Goal: Transaction & Acquisition: Purchase product/service

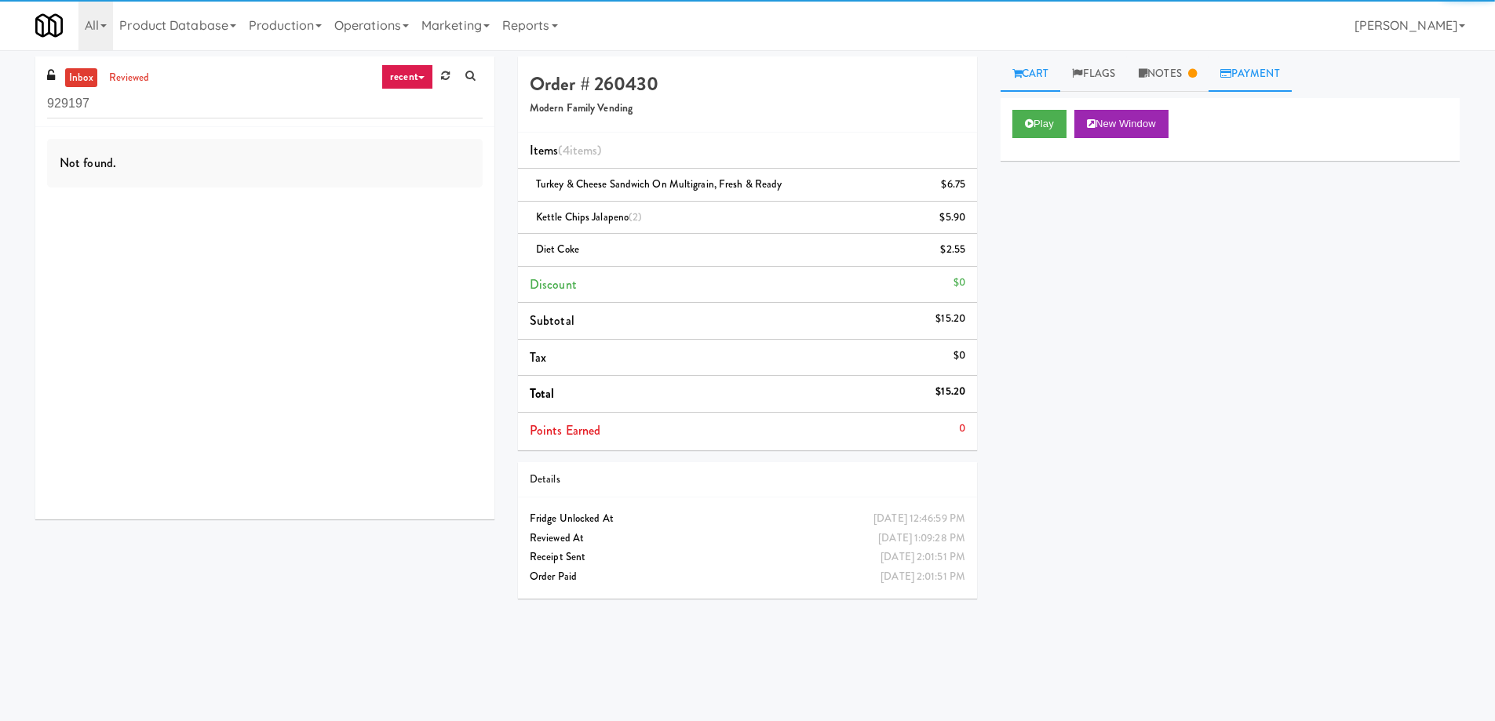
click at [1248, 73] on link "Payment" at bounding box center [1250, 74] width 83 height 35
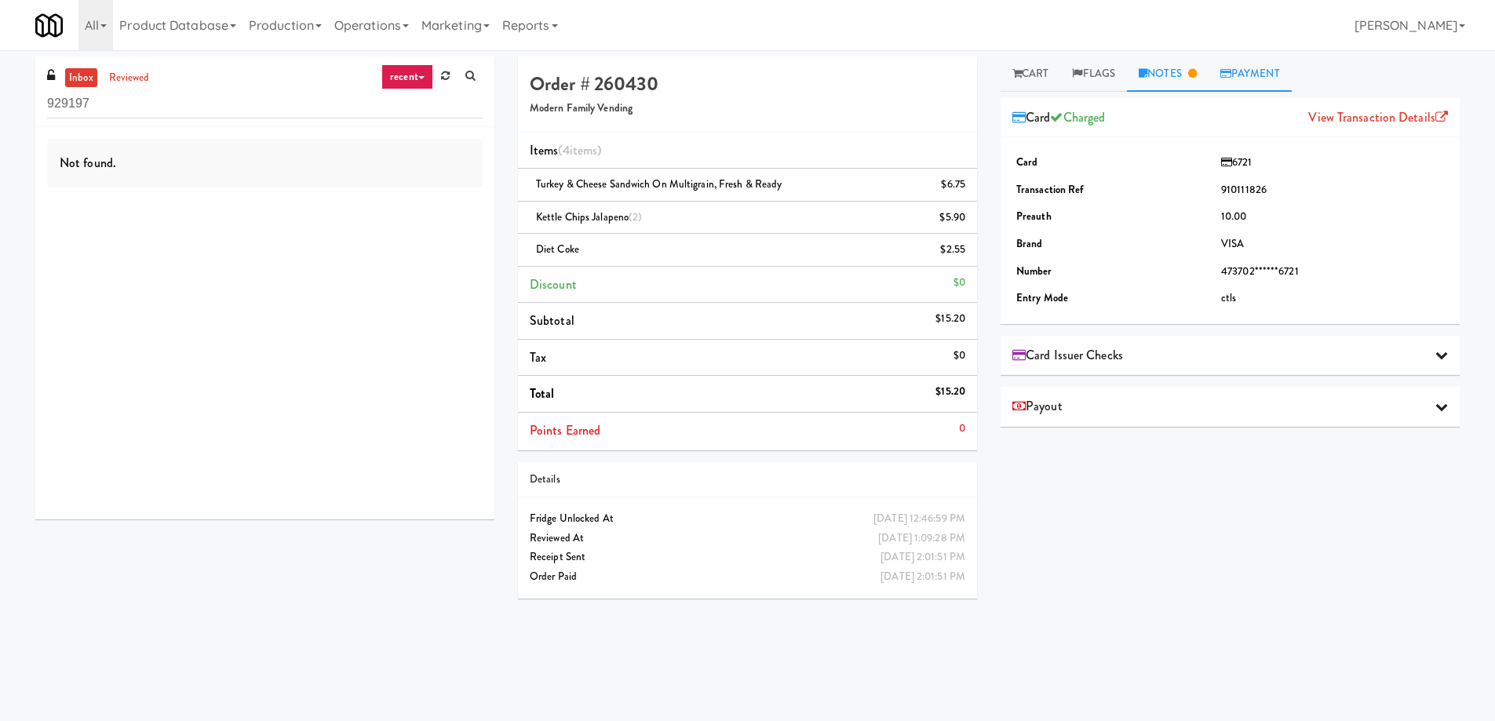
click at [1169, 78] on link "Notes" at bounding box center [1168, 74] width 82 height 35
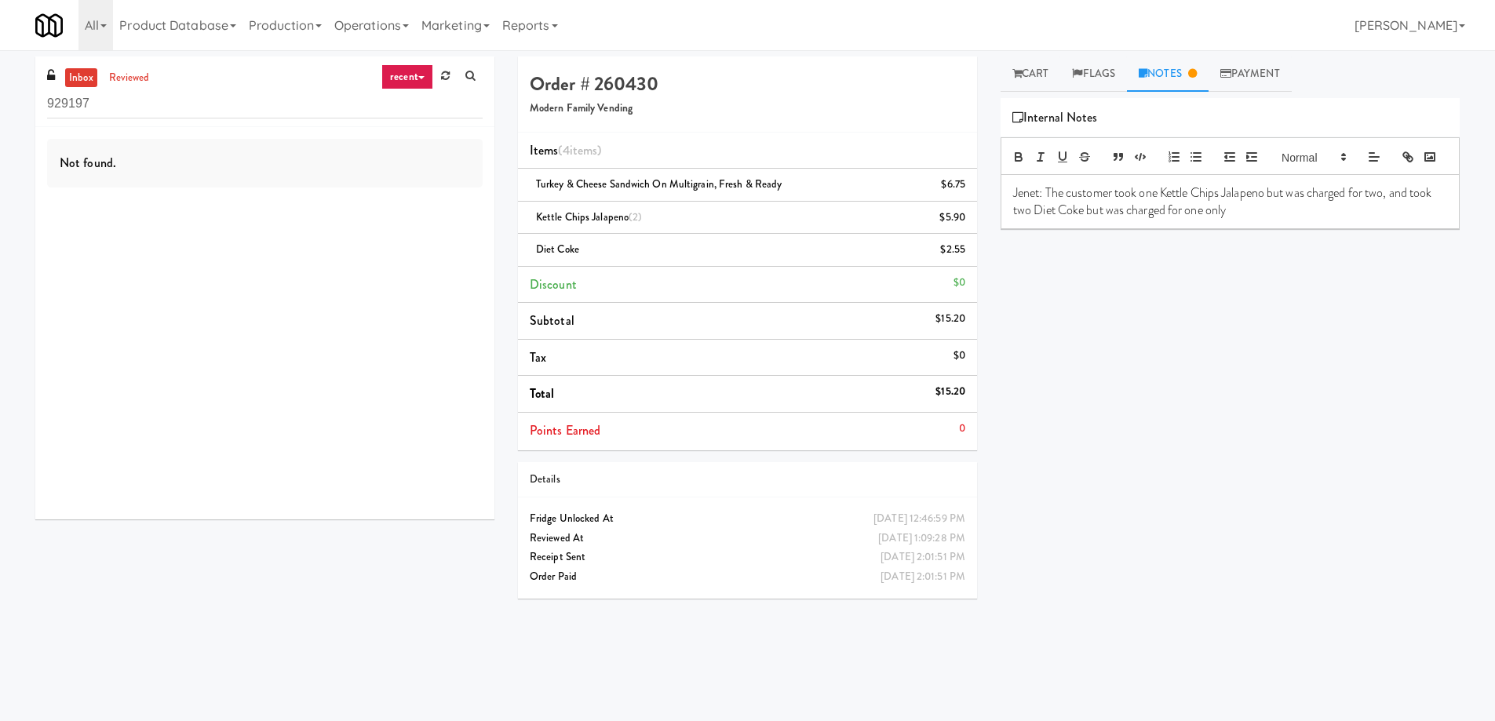
click at [1178, 318] on div "Play New Window Primary Flag Clear Flag if unable to determine what was taken o…" at bounding box center [1230, 392] width 459 height 589
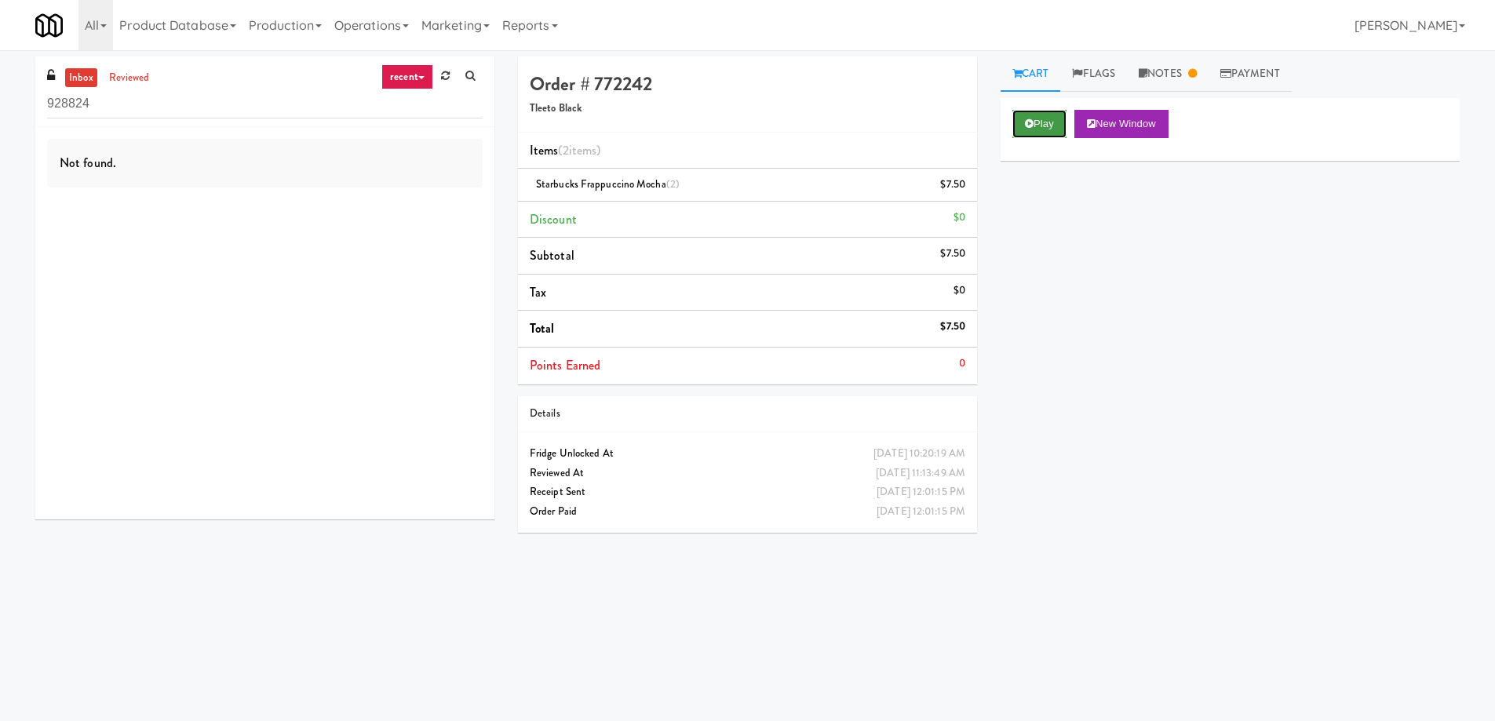
click at [1034, 124] on button "Play" at bounding box center [1039, 124] width 54 height 28
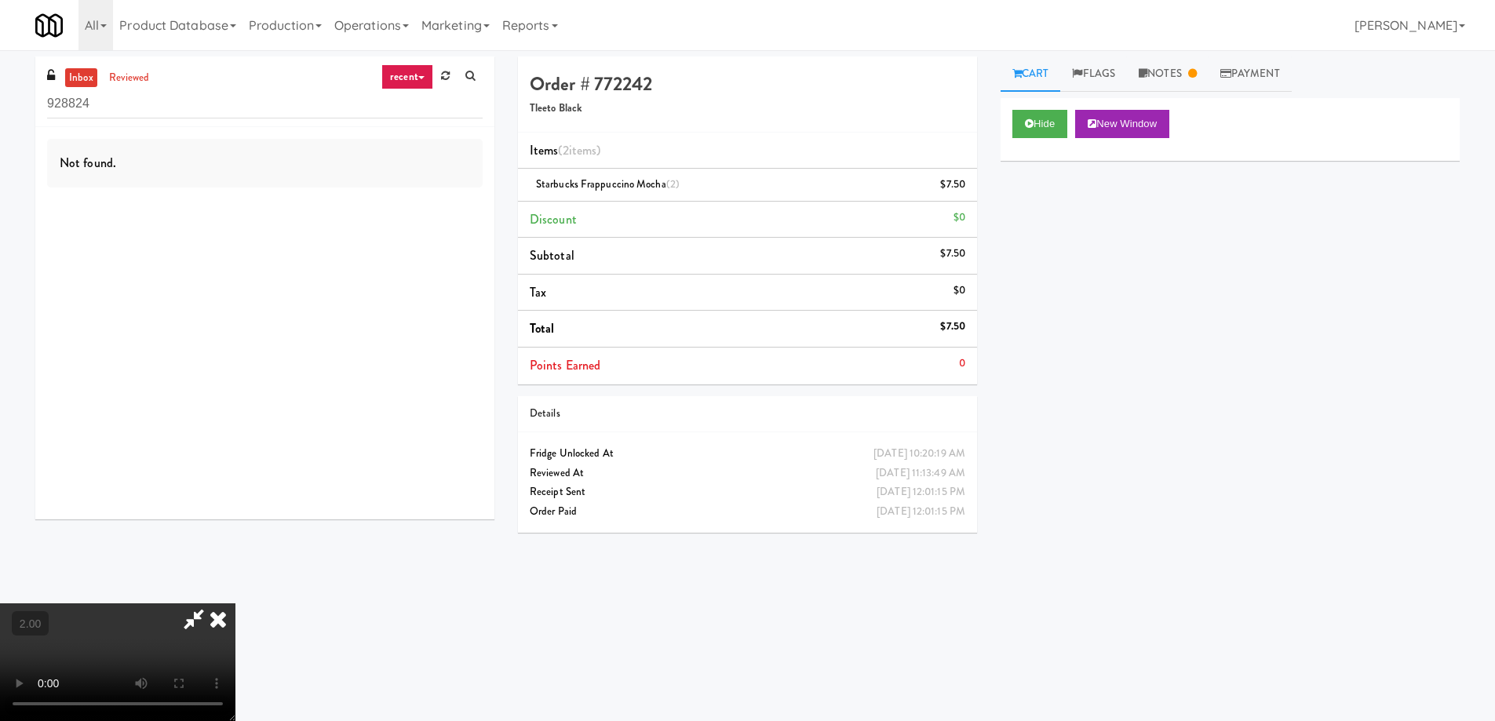
click at [235, 603] on video at bounding box center [117, 662] width 235 height 118
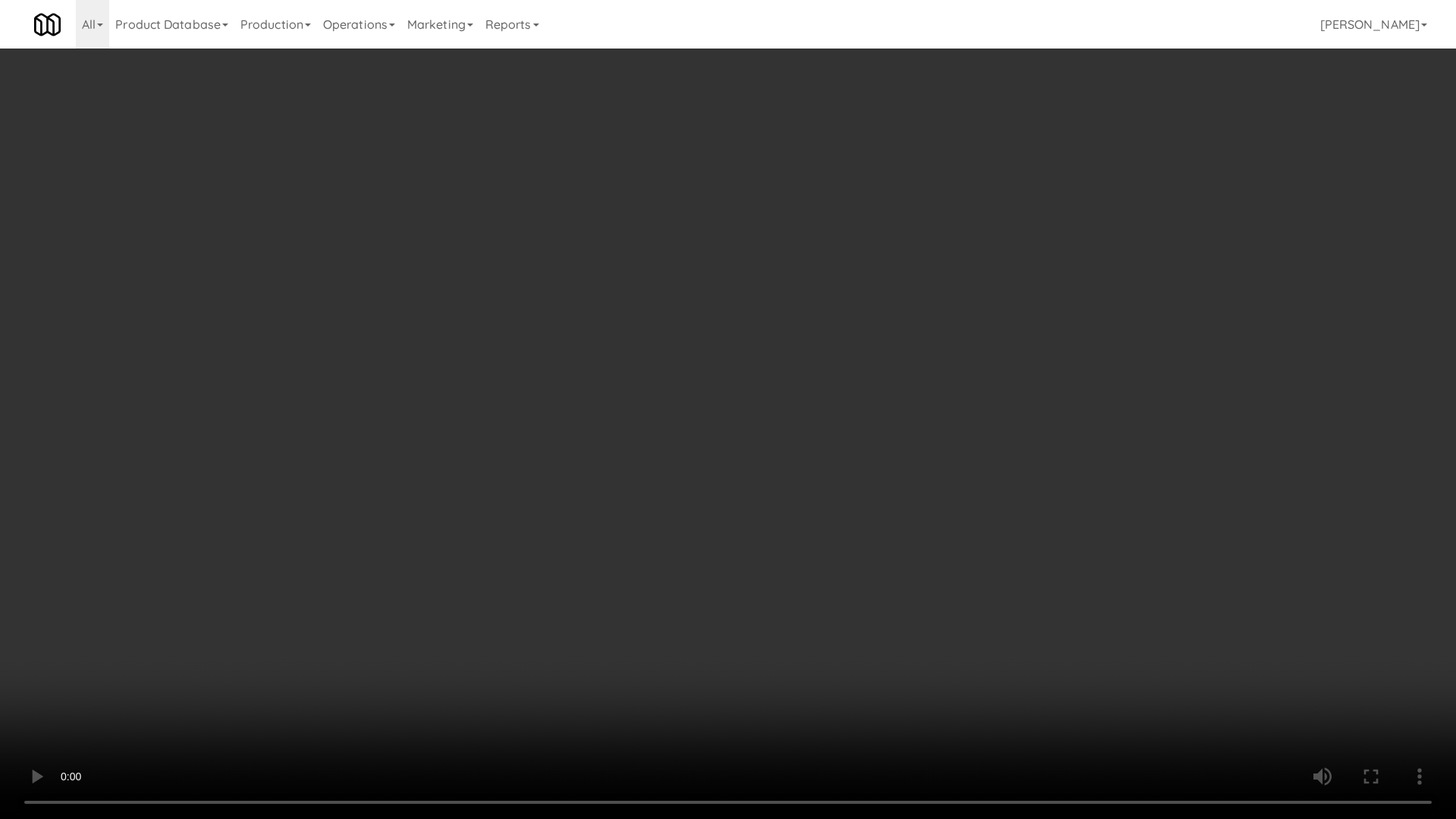
click at [1030, 479] on video at bounding box center [728, 410] width 1456 height 819
click at [1030, 477] on video at bounding box center [728, 410] width 1456 height 819
click at [1028, 477] on video at bounding box center [728, 410] width 1456 height 819
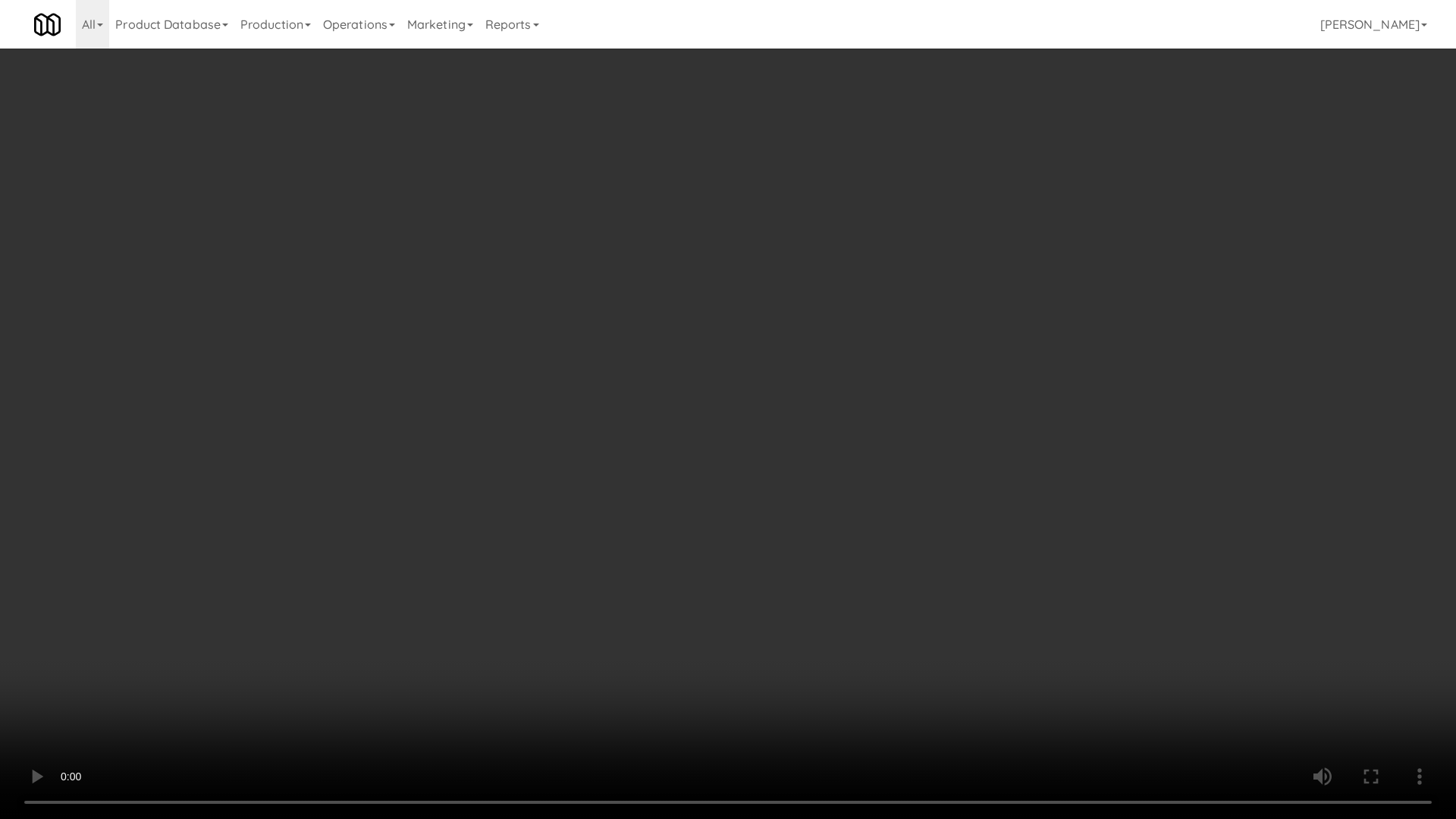
click at [1028, 478] on video at bounding box center [728, 410] width 1456 height 819
click at [1028, 479] on video at bounding box center [728, 410] width 1456 height 819
click at [529, 308] on video at bounding box center [728, 410] width 1456 height 819
click at [544, 322] on video at bounding box center [728, 410] width 1456 height 819
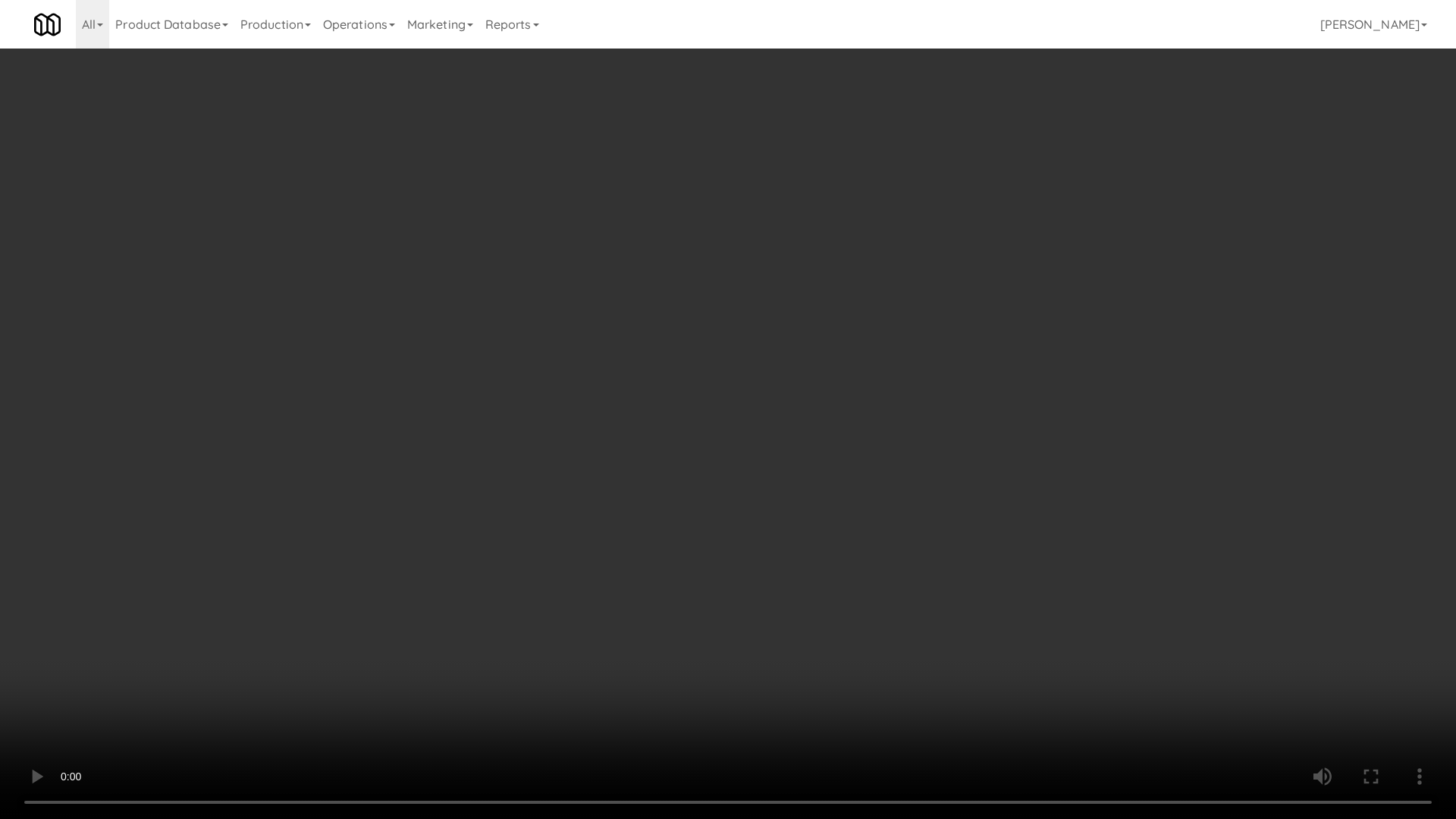
click at [559, 325] on video at bounding box center [728, 410] width 1456 height 819
click at [742, 442] on video at bounding box center [728, 410] width 1456 height 819
click at [934, 444] on video at bounding box center [728, 410] width 1456 height 819
drag, startPoint x: 934, startPoint y: 444, endPoint x: 932, endPoint y: 353, distance: 91.0
click at [933, 444] on video at bounding box center [728, 410] width 1456 height 819
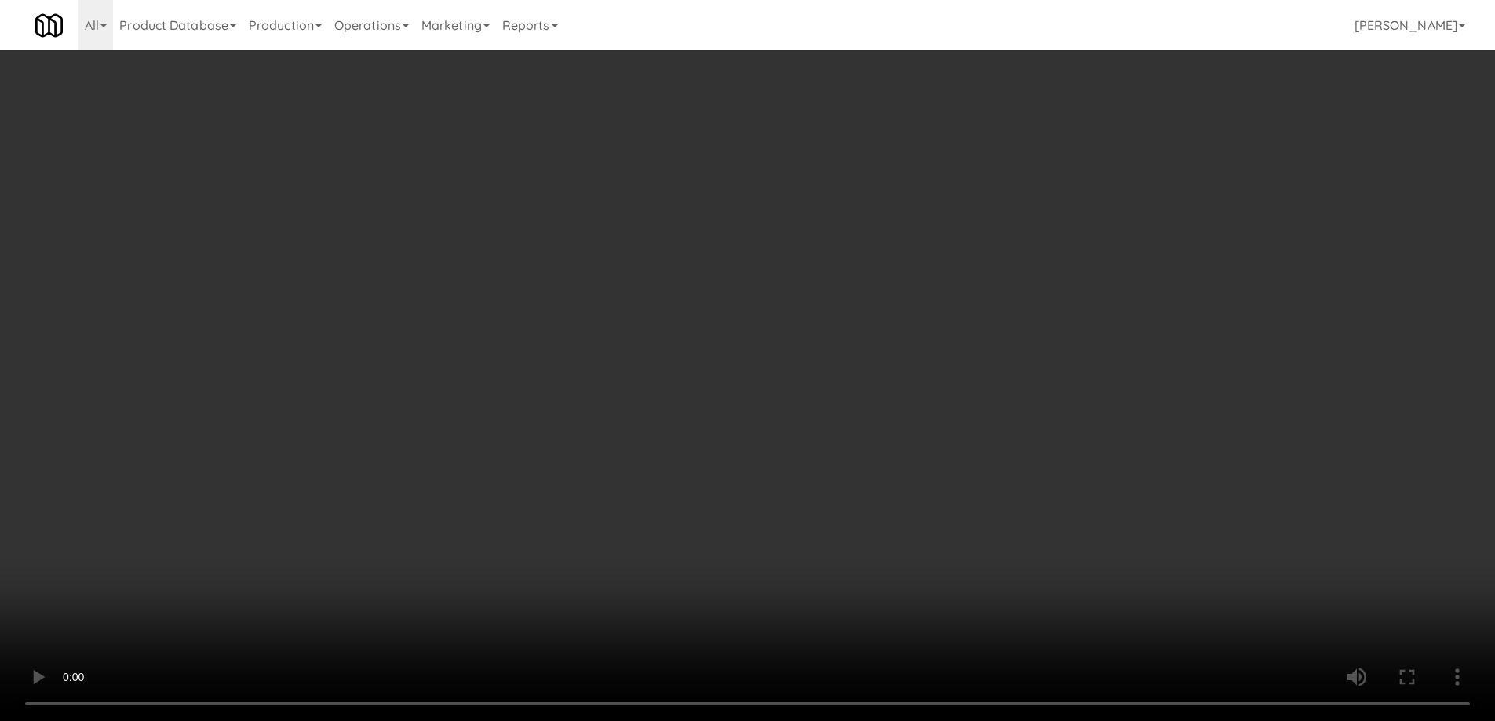
click at [1189, 60] on link "Notes" at bounding box center [1168, 74] width 82 height 35
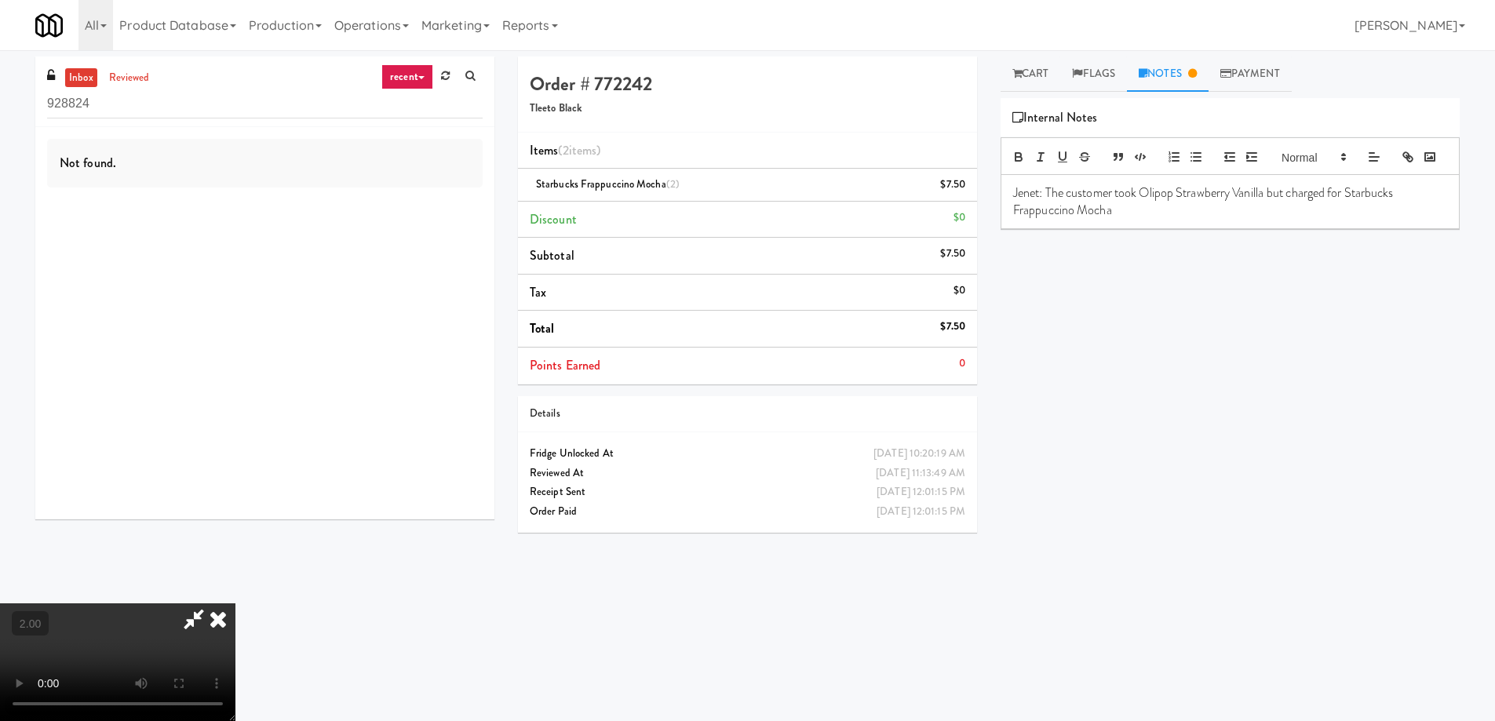
click at [235, 603] on icon at bounding box center [218, 618] width 35 height 31
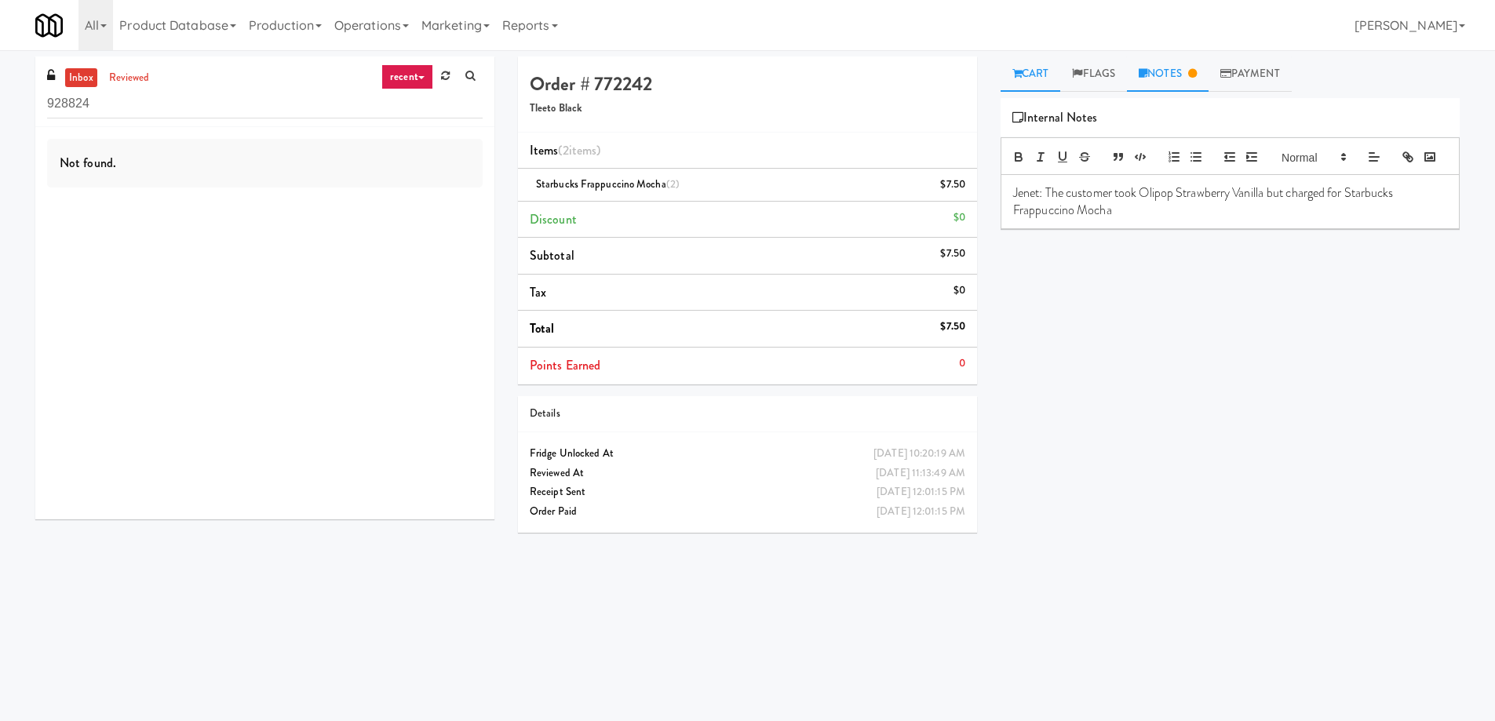
click at [1044, 80] on link "Cart" at bounding box center [1031, 74] width 60 height 35
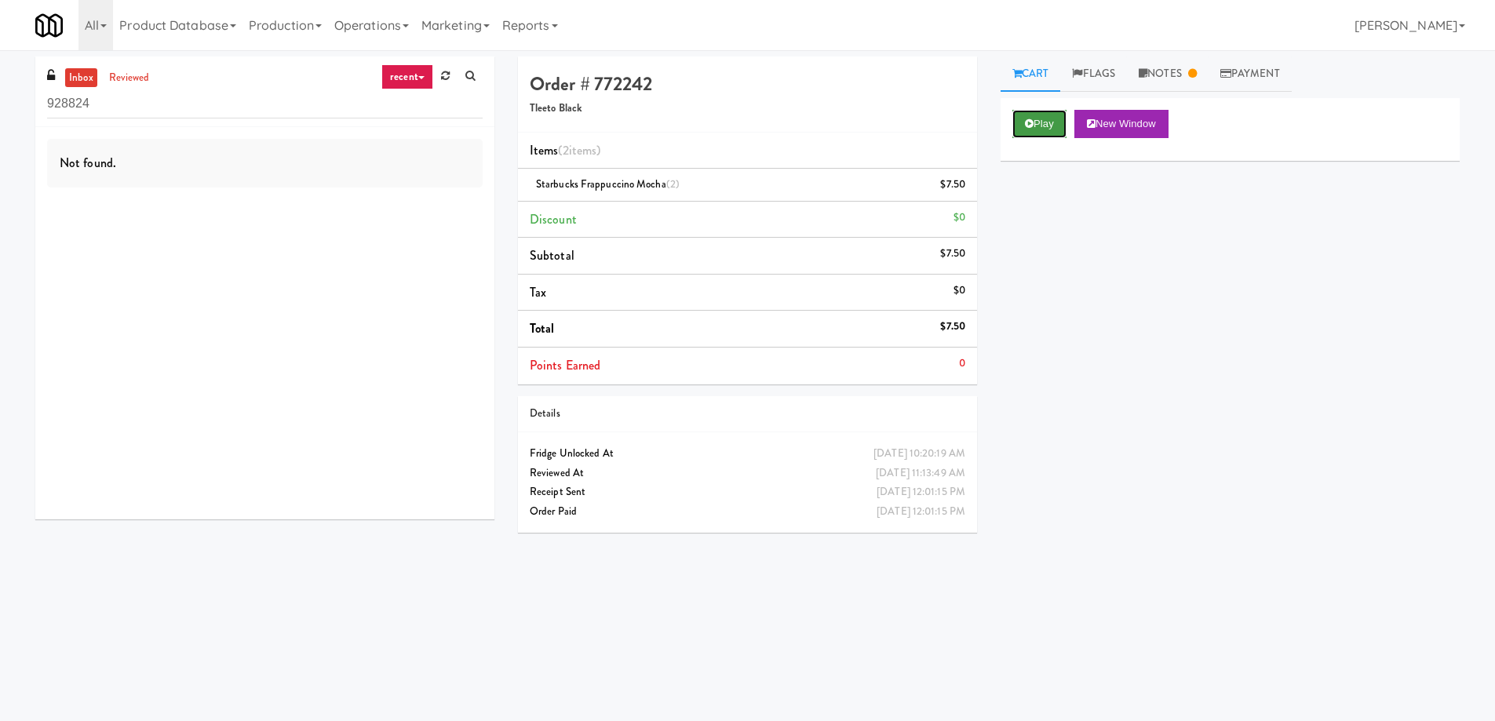
click at [1036, 118] on button "Play" at bounding box center [1039, 124] width 54 height 28
click at [1041, 129] on button "Play" at bounding box center [1039, 124] width 54 height 28
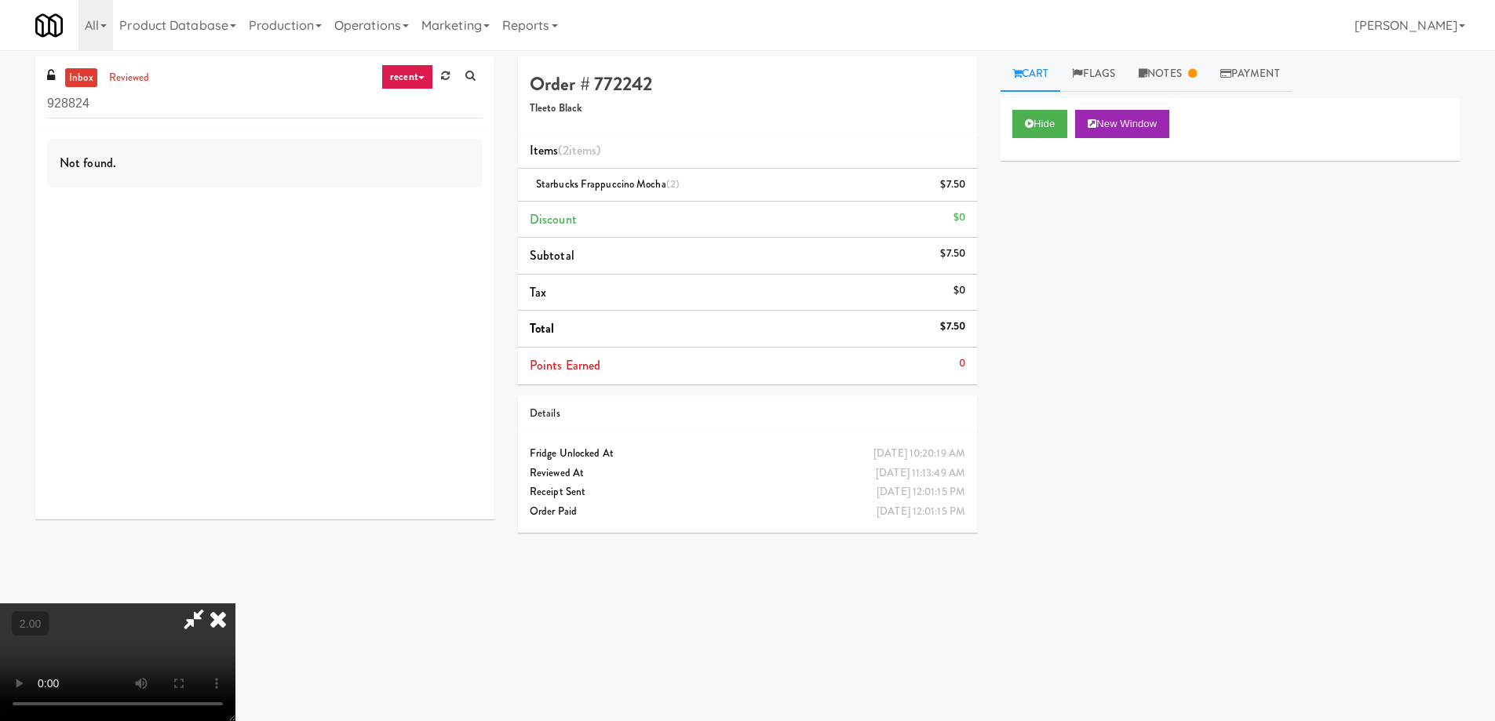
click at [235, 603] on video at bounding box center [117, 662] width 235 height 118
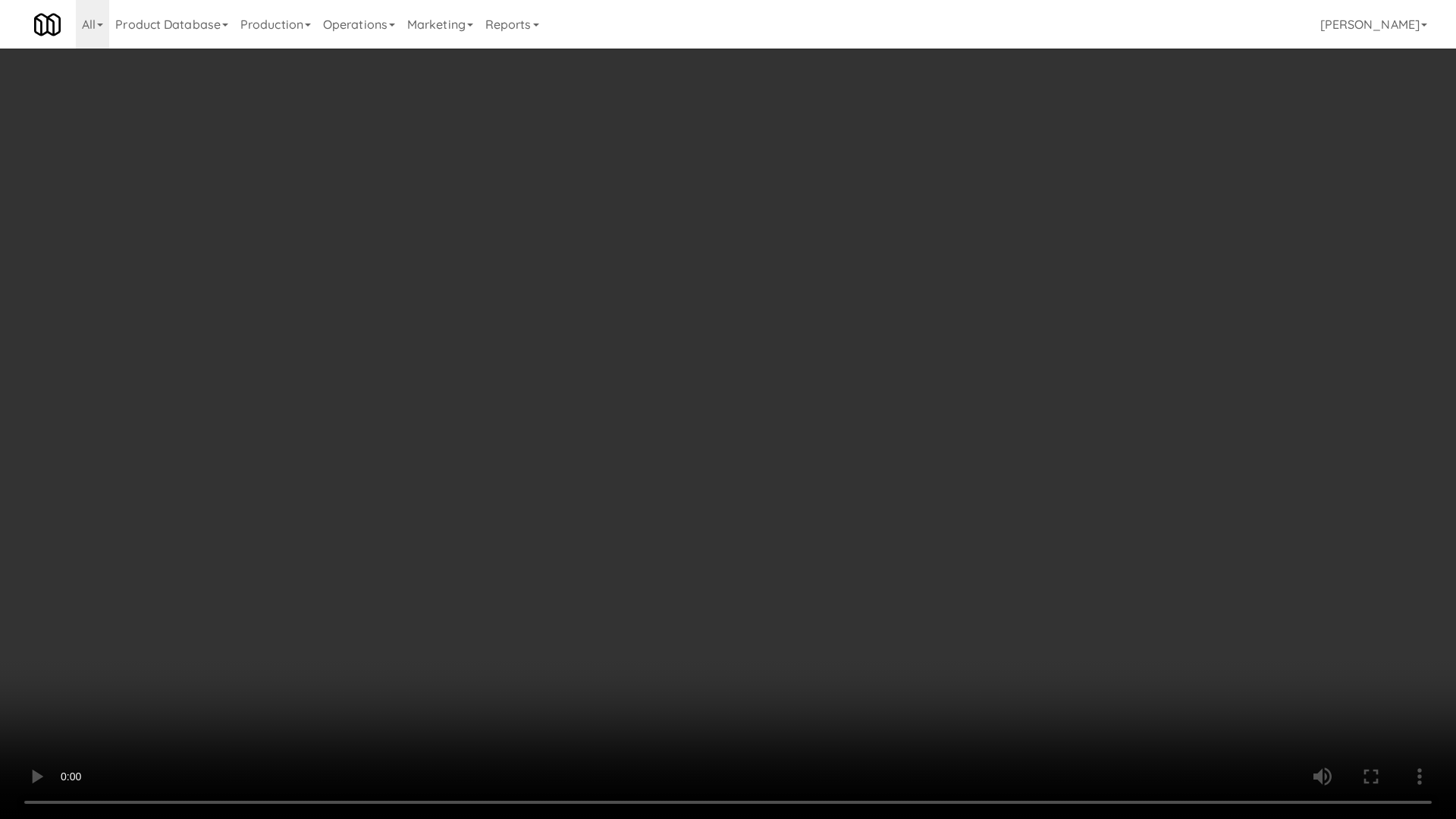
click at [1008, 354] on video at bounding box center [728, 410] width 1456 height 819
click at [523, 263] on video at bounding box center [728, 410] width 1456 height 819
click at [517, 252] on video at bounding box center [728, 410] width 1456 height 819
click at [585, 323] on video at bounding box center [728, 410] width 1456 height 819
click at [628, 364] on video at bounding box center [728, 410] width 1456 height 819
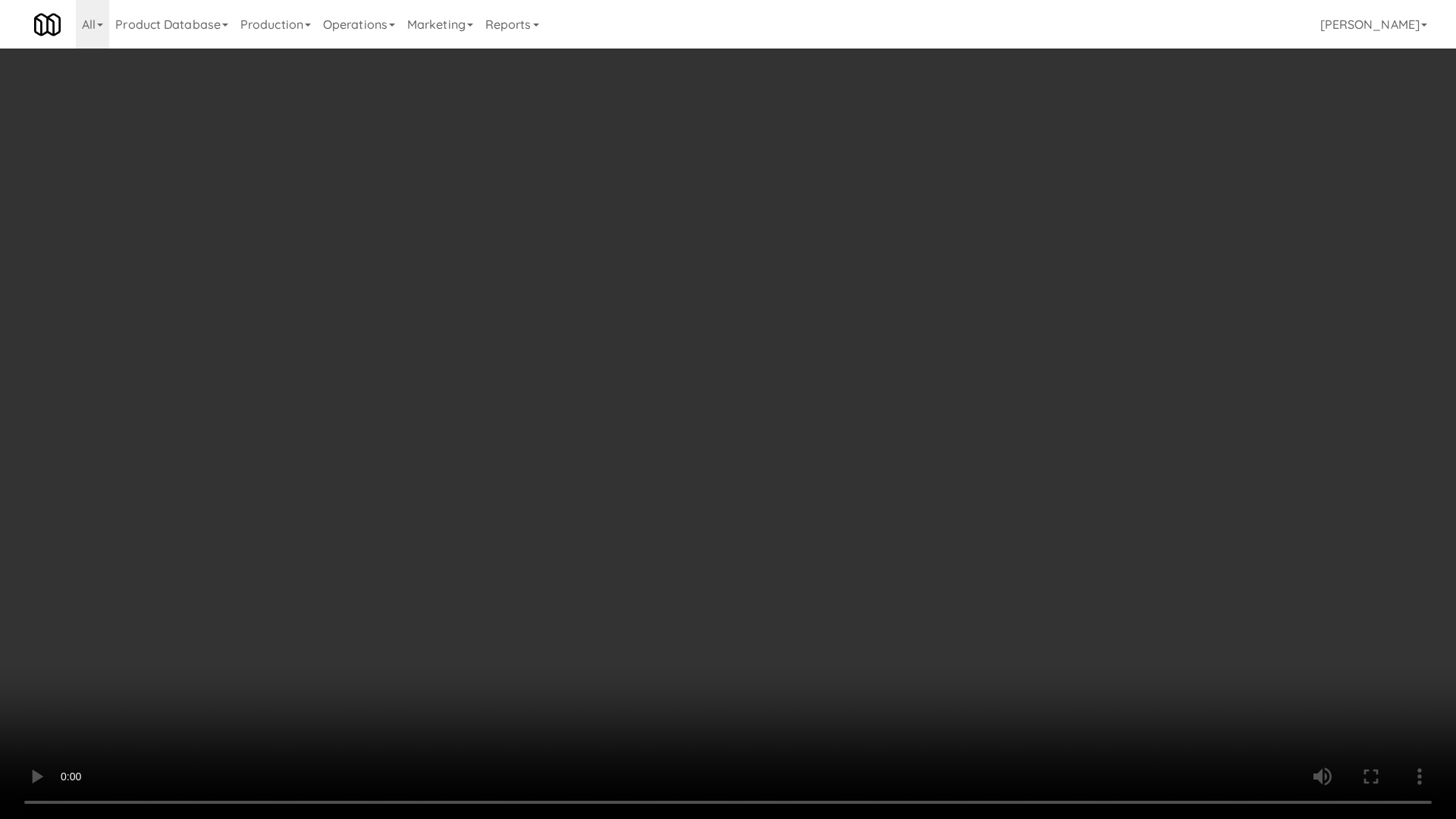
click at [642, 379] on video at bounding box center [728, 410] width 1456 height 819
click at [642, 378] on video at bounding box center [728, 410] width 1456 height 819
click at [642, 379] on video at bounding box center [728, 410] width 1456 height 819
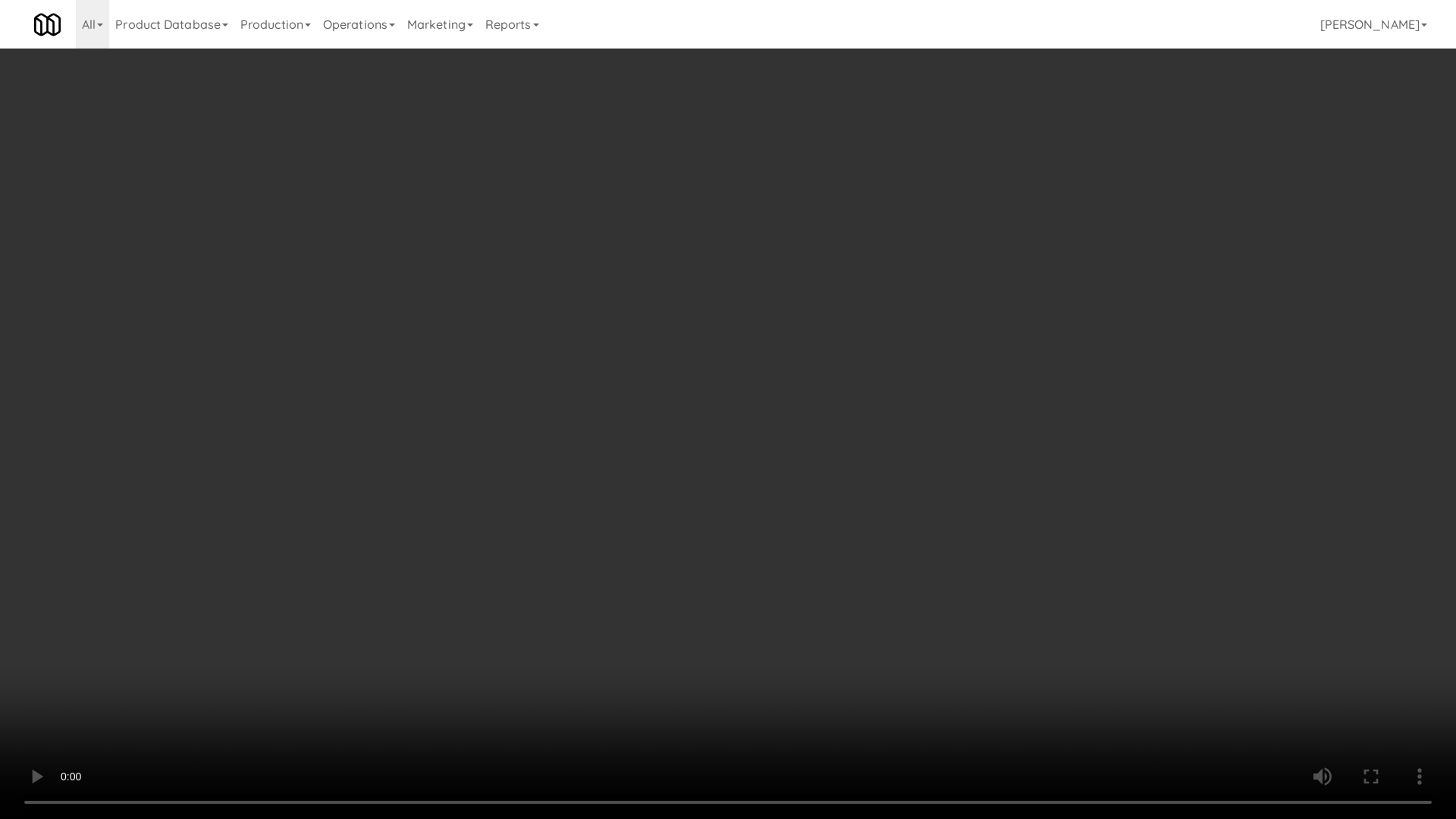
click at [639, 377] on video at bounding box center [728, 410] width 1456 height 819
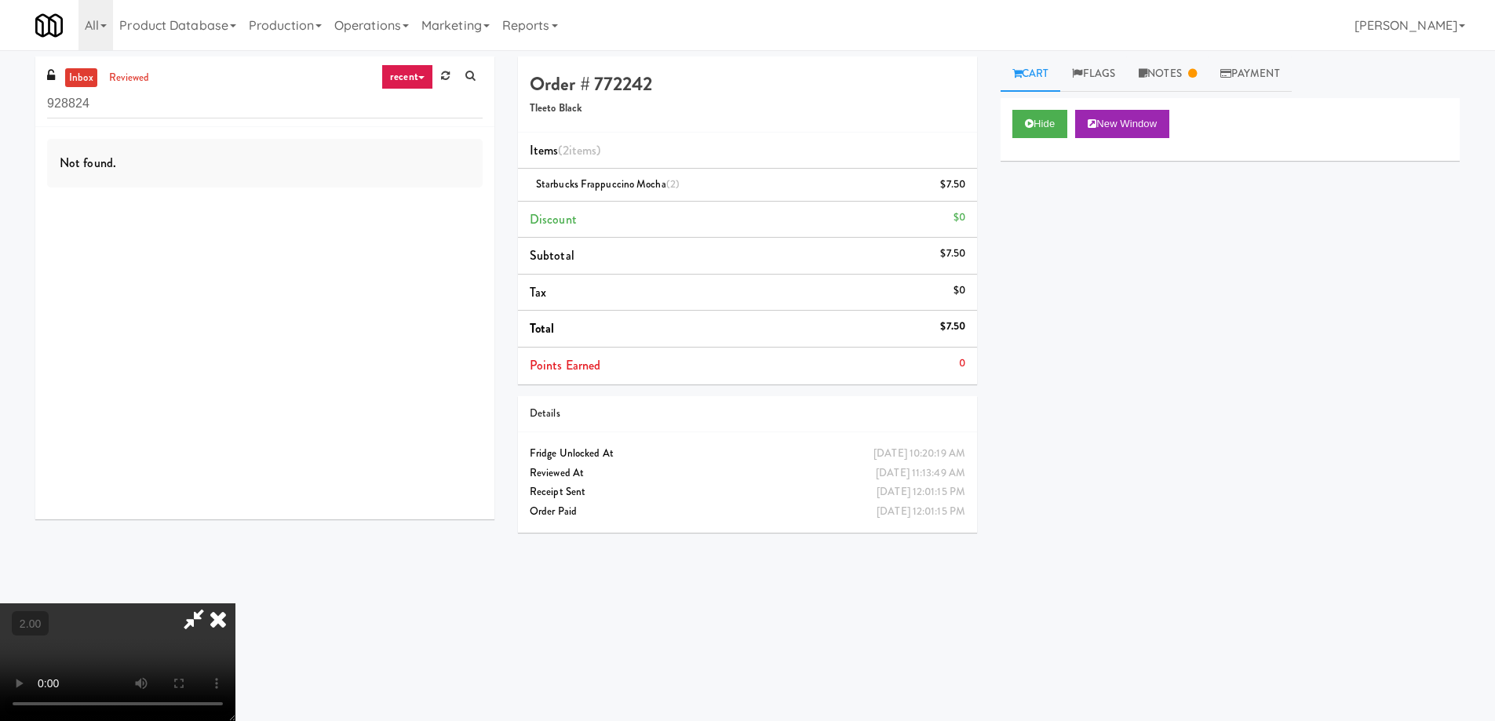
click at [235, 603] on icon at bounding box center [218, 618] width 35 height 31
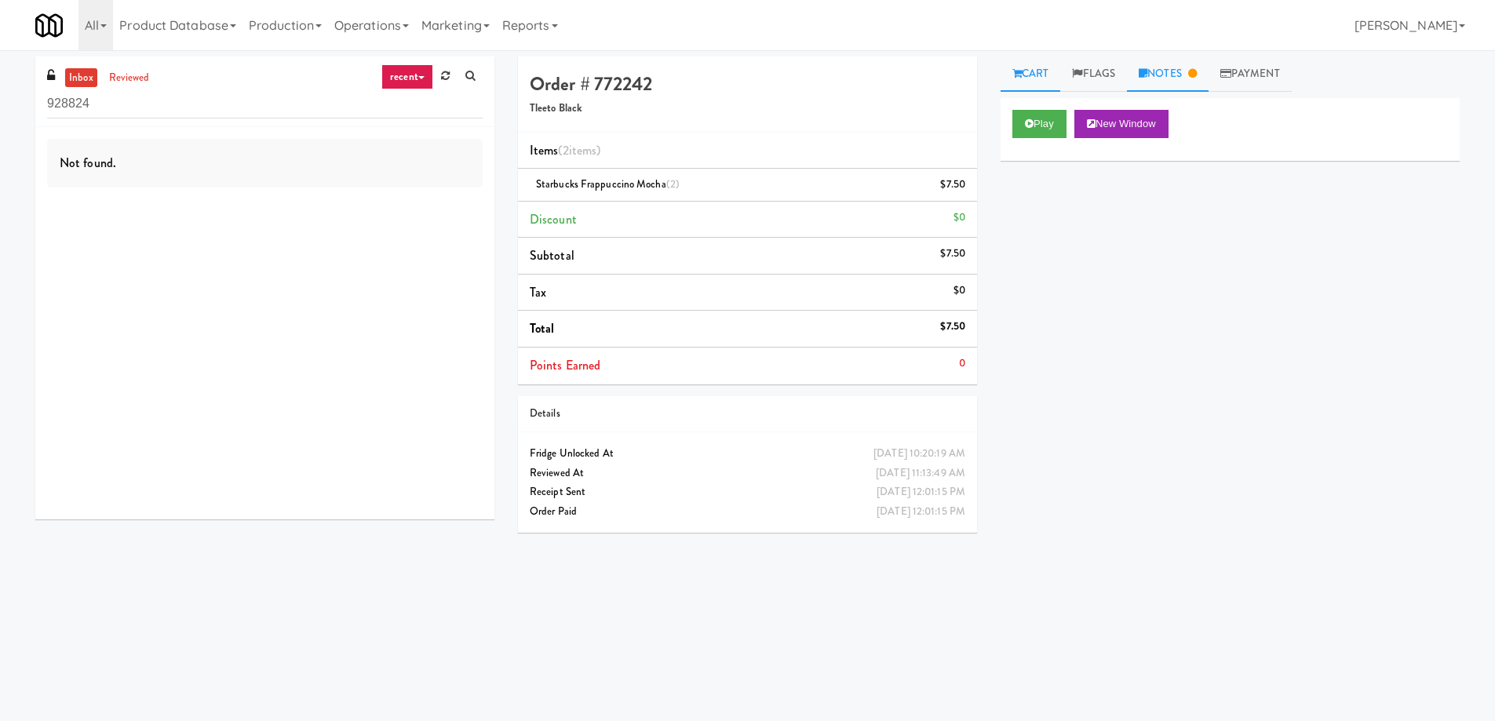
click at [1200, 86] on link "Notes" at bounding box center [1168, 74] width 82 height 35
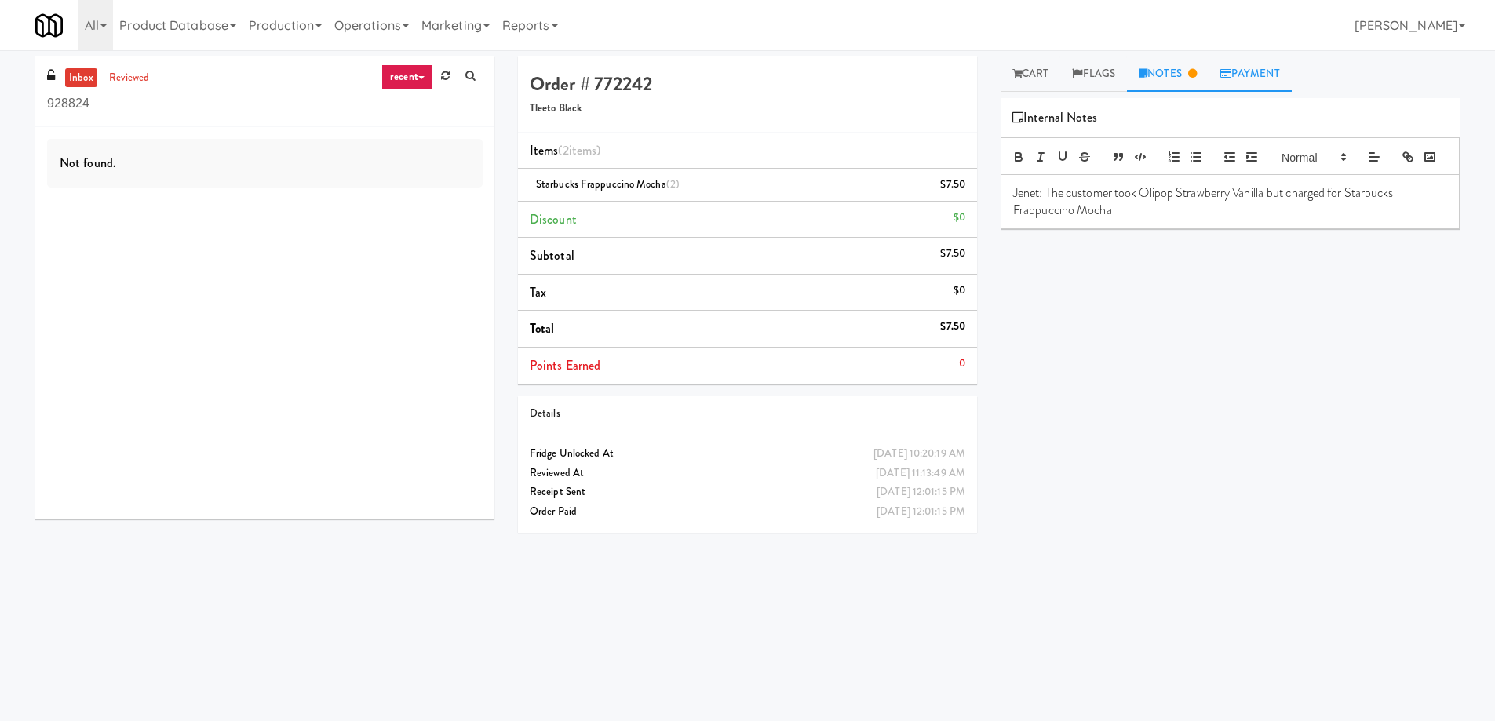
click at [1231, 77] on icon at bounding box center [1225, 73] width 11 height 10
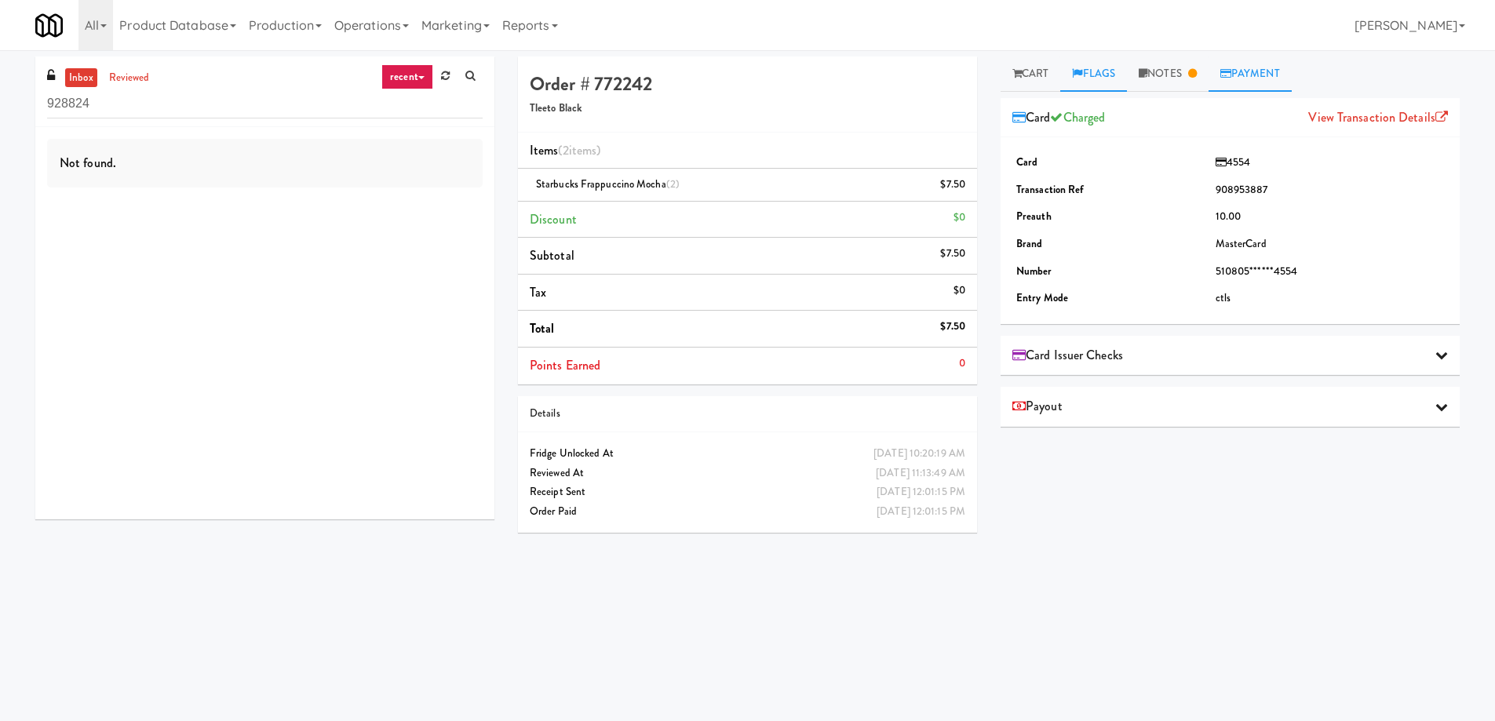
click at [1070, 71] on link "Flags" at bounding box center [1093, 74] width 67 height 35
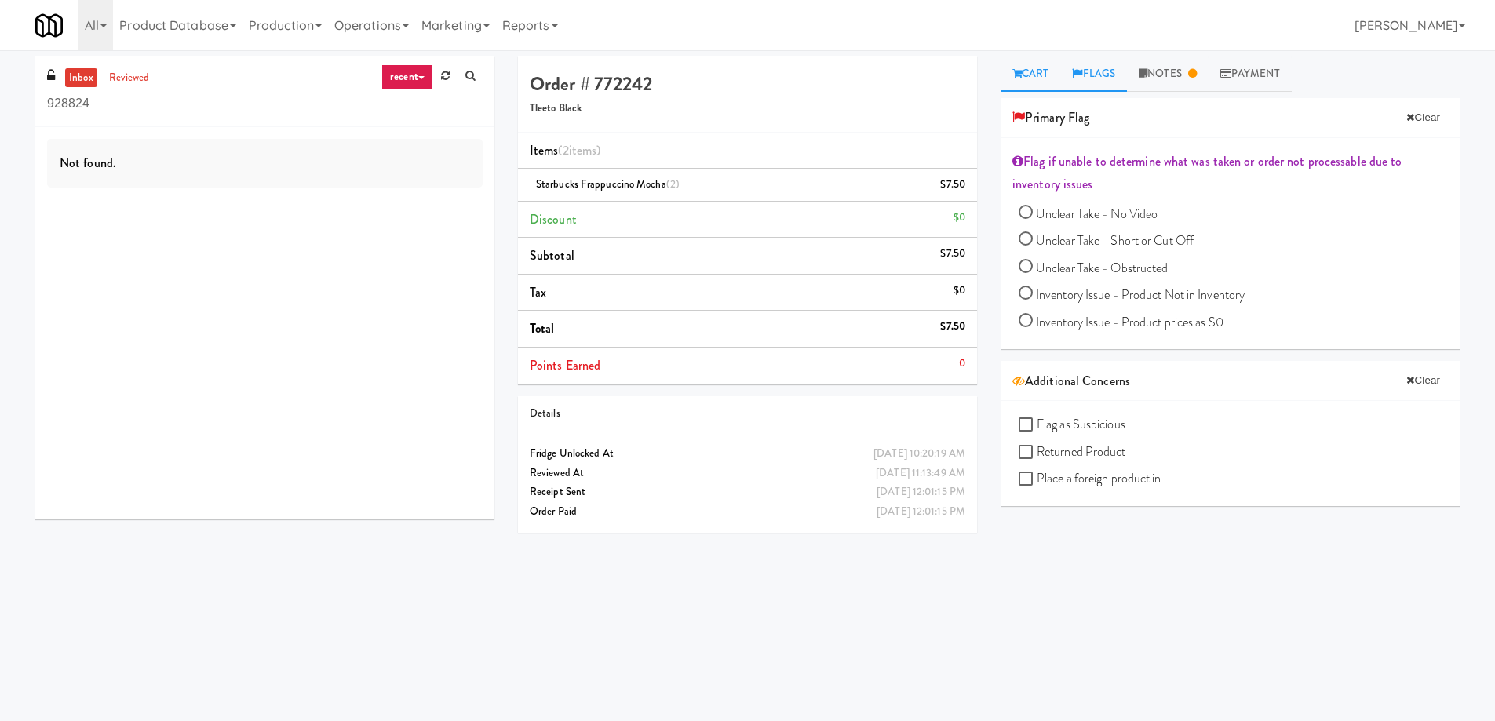
click at [1023, 74] on link "Cart" at bounding box center [1031, 74] width 60 height 35
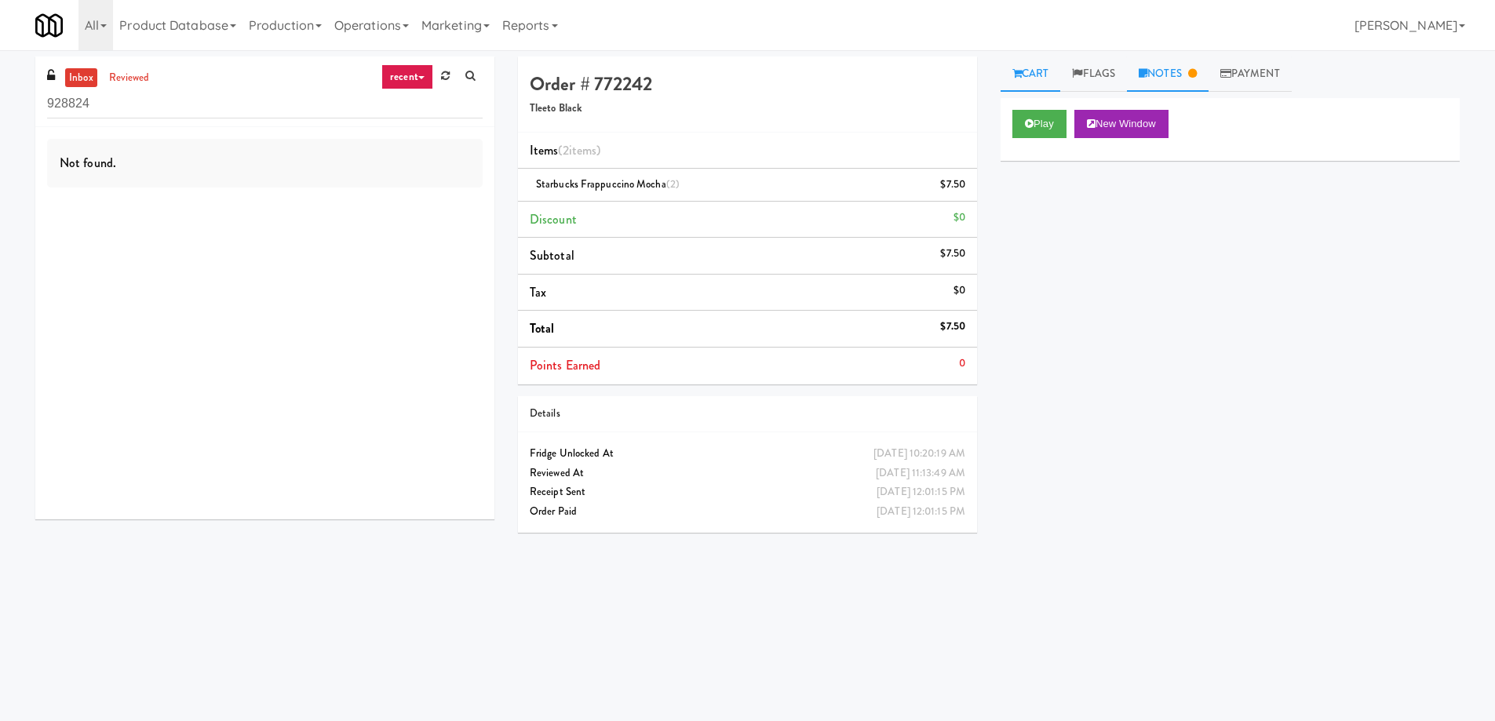
click at [1147, 77] on icon at bounding box center [1143, 73] width 9 height 10
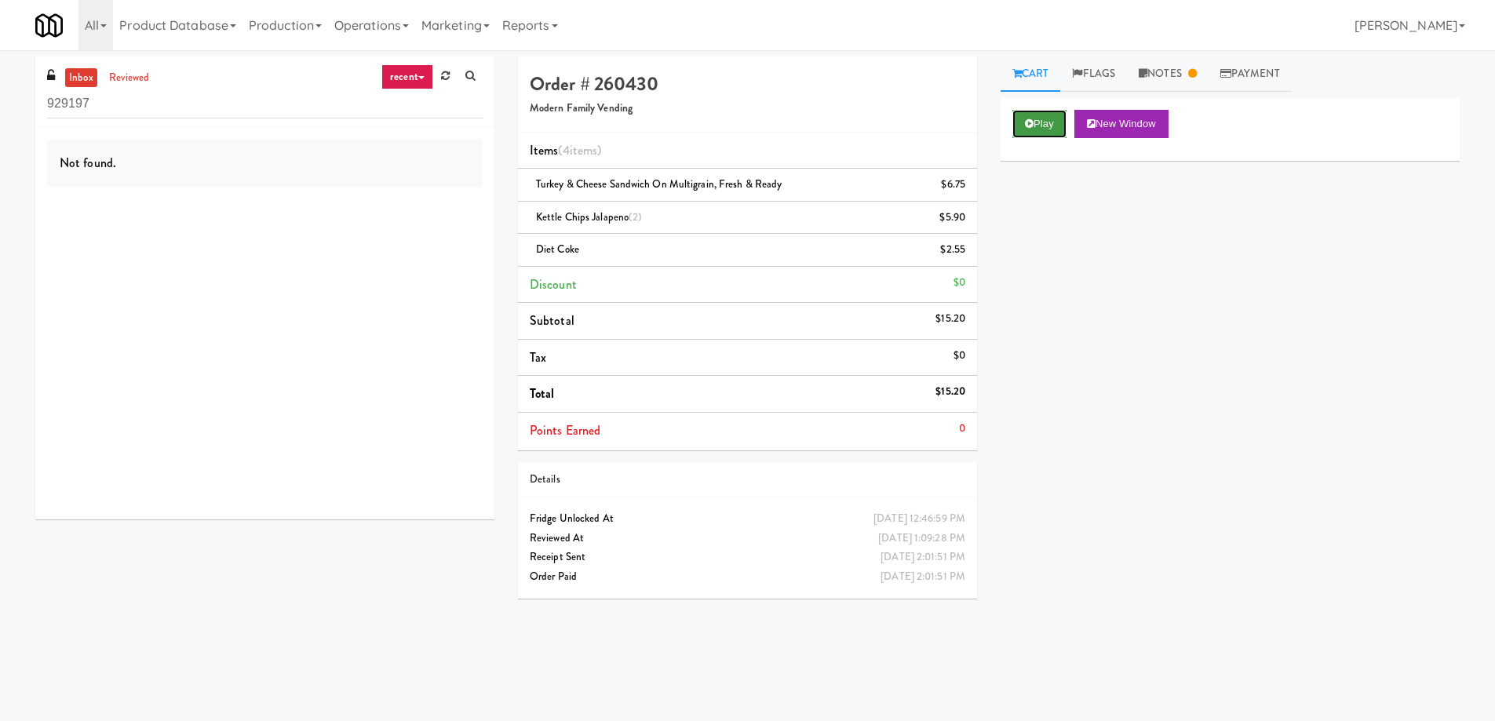
click at [1038, 132] on button "Play" at bounding box center [1039, 124] width 54 height 28
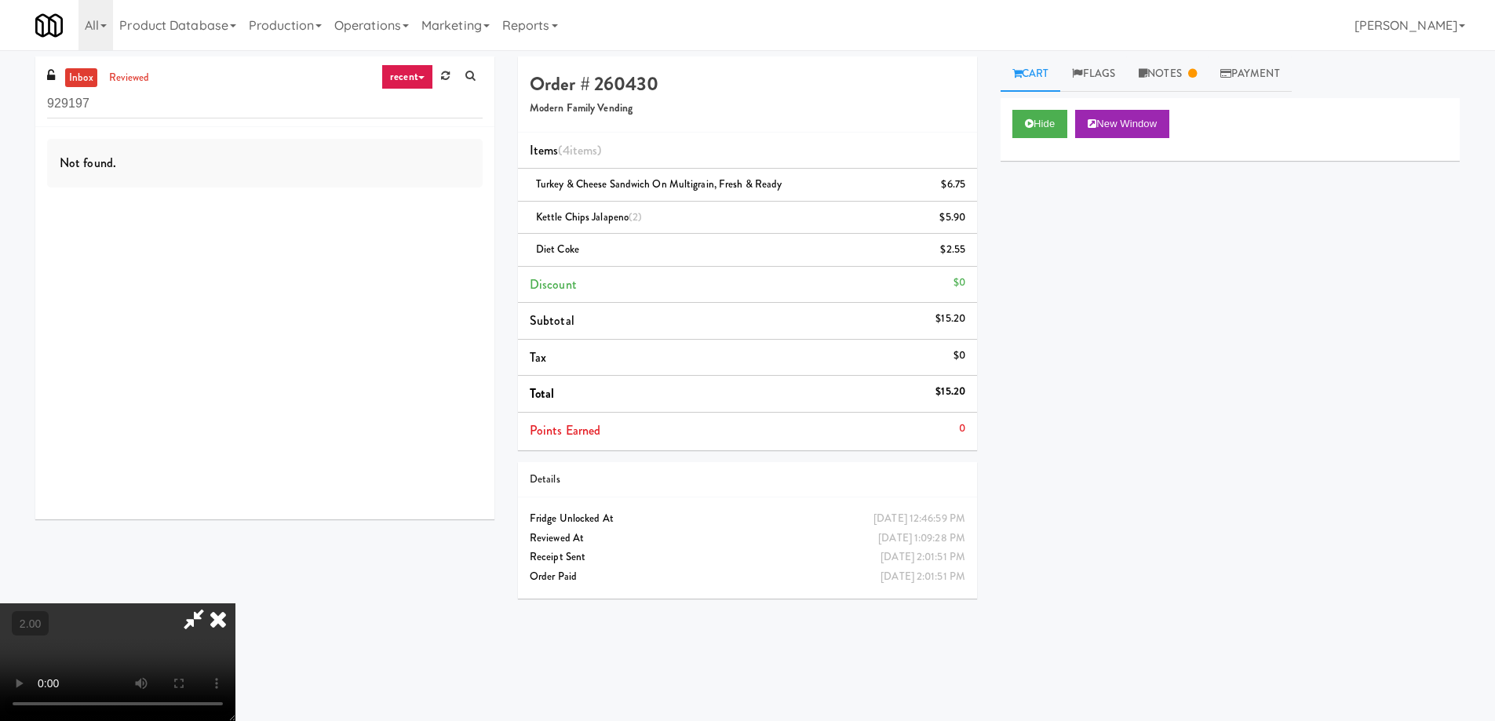
click at [235, 603] on video at bounding box center [117, 662] width 235 height 118
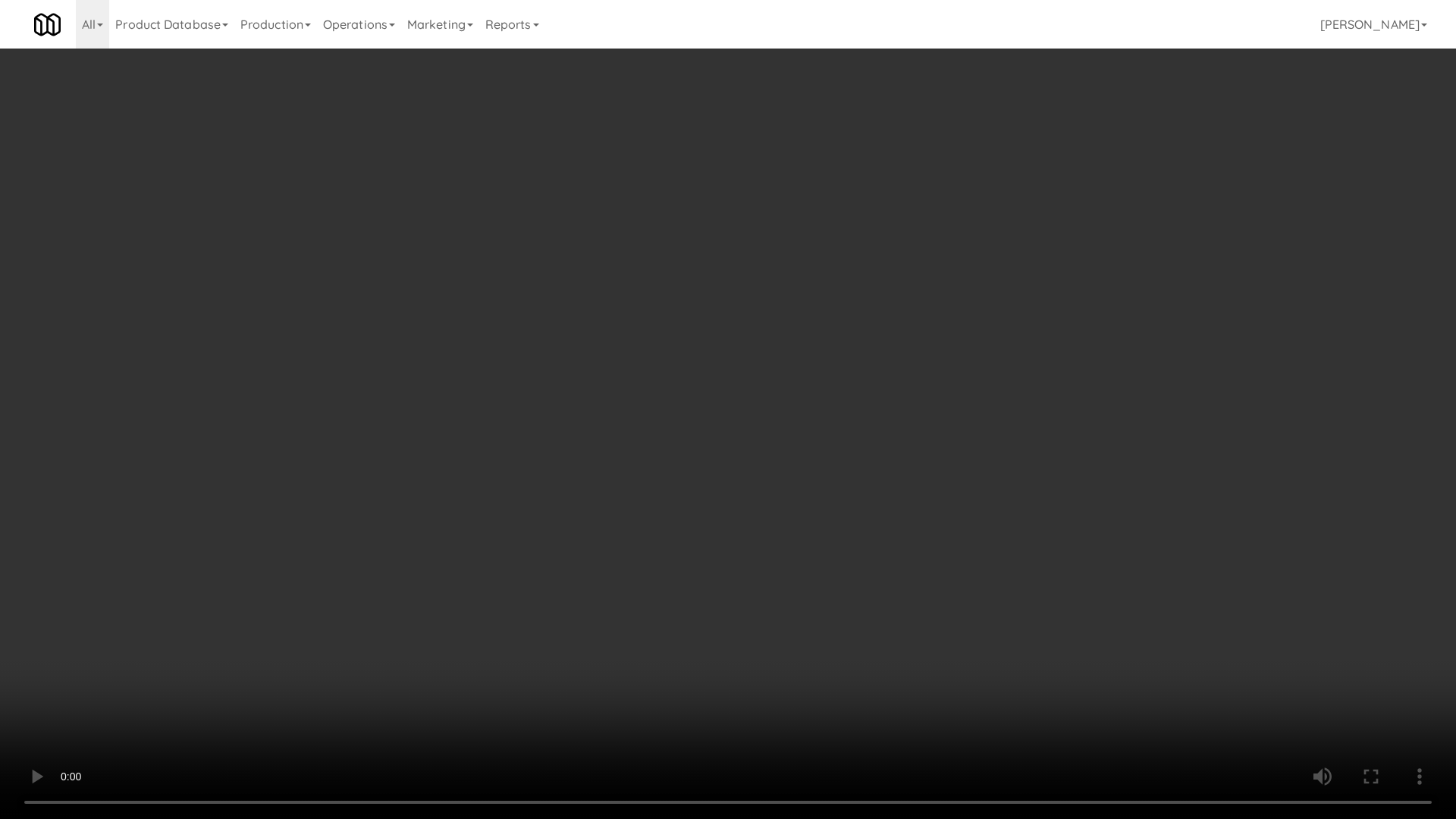
click at [818, 428] on video at bounding box center [728, 410] width 1456 height 819
click at [817, 428] on video at bounding box center [728, 410] width 1456 height 819
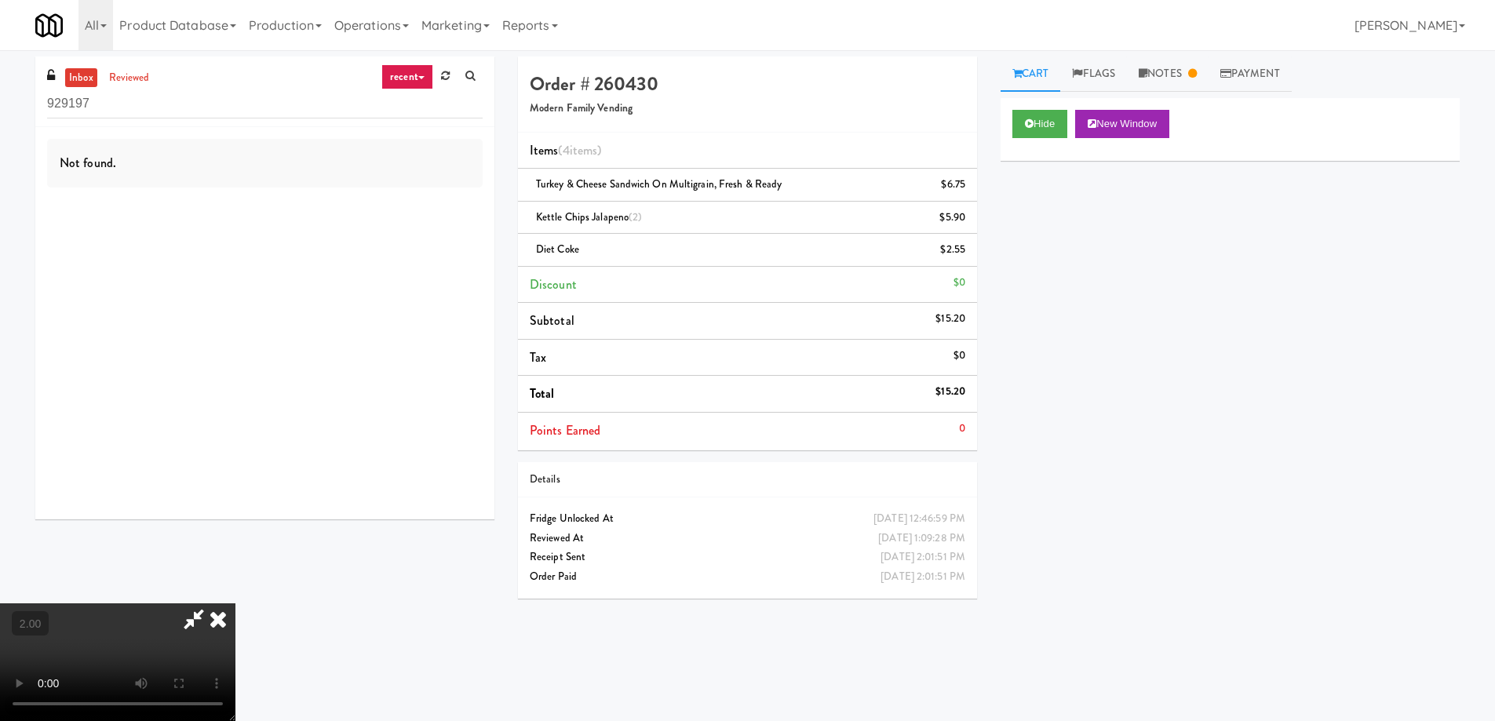
click at [212, 603] on icon at bounding box center [194, 618] width 36 height 31
click at [829, 261] on li "Diet Coke $2.55" at bounding box center [747, 250] width 459 height 33
click at [778, 268] on li "Discount $0" at bounding box center [747, 285] width 459 height 37
click at [235, 603] on video at bounding box center [117, 662] width 235 height 118
drag, startPoint x: 334, startPoint y: 436, endPoint x: 572, endPoint y: 768, distance: 408.3
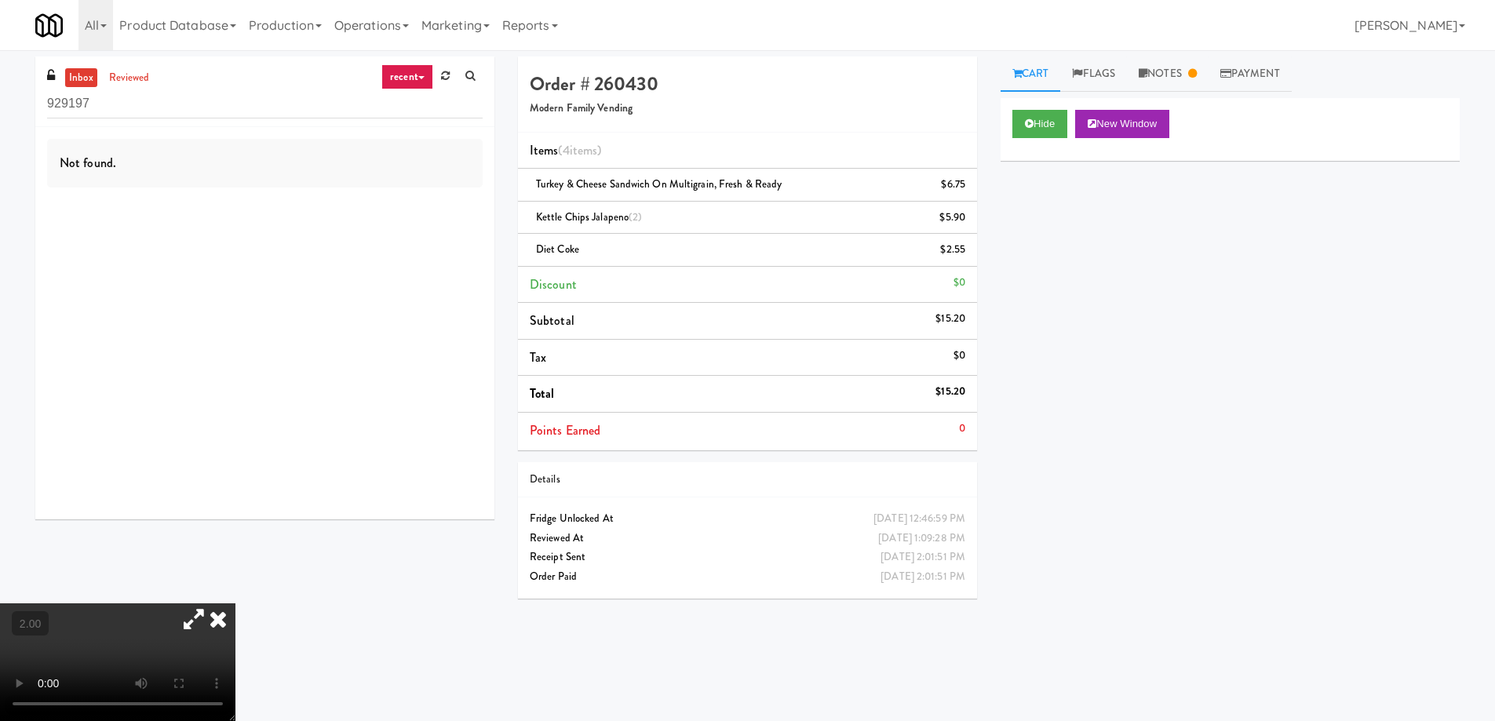
click at [235, 603] on video at bounding box center [117, 662] width 235 height 118
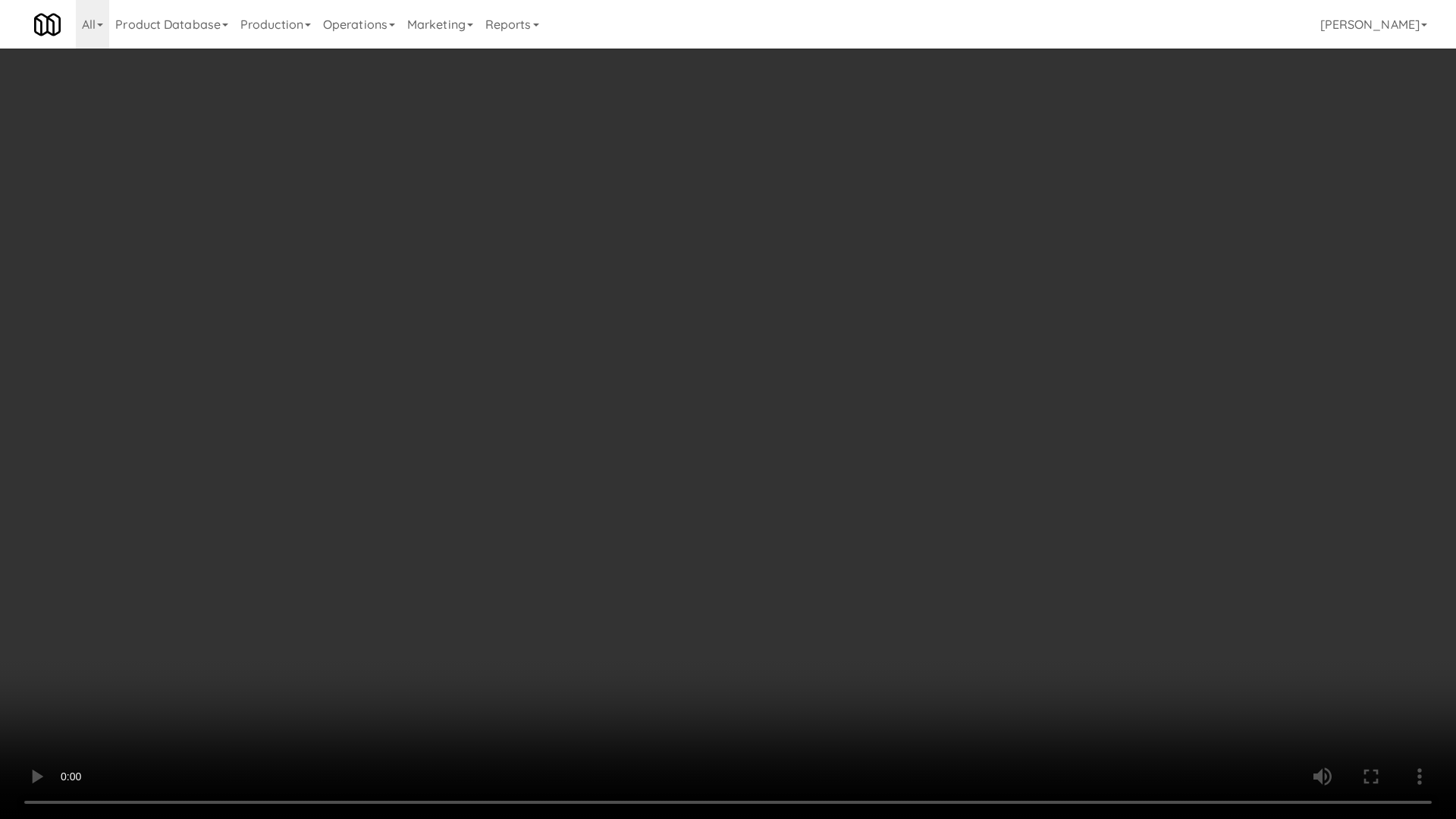
click at [708, 579] on video at bounding box center [728, 410] width 1456 height 819
click at [691, 562] on video at bounding box center [728, 410] width 1456 height 819
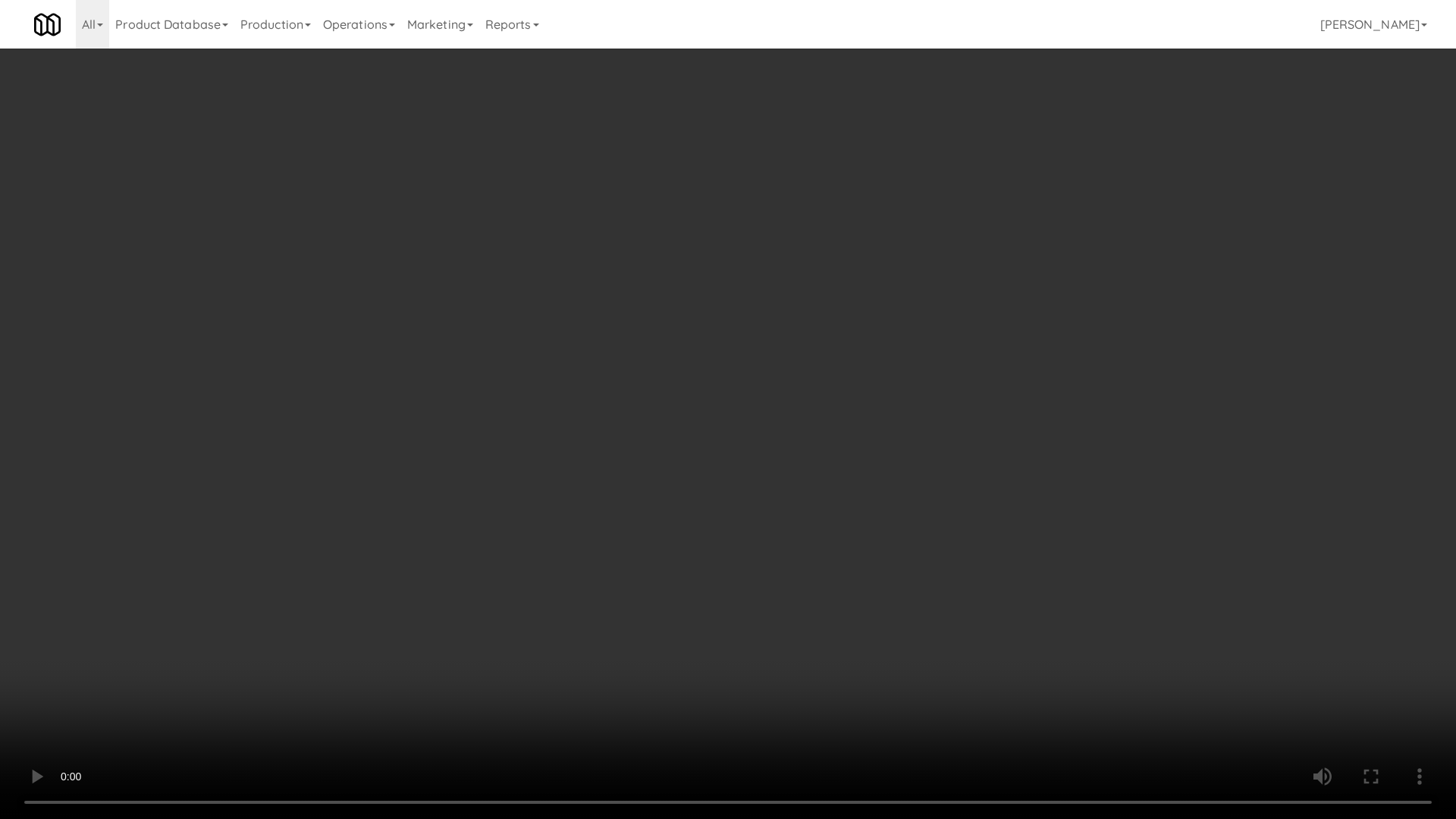
click at [691, 562] on video at bounding box center [728, 410] width 1456 height 819
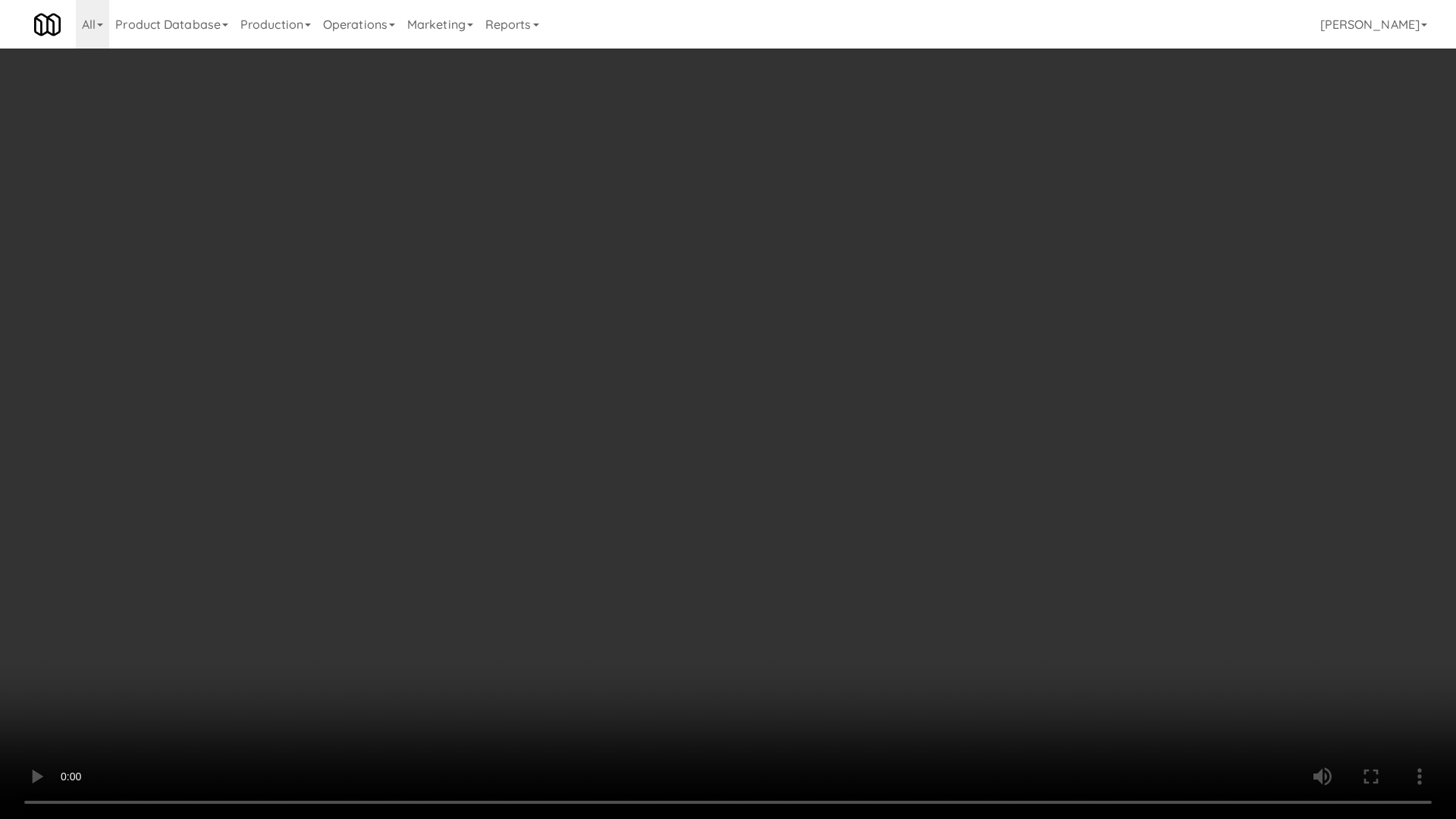
click at [691, 562] on video at bounding box center [728, 410] width 1456 height 819
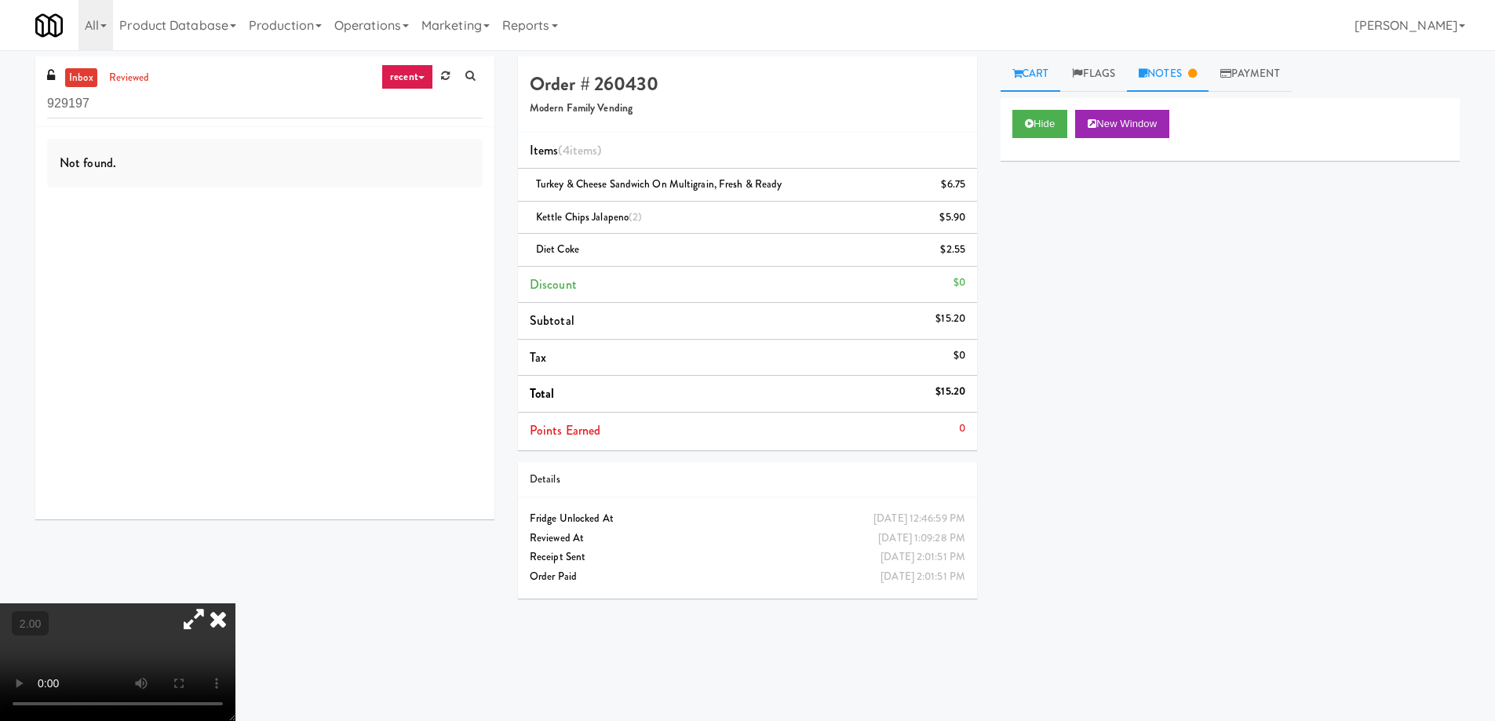
click at [1165, 82] on link "Notes" at bounding box center [1168, 74] width 82 height 35
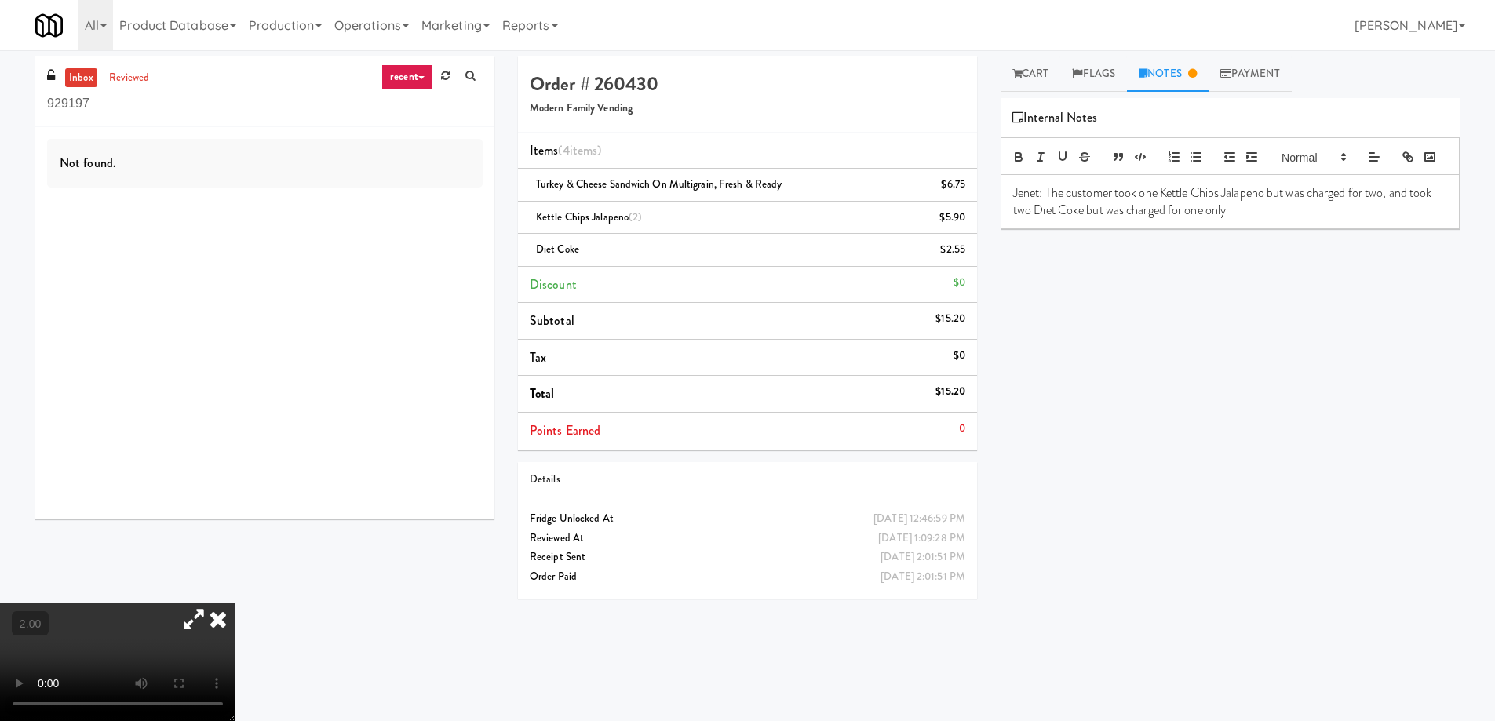
click at [602, 257] on div "Diet Coke $2.55" at bounding box center [748, 250] width 436 height 20
drag, startPoint x: 596, startPoint y: 258, endPoint x: 551, endPoint y: 244, distance: 47.7
click at [551, 244] on div "Diet Coke $2.55" at bounding box center [748, 250] width 436 height 20
drag, startPoint x: 647, startPoint y: 217, endPoint x: 589, endPoint y: 210, distance: 57.7
click at [589, 210] on div "Kettle Chips Jalapeno (2) $5.90" at bounding box center [748, 218] width 436 height 20
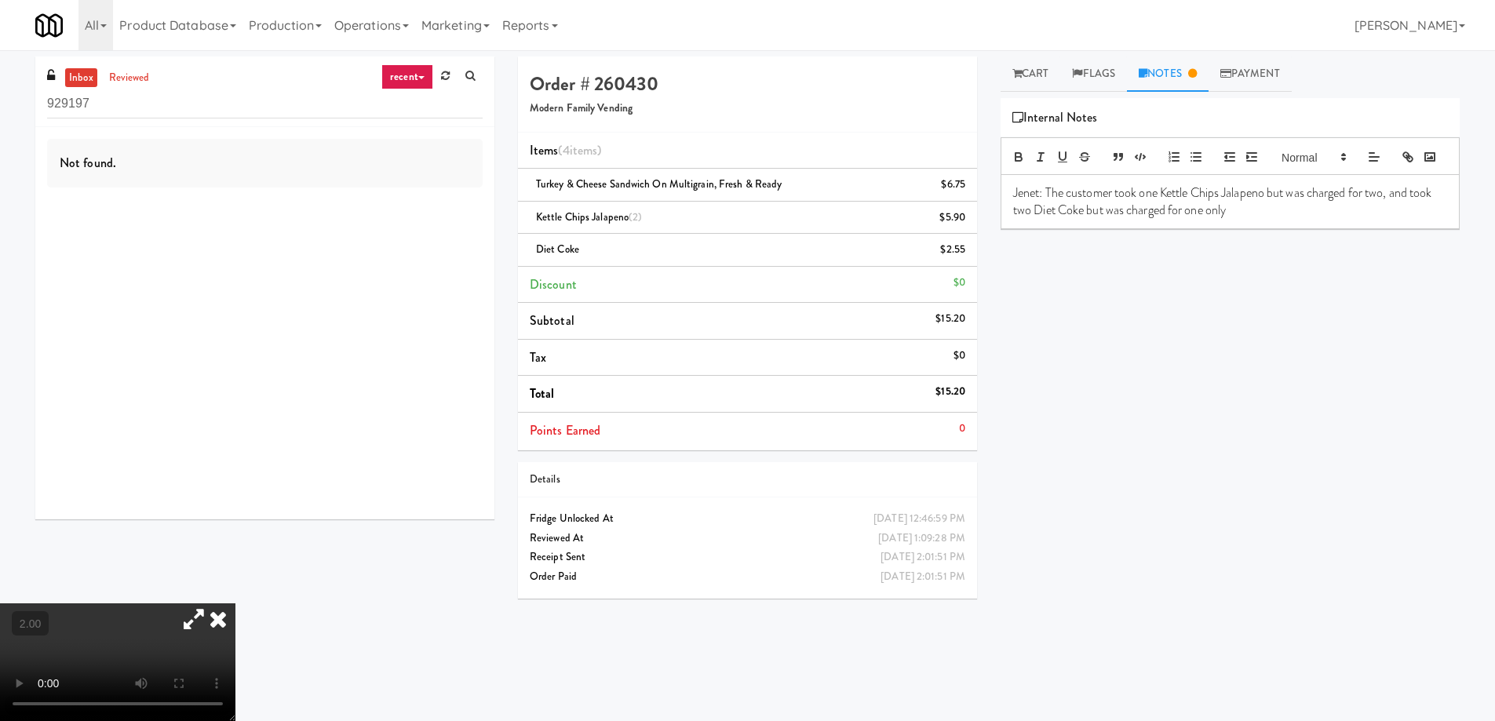
click at [1103, 436] on div "Hide New Window Primary Flag Clear Flag if unable to determine what was taken o…" at bounding box center [1230, 392] width 459 height 589
click at [1258, 88] on link "Payment" at bounding box center [1250, 74] width 83 height 35
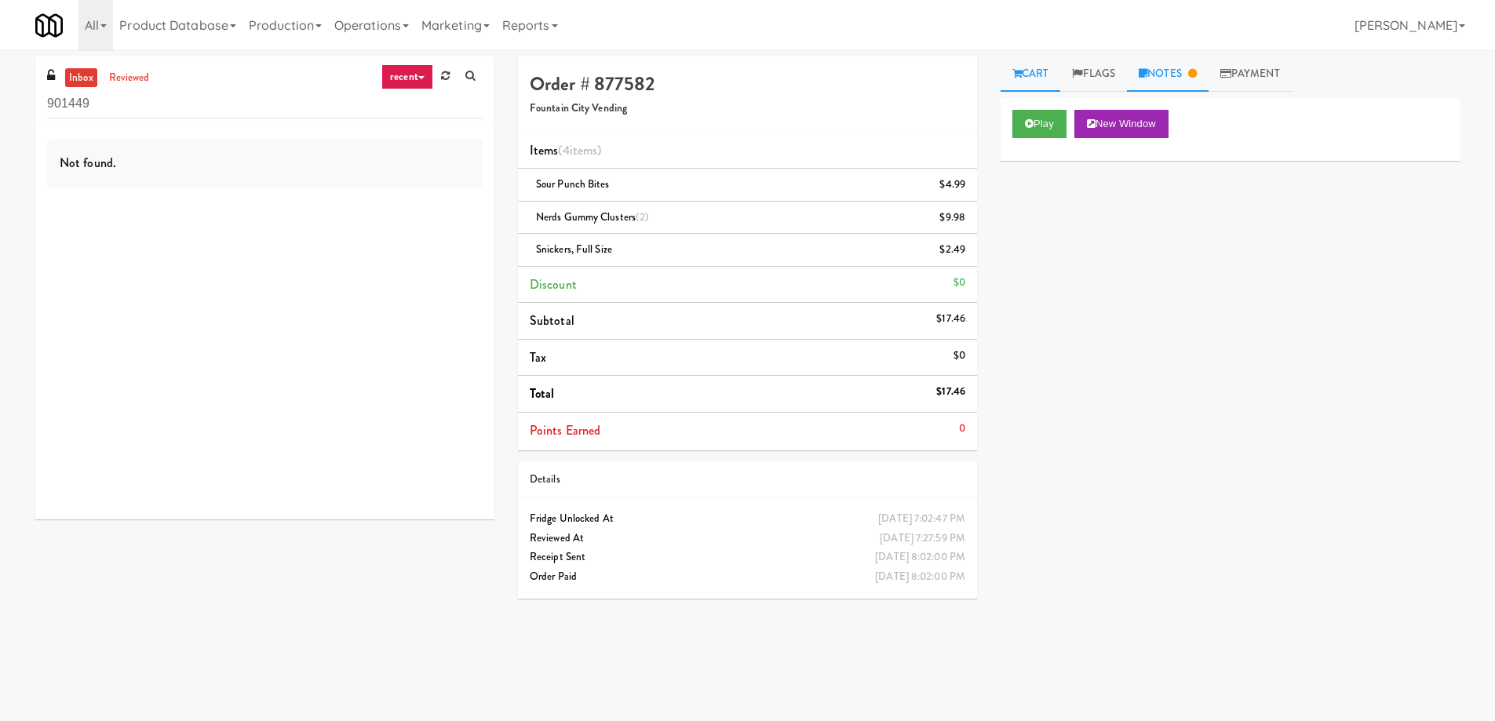
click at [1185, 75] on link "Notes" at bounding box center [1168, 74] width 82 height 35
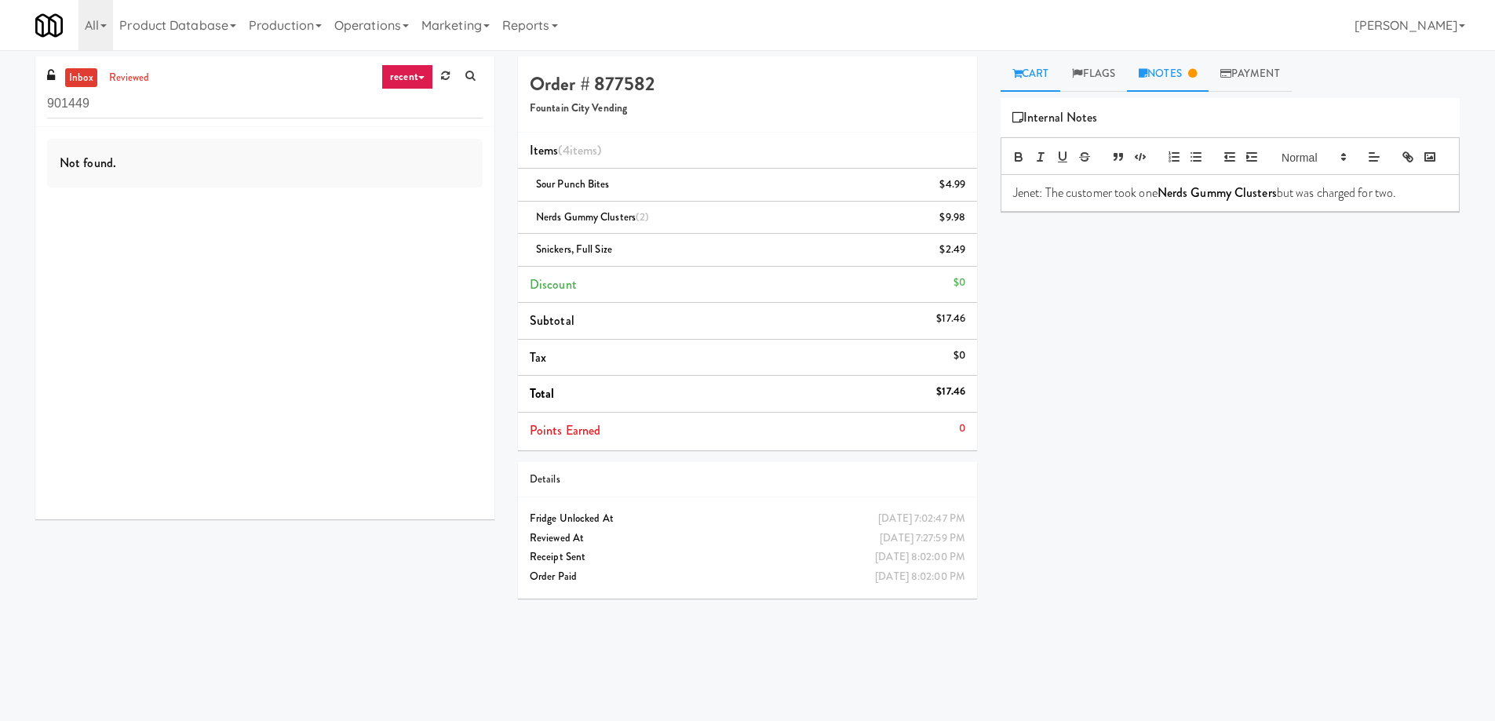
click at [1036, 68] on link "Cart" at bounding box center [1031, 74] width 60 height 35
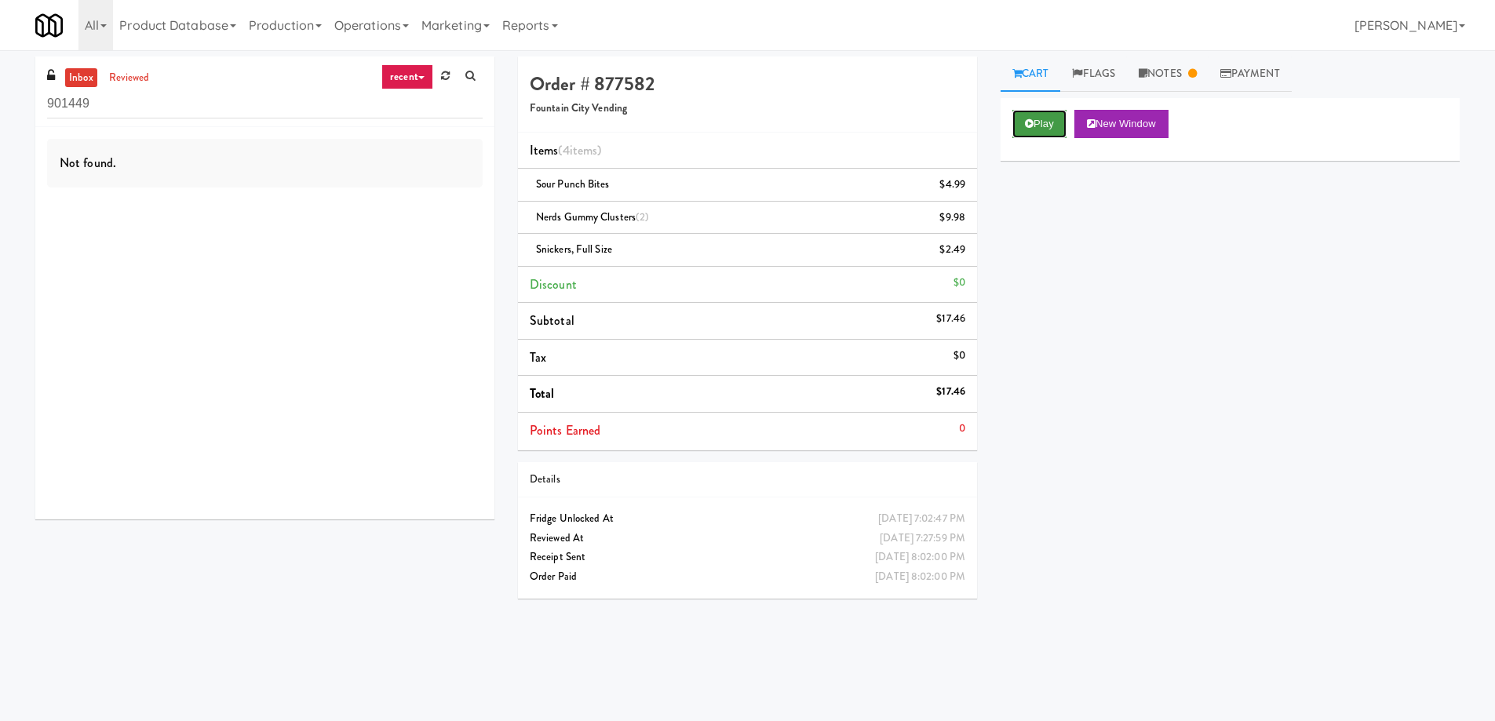
click at [1041, 122] on button "Play" at bounding box center [1039, 124] width 54 height 28
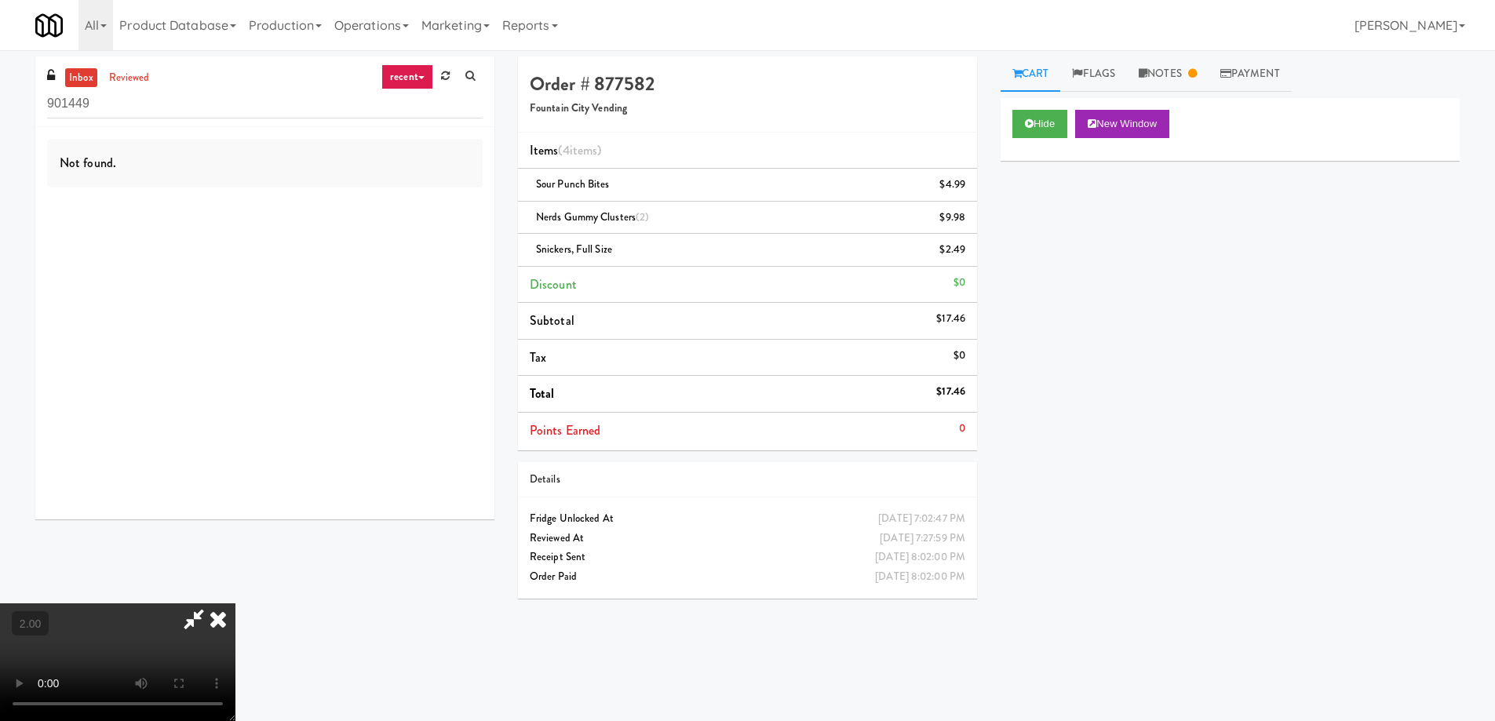
click at [235, 603] on video at bounding box center [117, 662] width 235 height 118
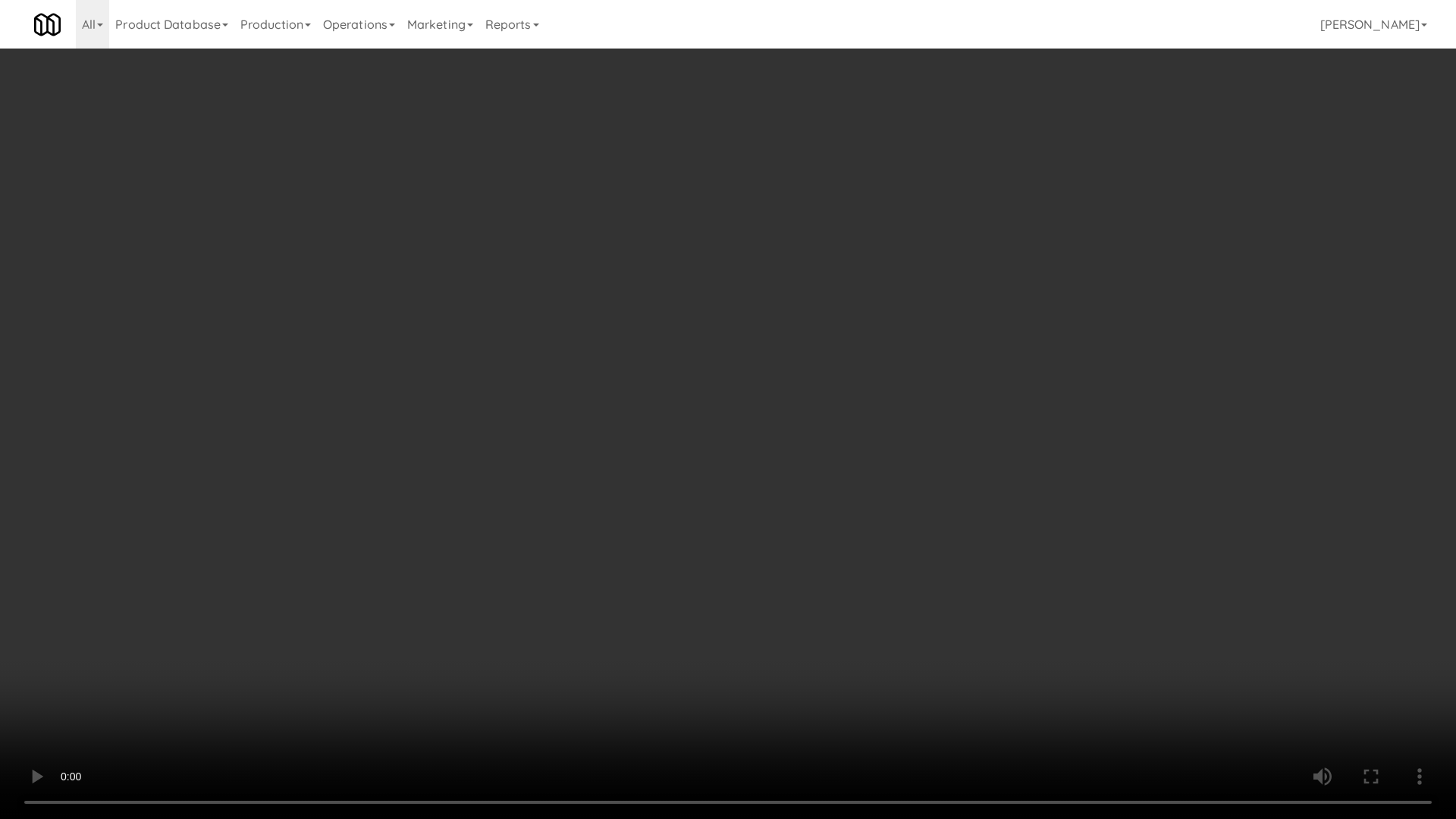
click at [799, 558] on video at bounding box center [728, 410] width 1456 height 819
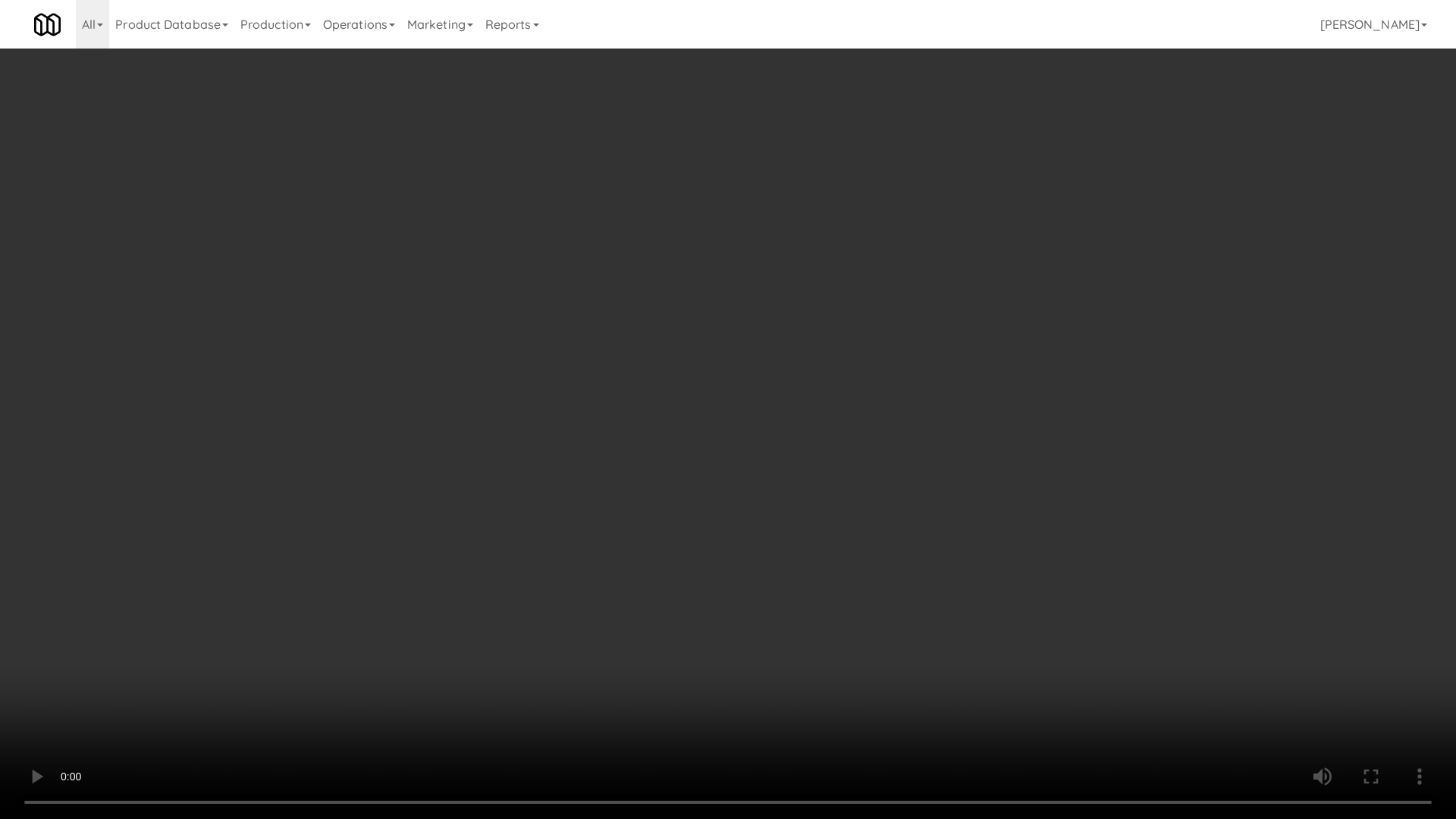
click at [826, 582] on video at bounding box center [728, 410] width 1456 height 819
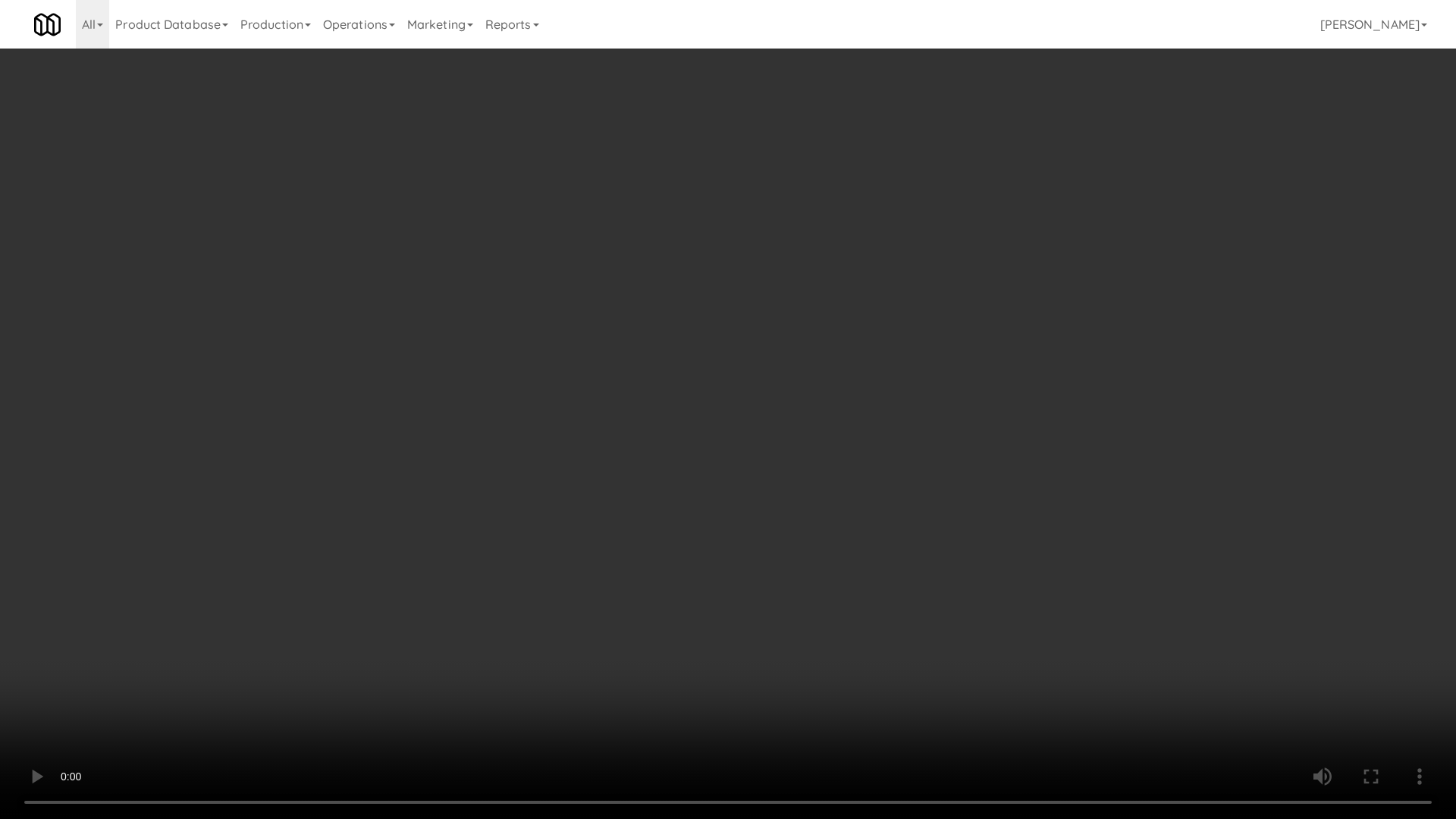
click at [826, 582] on video at bounding box center [728, 410] width 1456 height 819
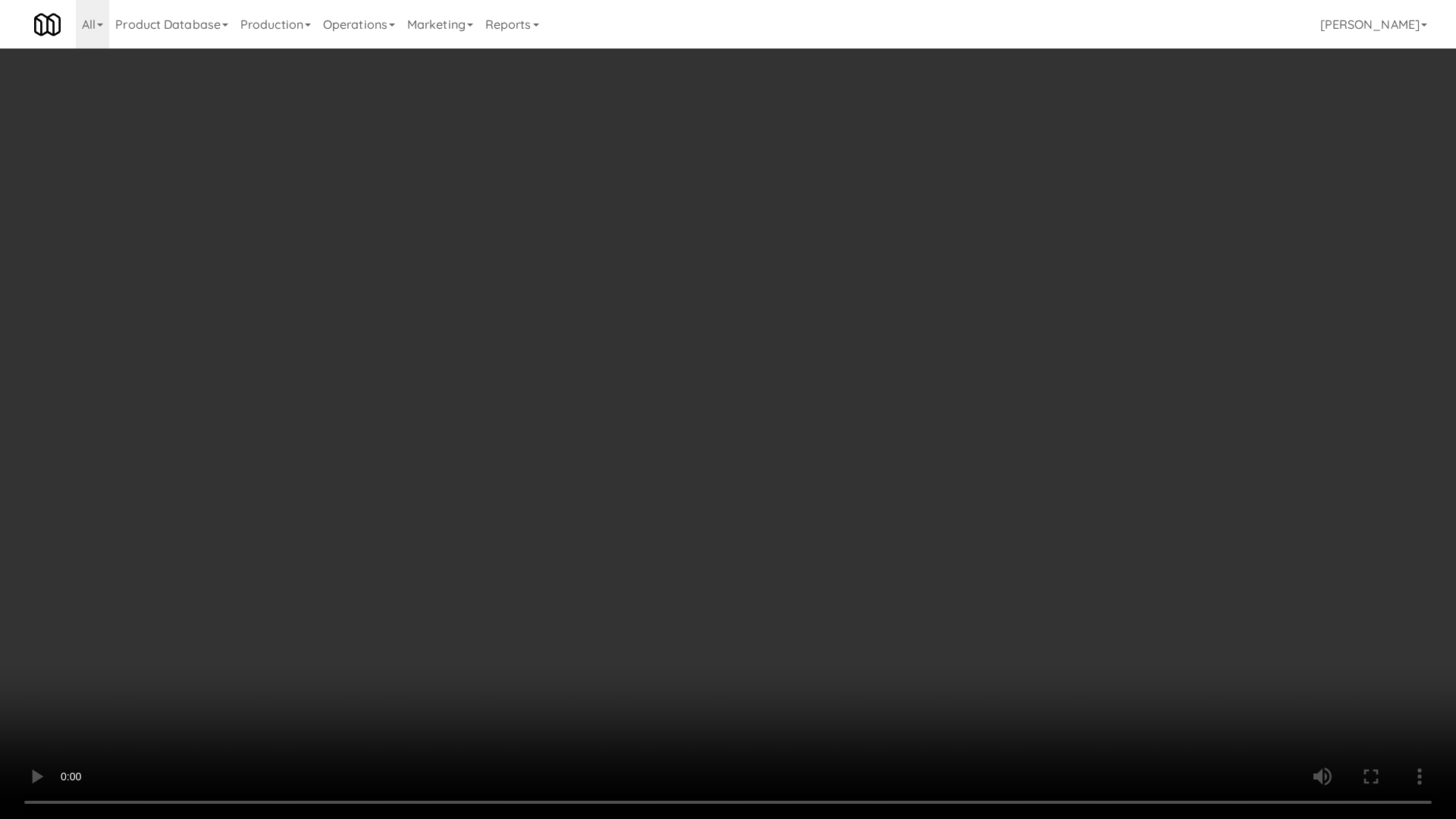
click at [826, 582] on video at bounding box center [728, 410] width 1456 height 819
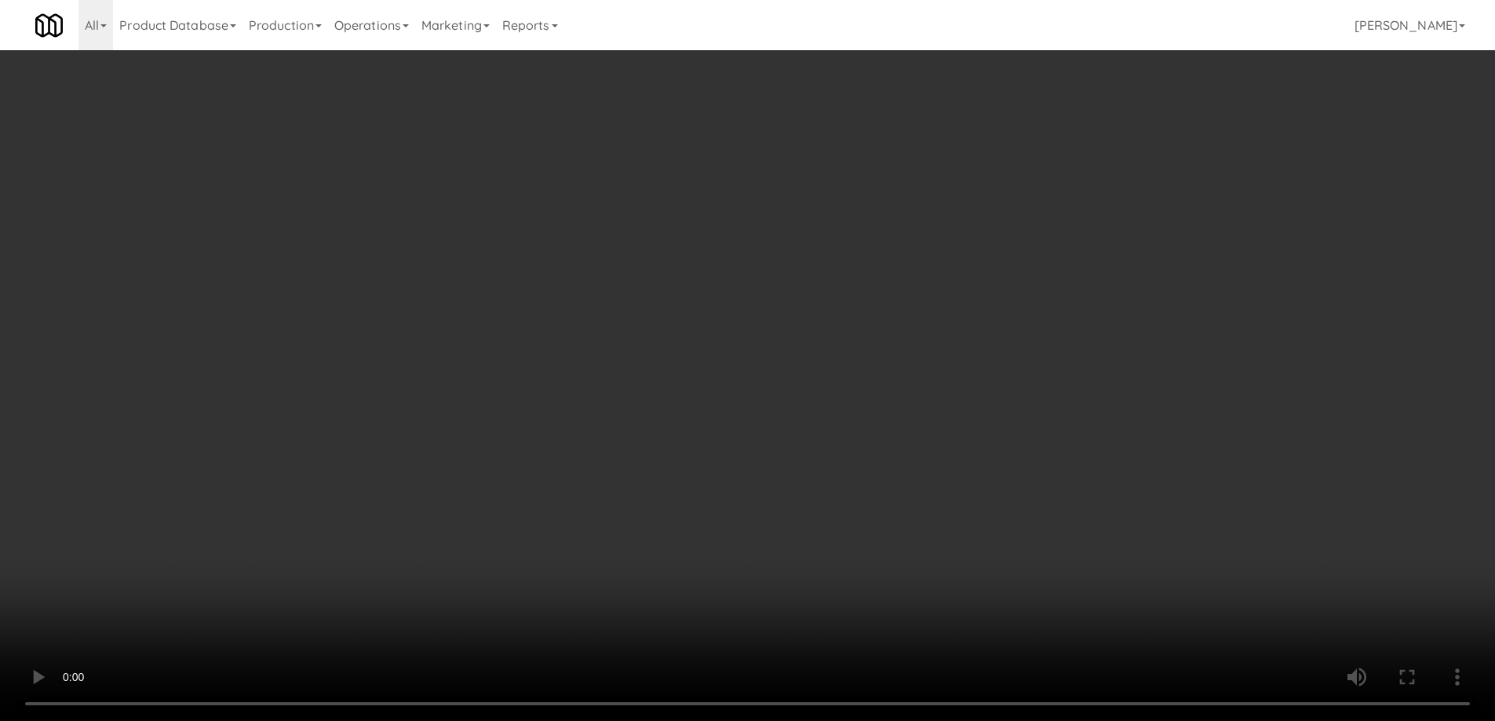
click at [728, 464] on video at bounding box center [747, 360] width 1495 height 721
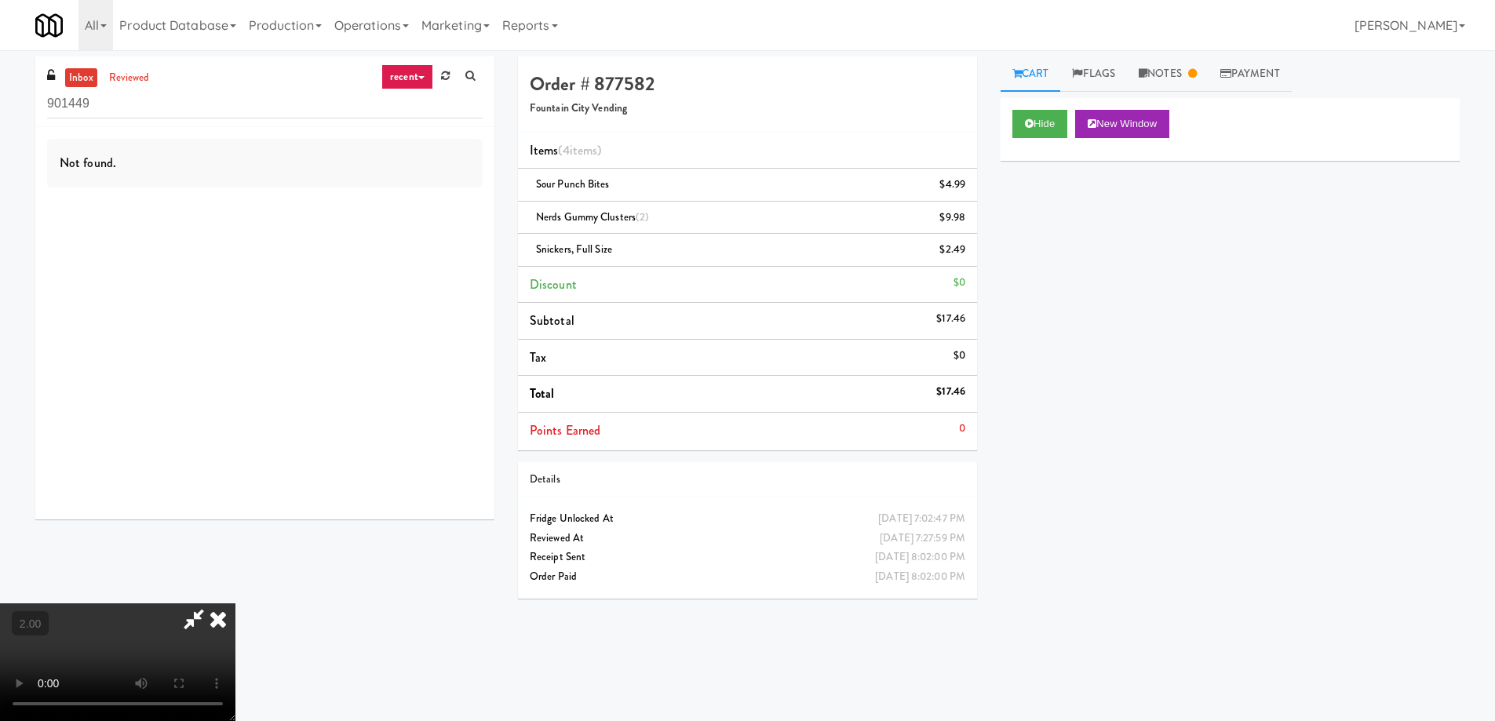
click at [212, 603] on icon at bounding box center [194, 618] width 36 height 31
click at [582, 184] on span "Sour Punch Bites" at bounding box center [573, 184] width 74 height 15
copy span "Sour Punch Bites"
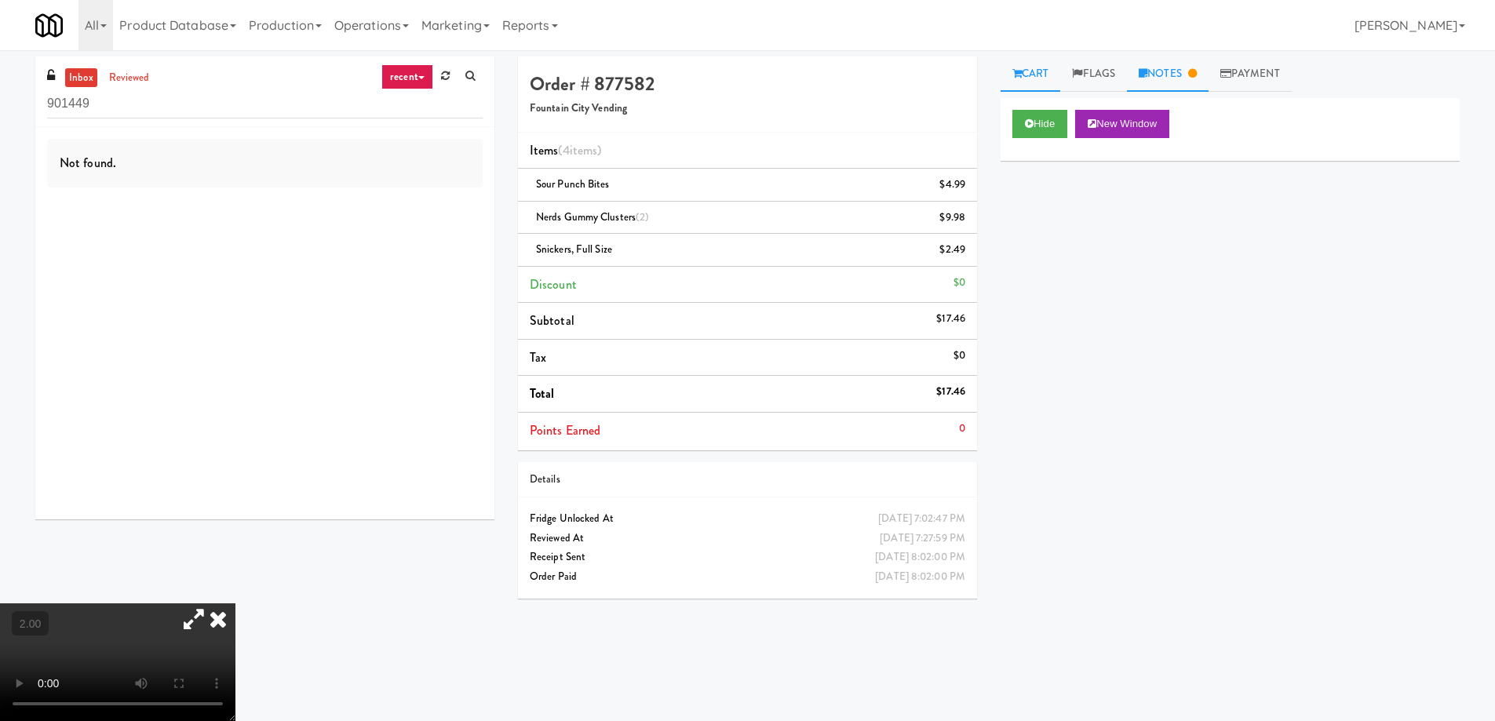
click at [1183, 74] on link "Notes" at bounding box center [1168, 74] width 82 height 35
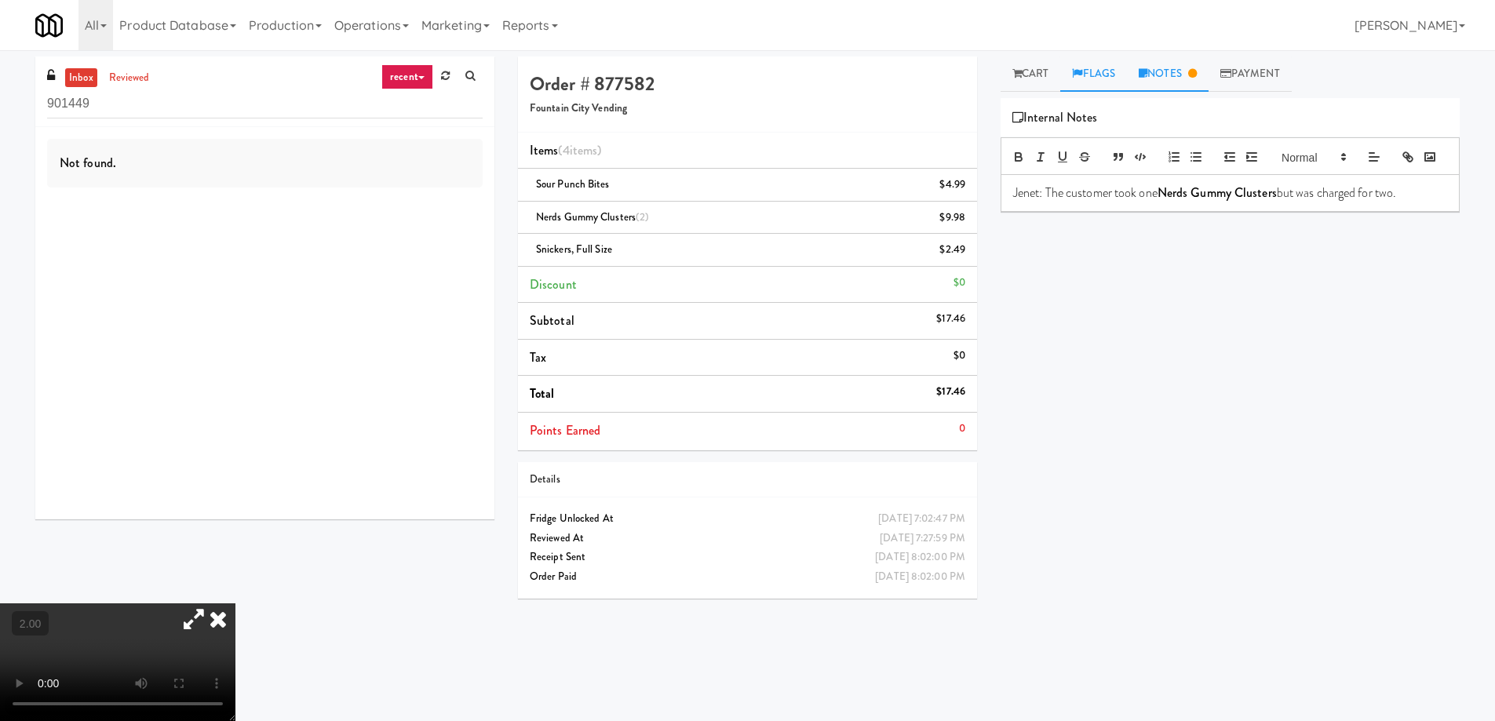
click at [1106, 76] on link "Flags" at bounding box center [1093, 74] width 67 height 35
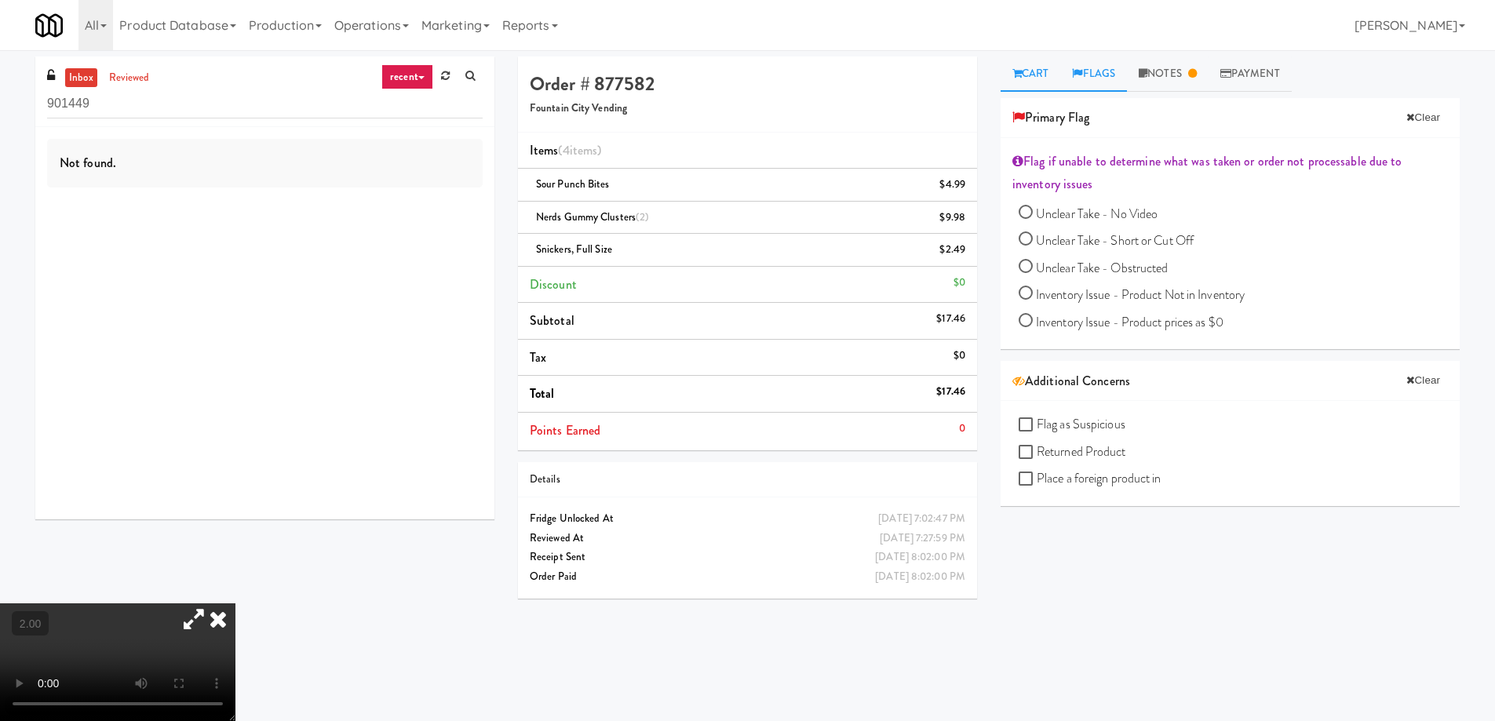
click at [1039, 82] on link "Cart" at bounding box center [1031, 74] width 60 height 35
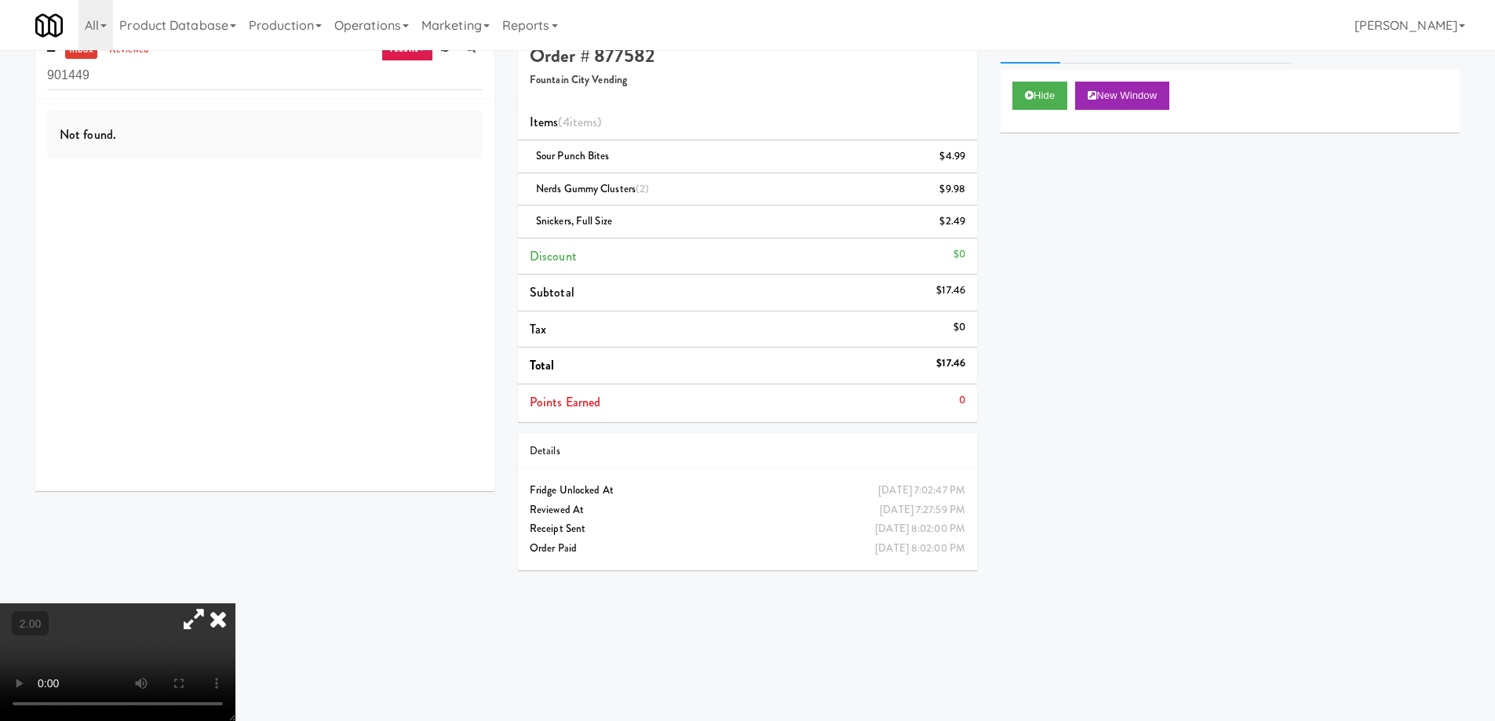
scroll to position [50, 0]
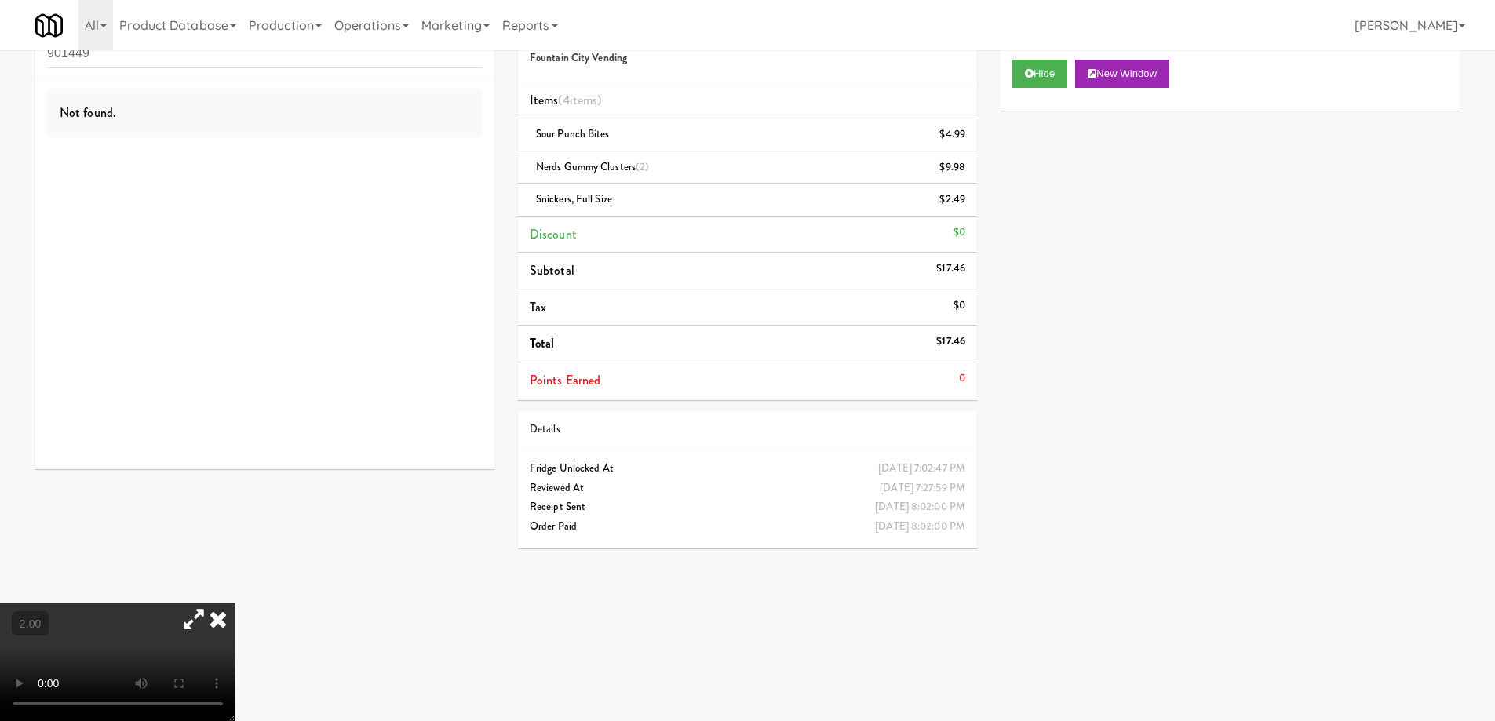
click at [235, 603] on video at bounding box center [117, 662] width 235 height 118
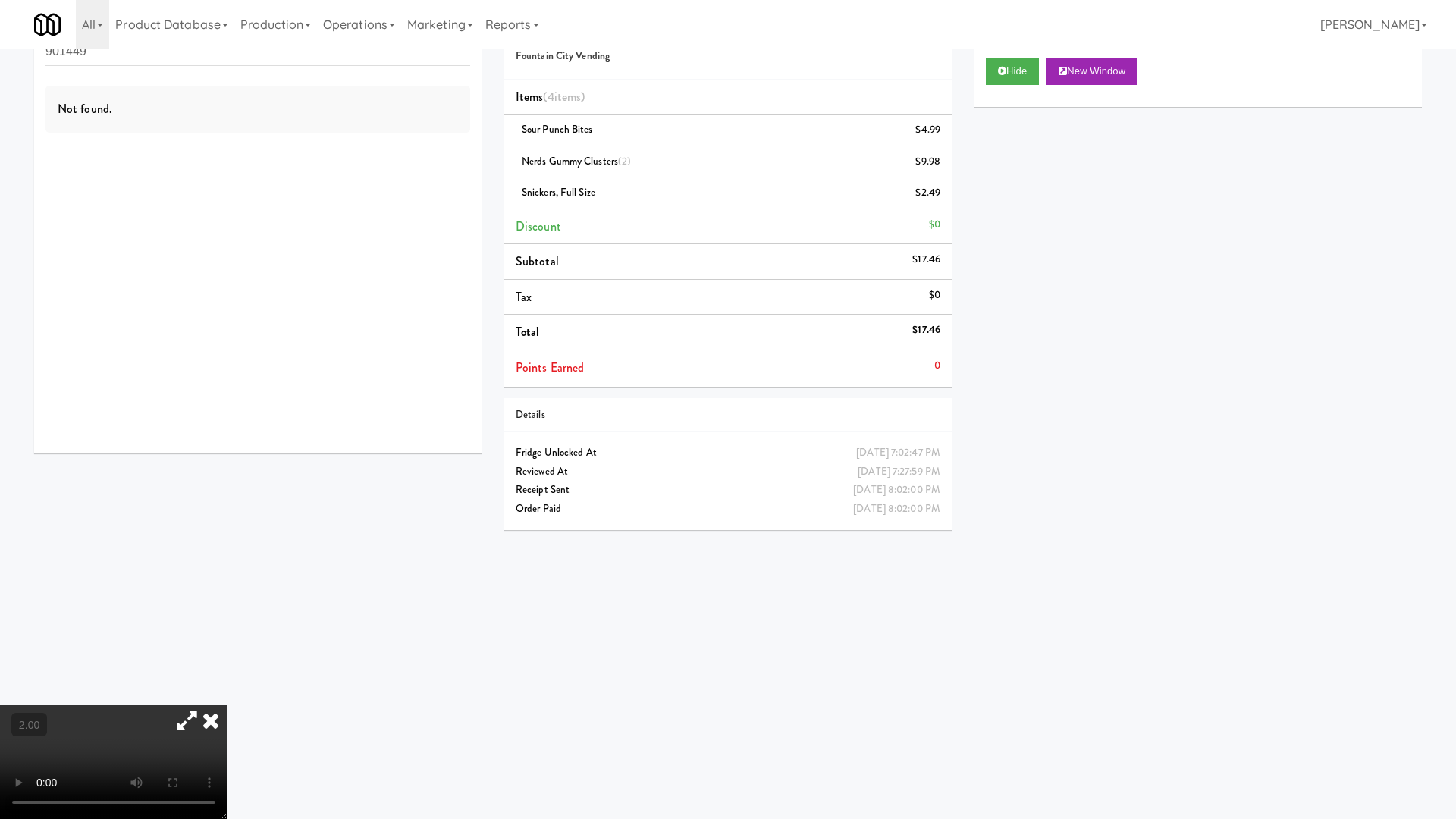
click at [227, 695] on video at bounding box center [113, 762] width 227 height 114
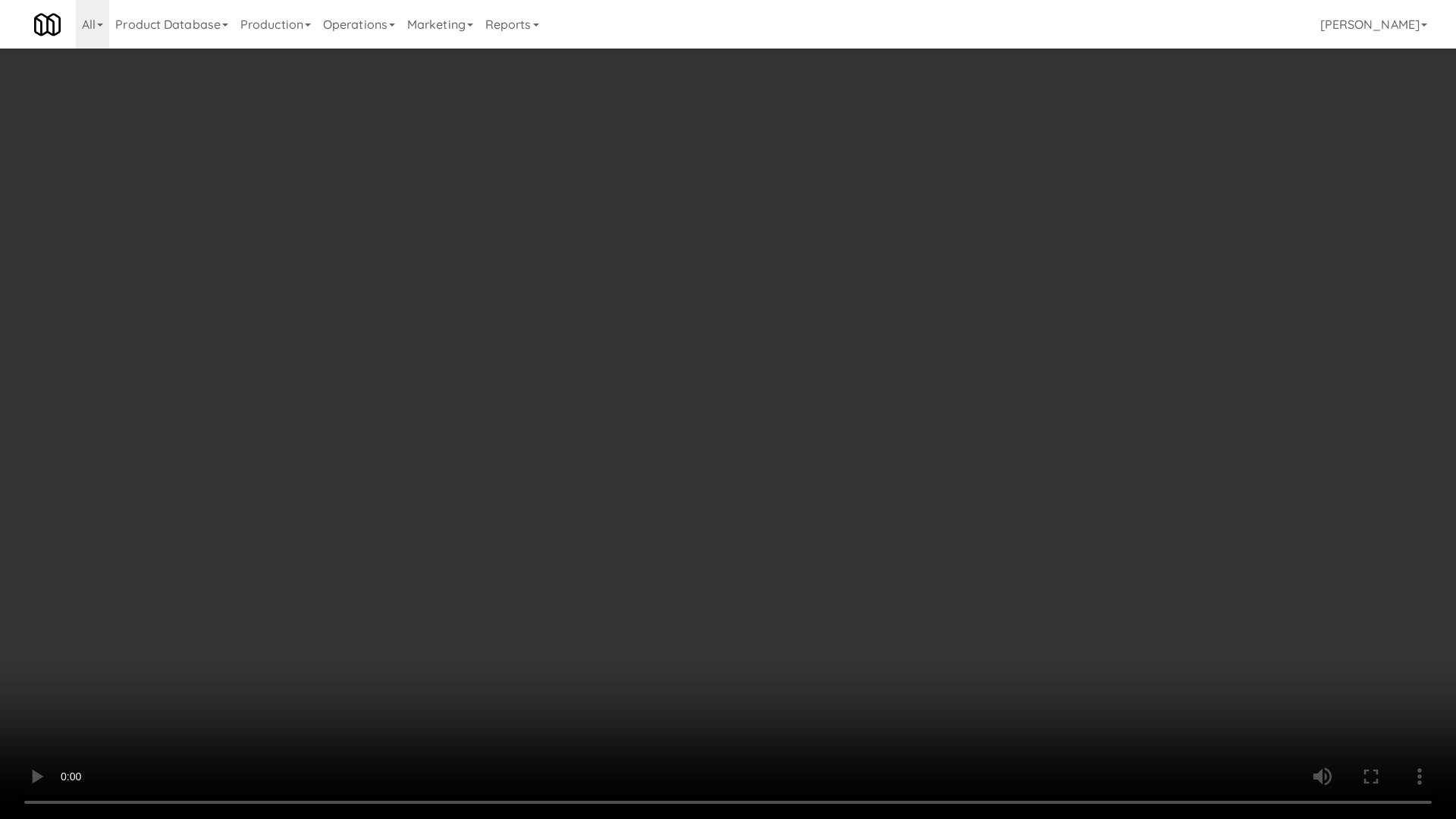
click at [819, 551] on video at bounding box center [728, 410] width 1456 height 819
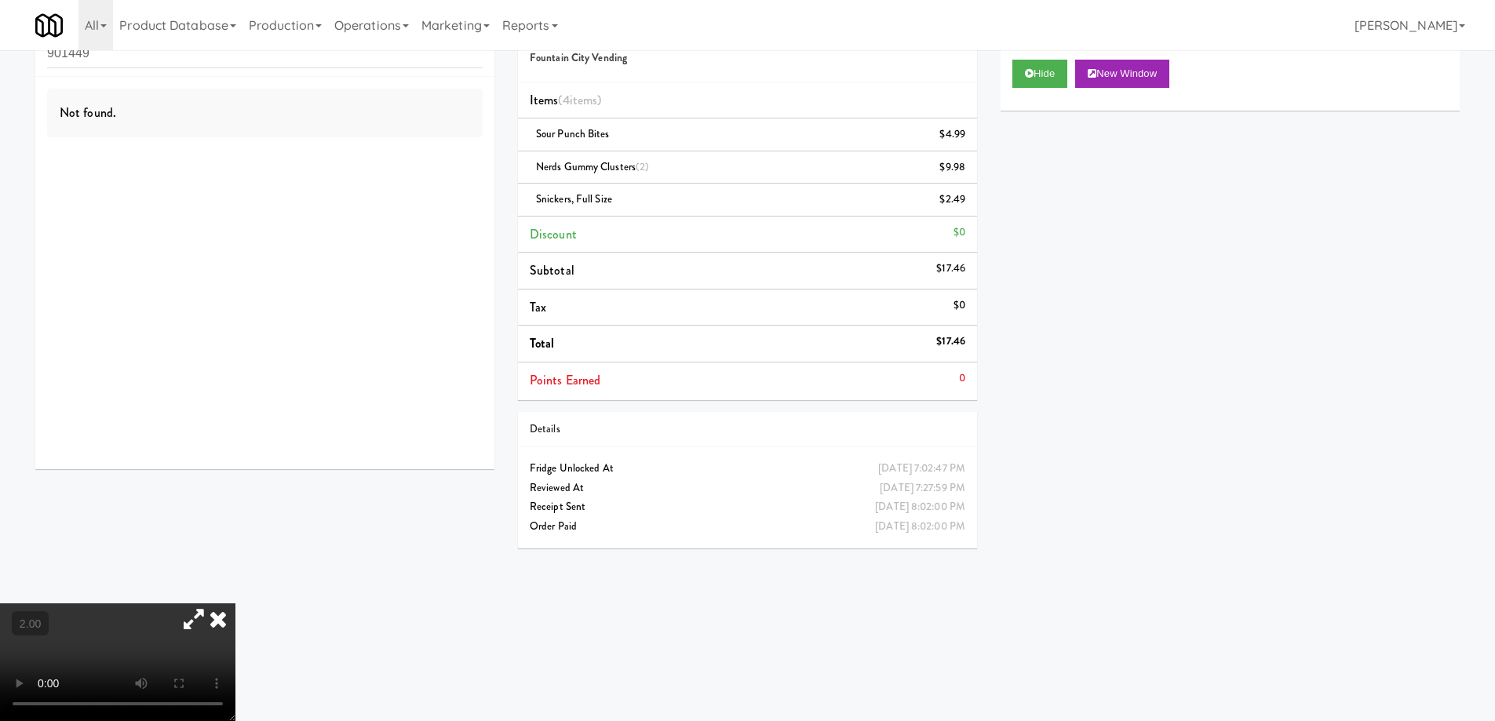
click at [235, 603] on icon at bounding box center [218, 618] width 35 height 31
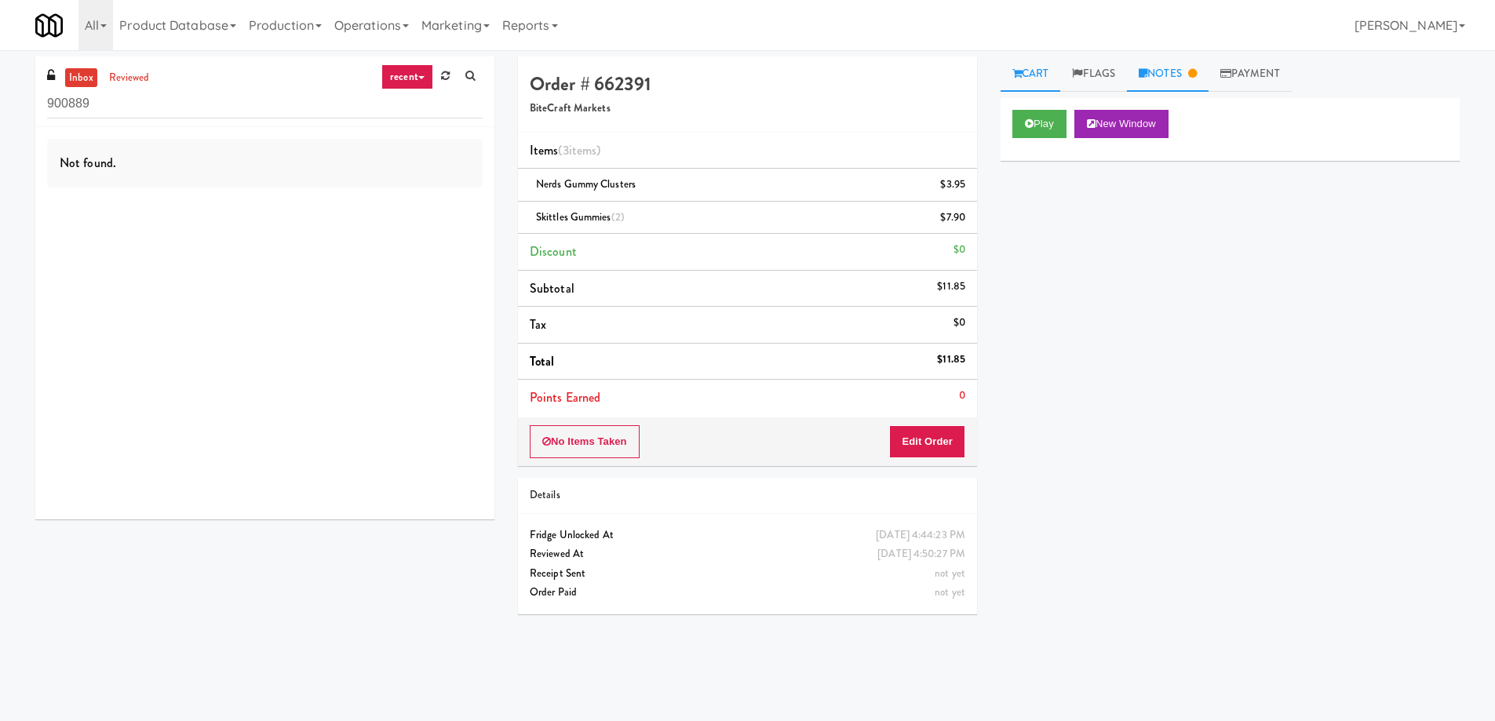
click at [1171, 85] on link "Notes" at bounding box center [1168, 74] width 82 height 35
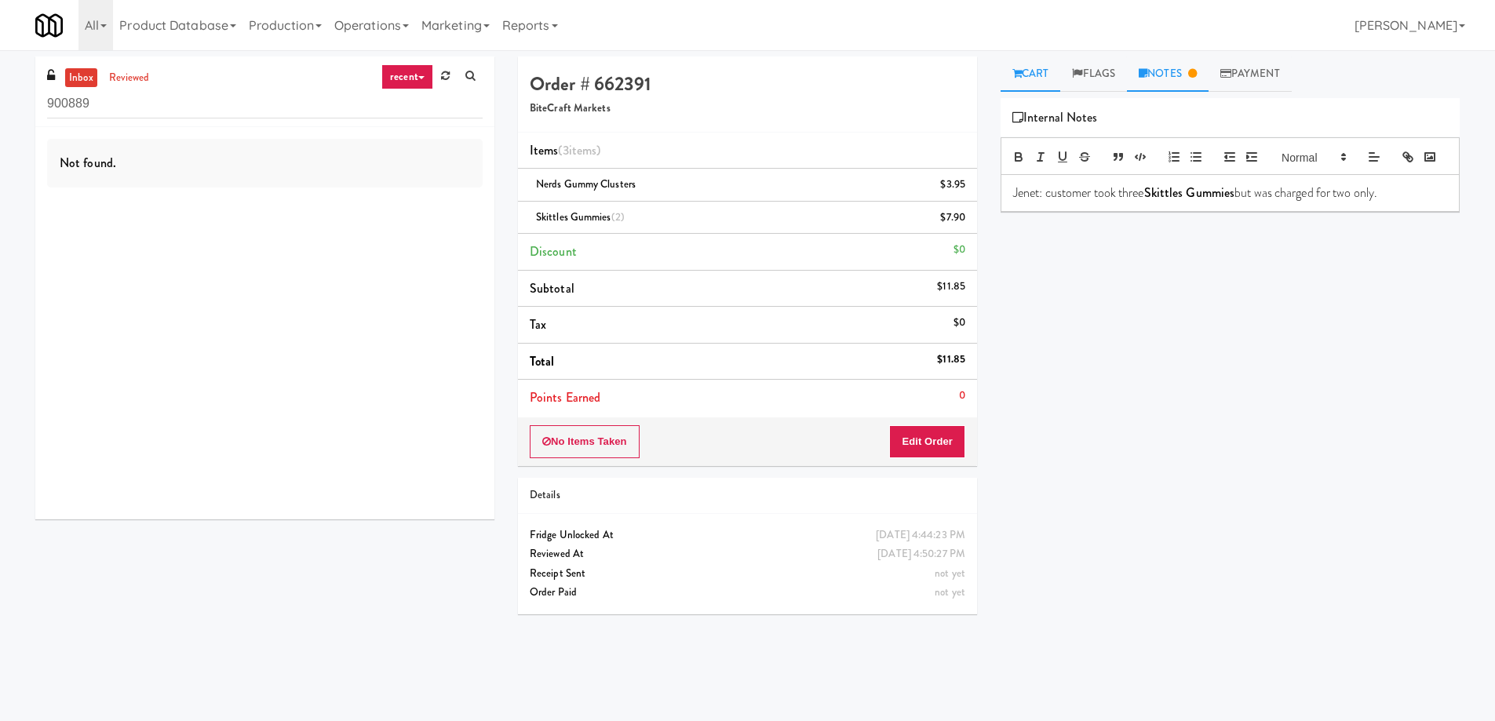
click at [1019, 74] on icon at bounding box center [1016, 73] width 9 height 10
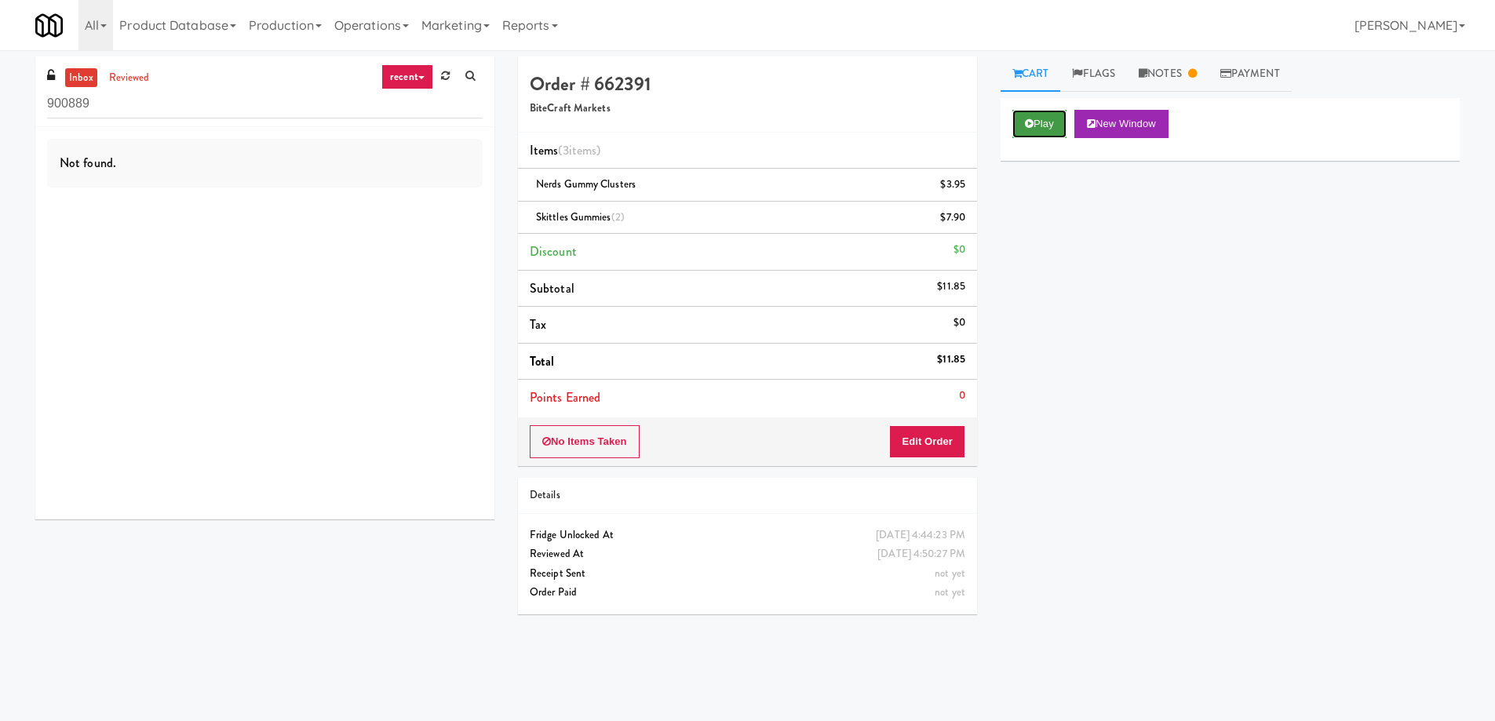
click at [1037, 133] on button "Play" at bounding box center [1039, 124] width 54 height 28
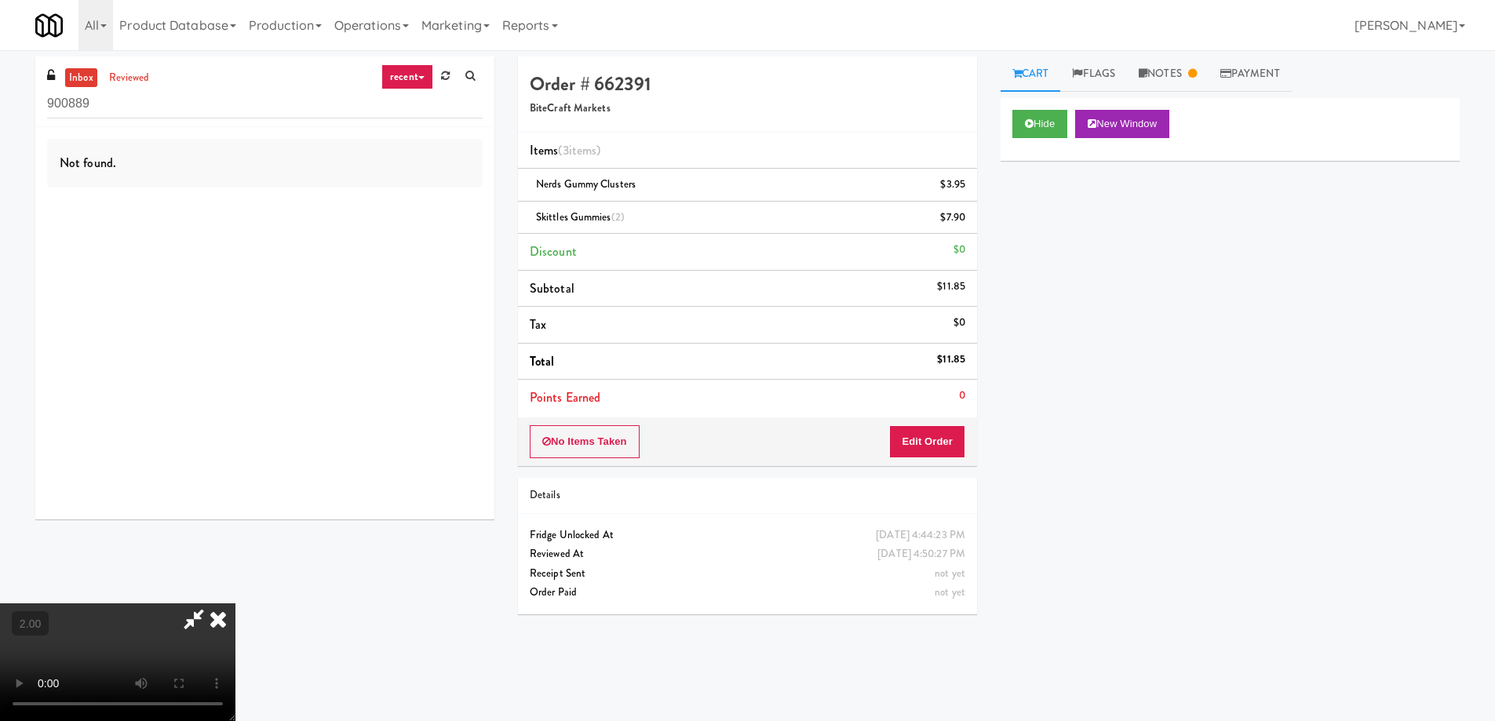
click at [235, 603] on icon at bounding box center [218, 618] width 35 height 31
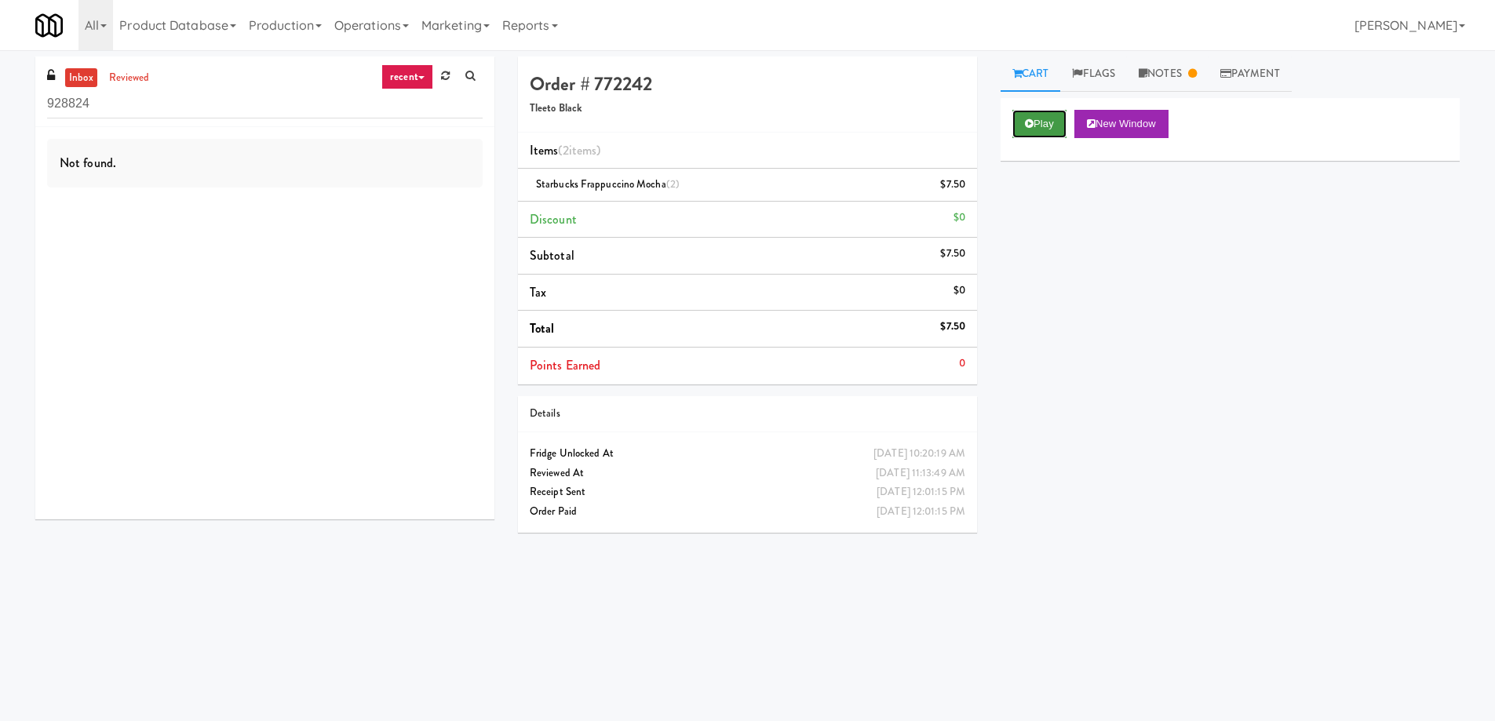
click at [1037, 115] on button "Play" at bounding box center [1039, 124] width 54 height 28
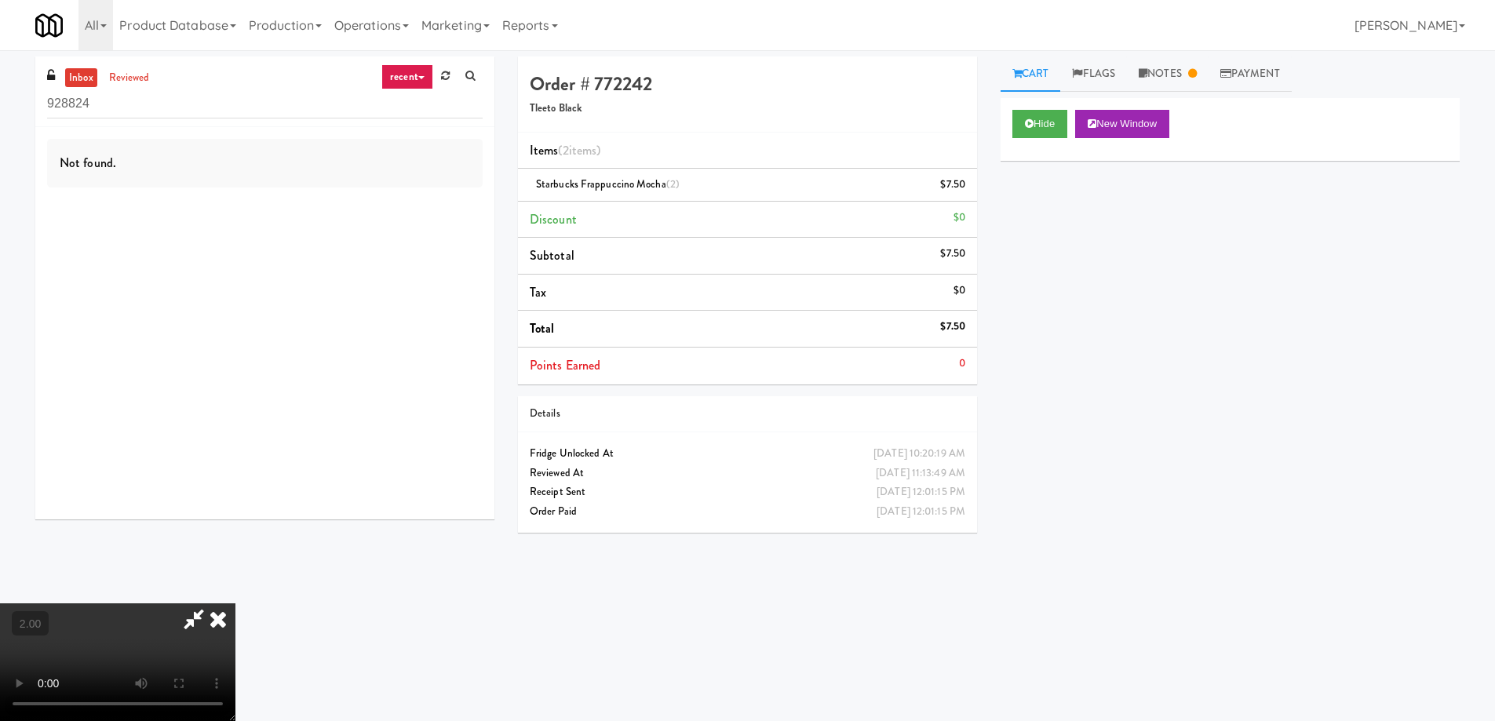
click at [235, 603] on video at bounding box center [117, 662] width 235 height 118
click at [1240, 78] on link "Payment" at bounding box center [1250, 74] width 83 height 35
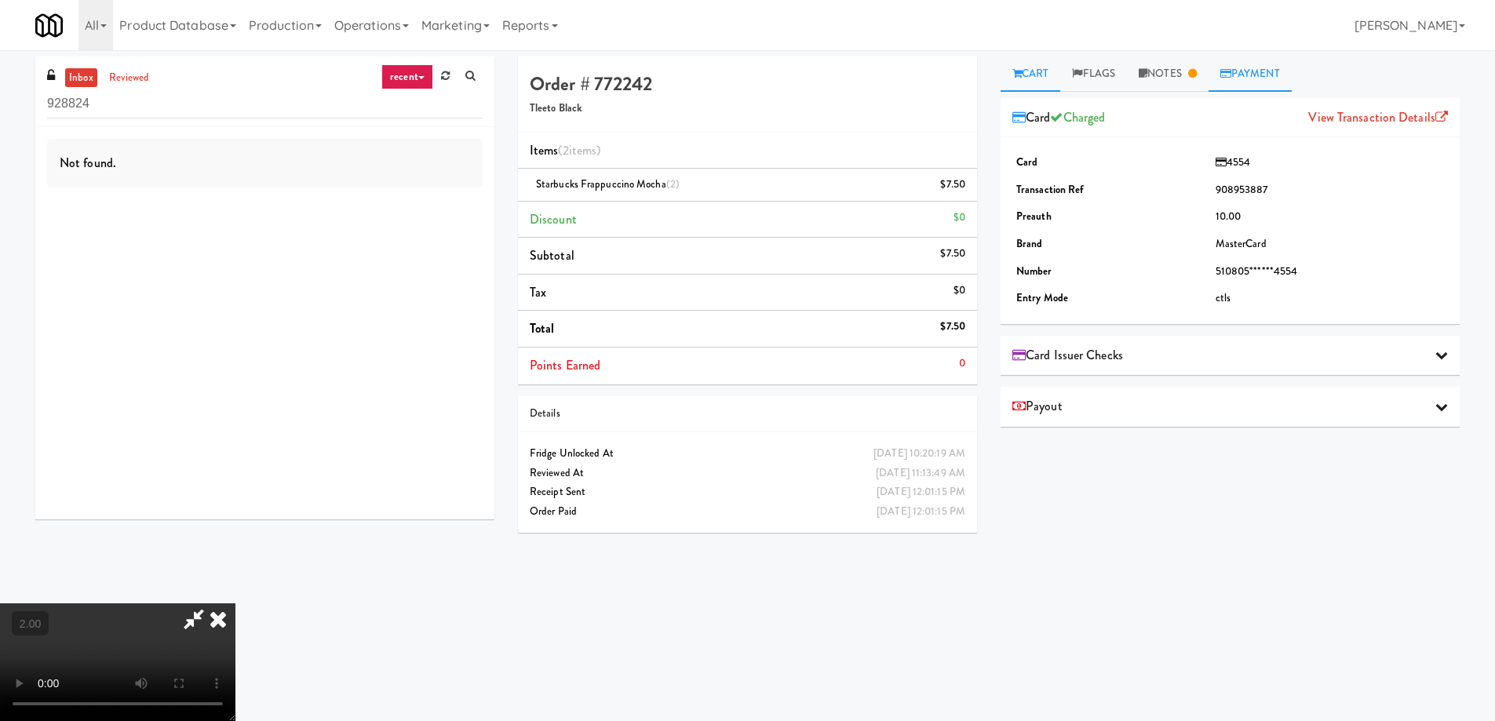
click at [1026, 73] on link "Cart" at bounding box center [1031, 74] width 60 height 35
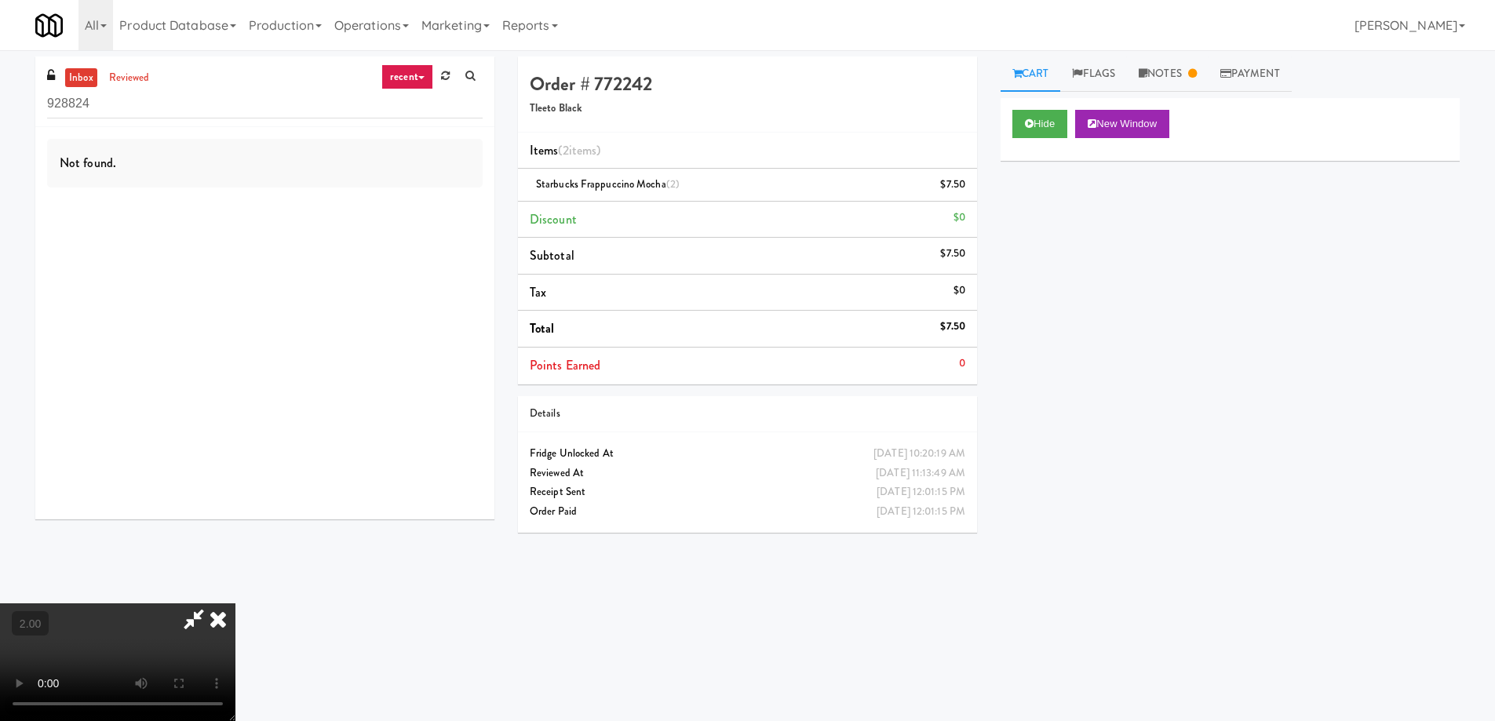
click at [235, 603] on video at bounding box center [117, 662] width 235 height 118
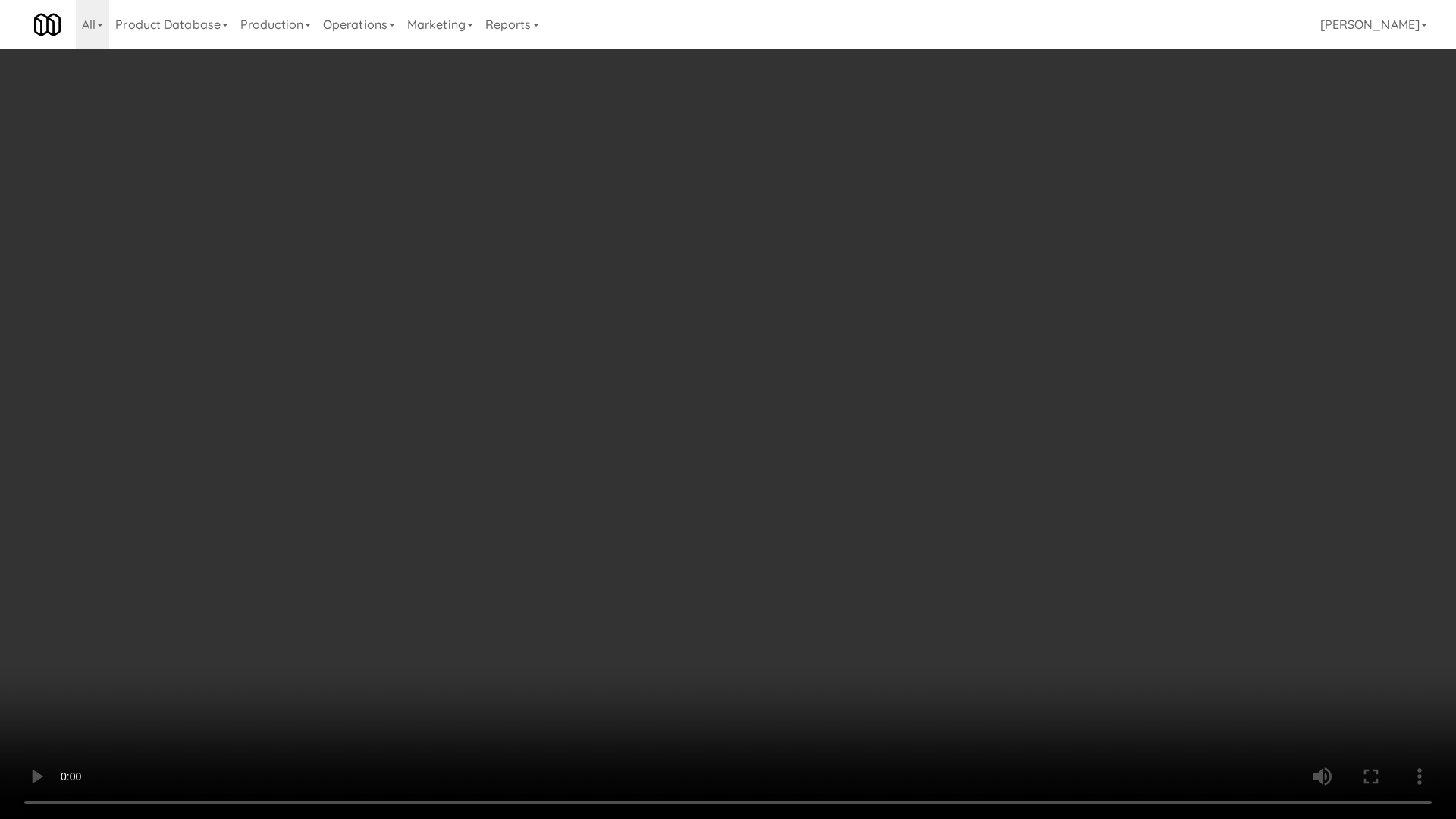
click at [670, 462] on video at bounding box center [728, 410] width 1456 height 819
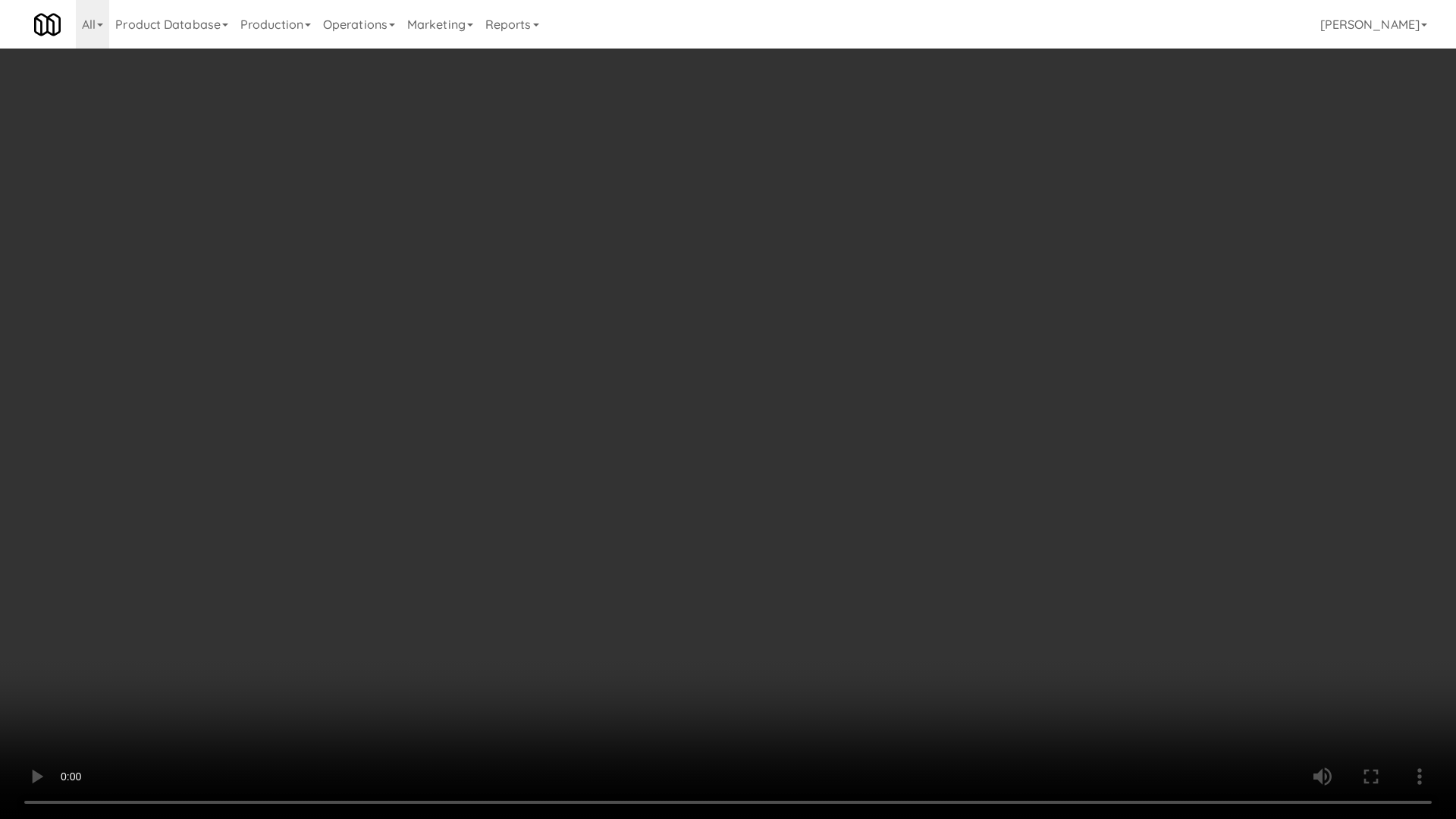
click at [670, 462] on video at bounding box center [728, 410] width 1456 height 819
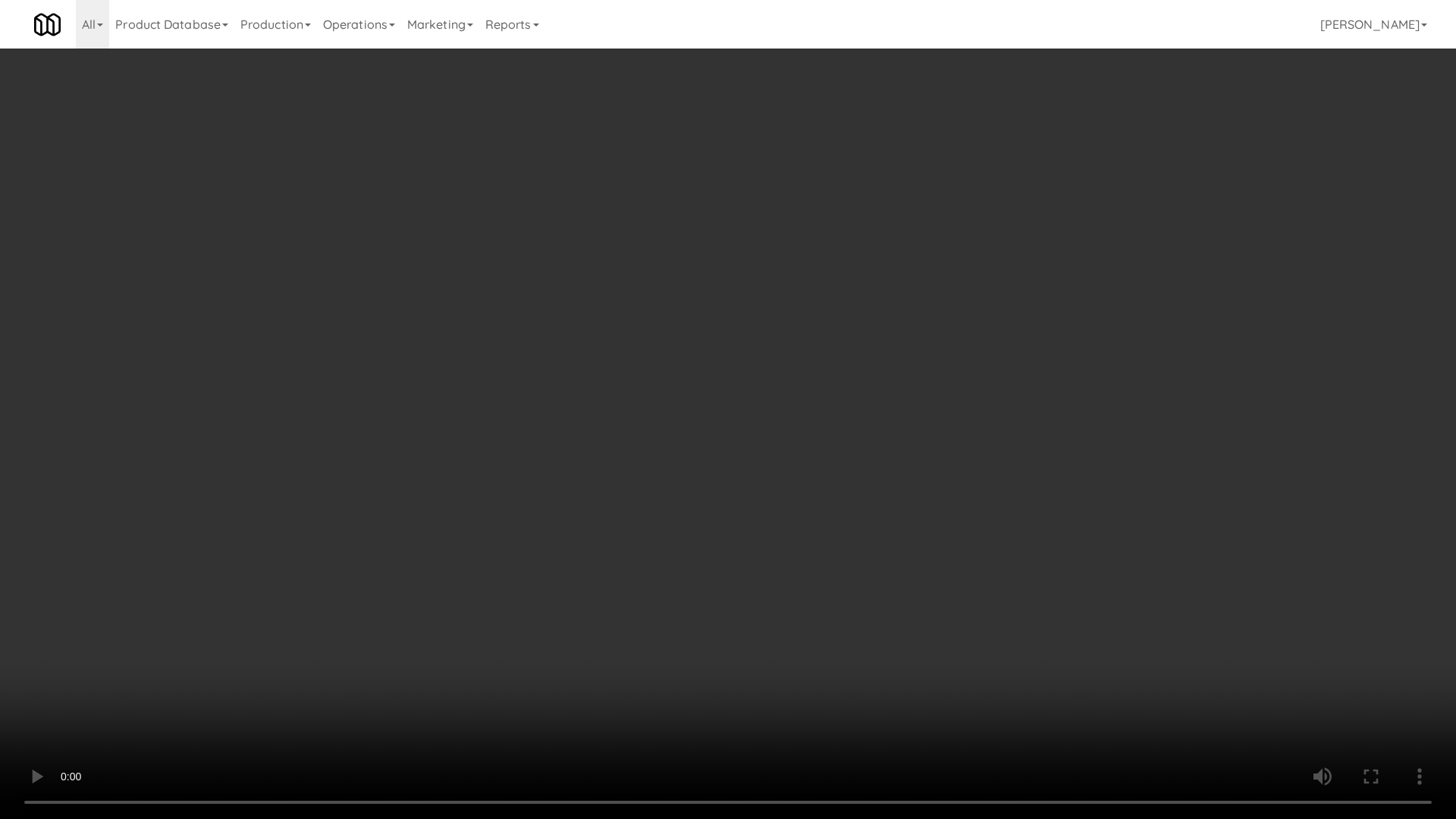
click at [670, 462] on video at bounding box center [728, 410] width 1456 height 819
click at [671, 463] on video at bounding box center [728, 410] width 1456 height 819
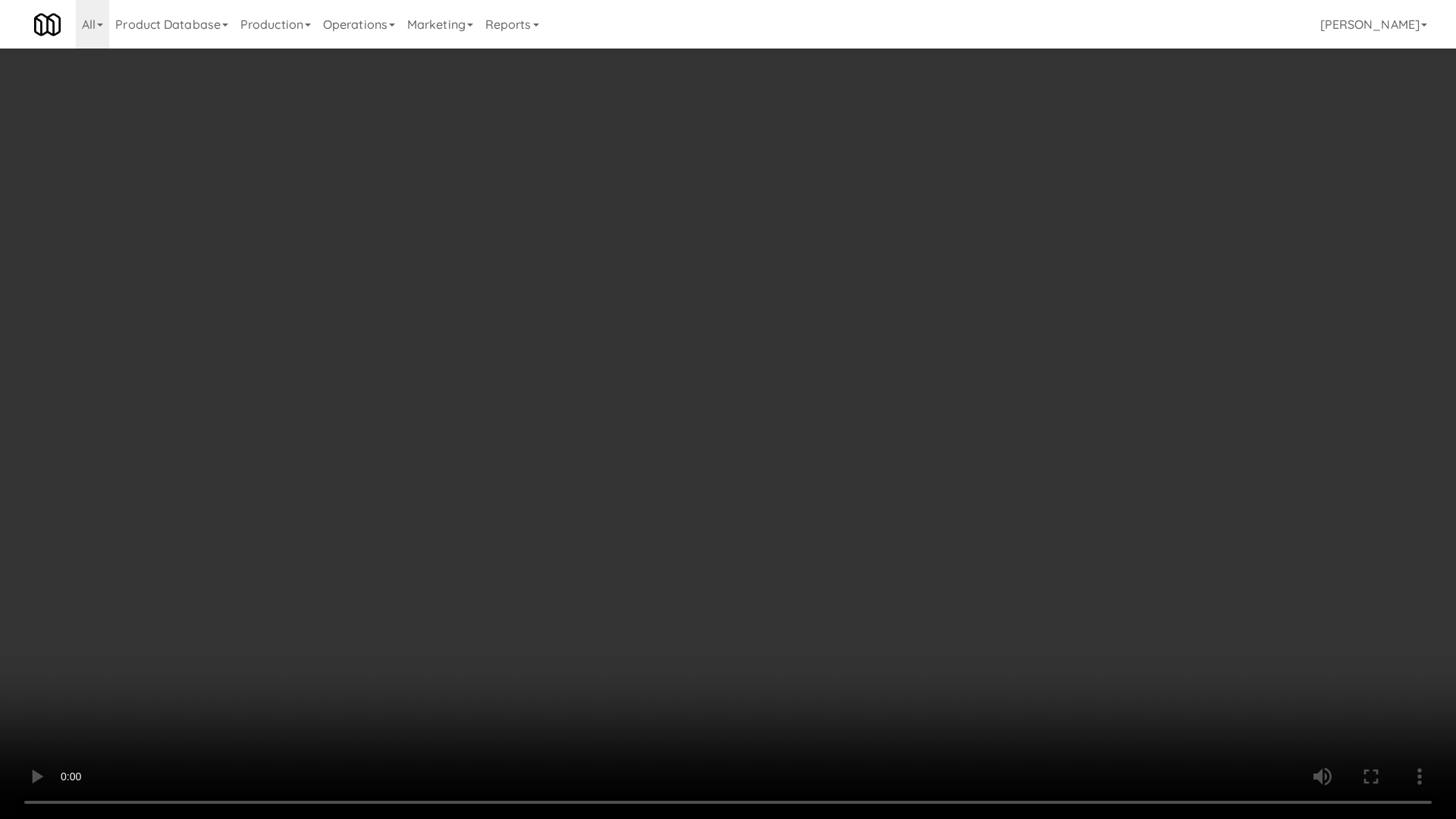
click at [671, 463] on video at bounding box center [728, 410] width 1456 height 819
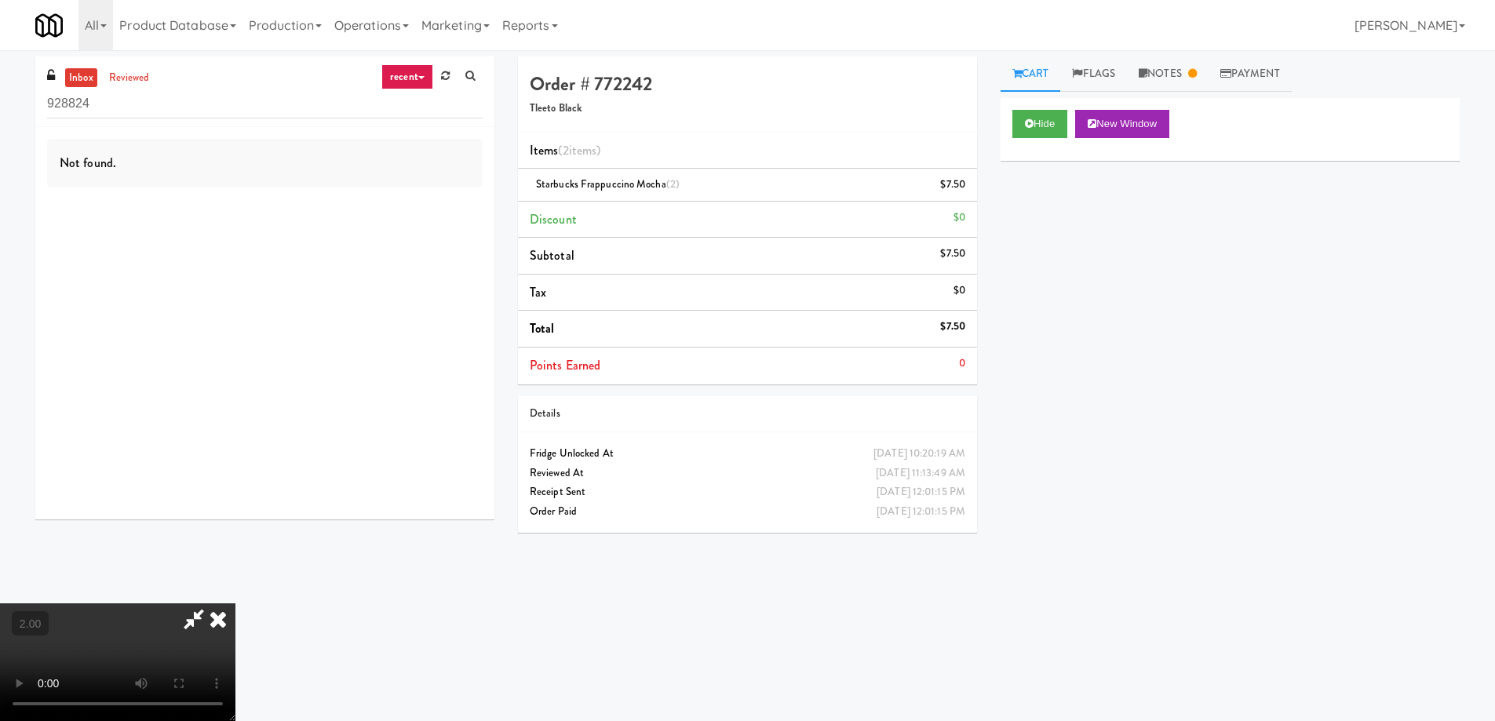
click at [235, 603] on icon at bounding box center [218, 618] width 35 height 31
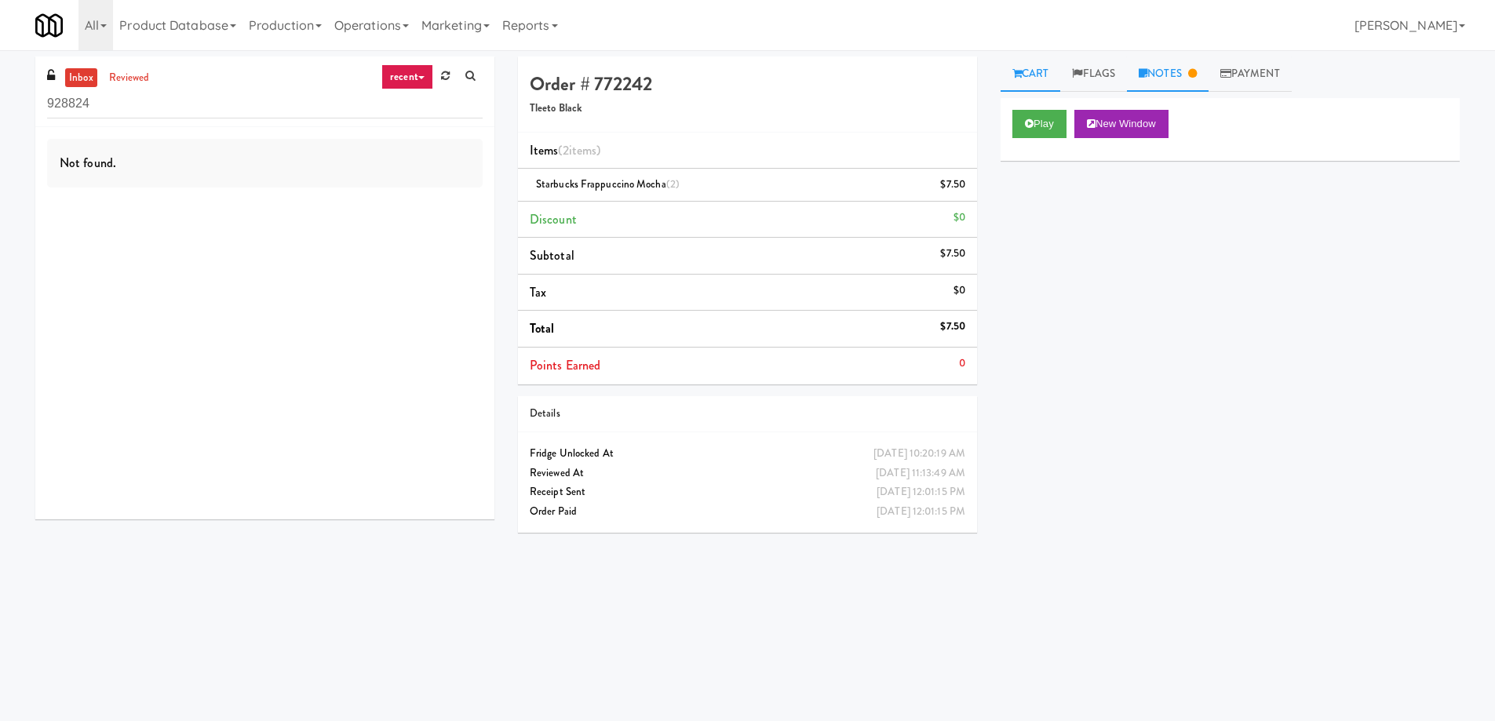
click at [1171, 70] on link "Notes" at bounding box center [1168, 74] width 82 height 35
click at [1190, 62] on link "Notes" at bounding box center [1168, 74] width 82 height 35
